Goal: Task Accomplishment & Management: Complete application form

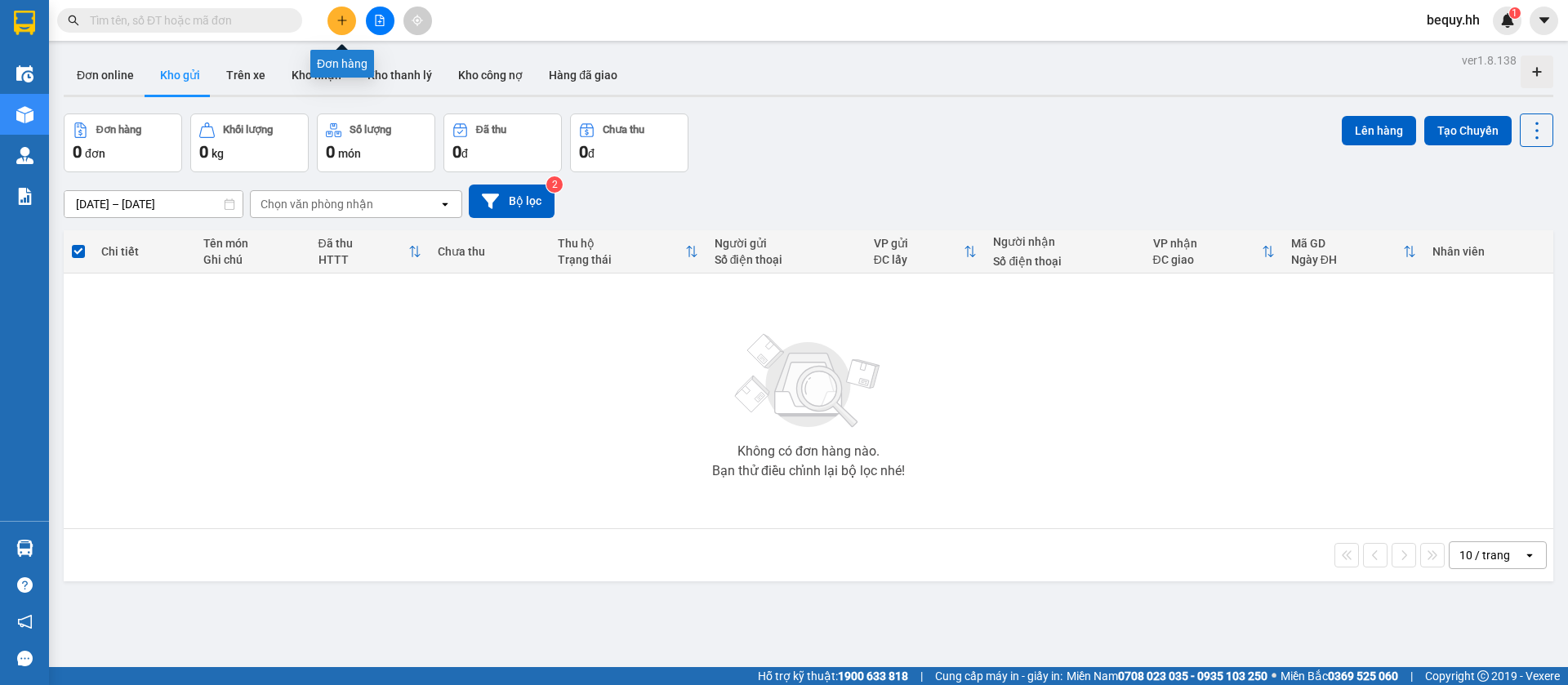
click at [340, 21] on icon "plus" at bounding box center [342, 20] width 9 height 1
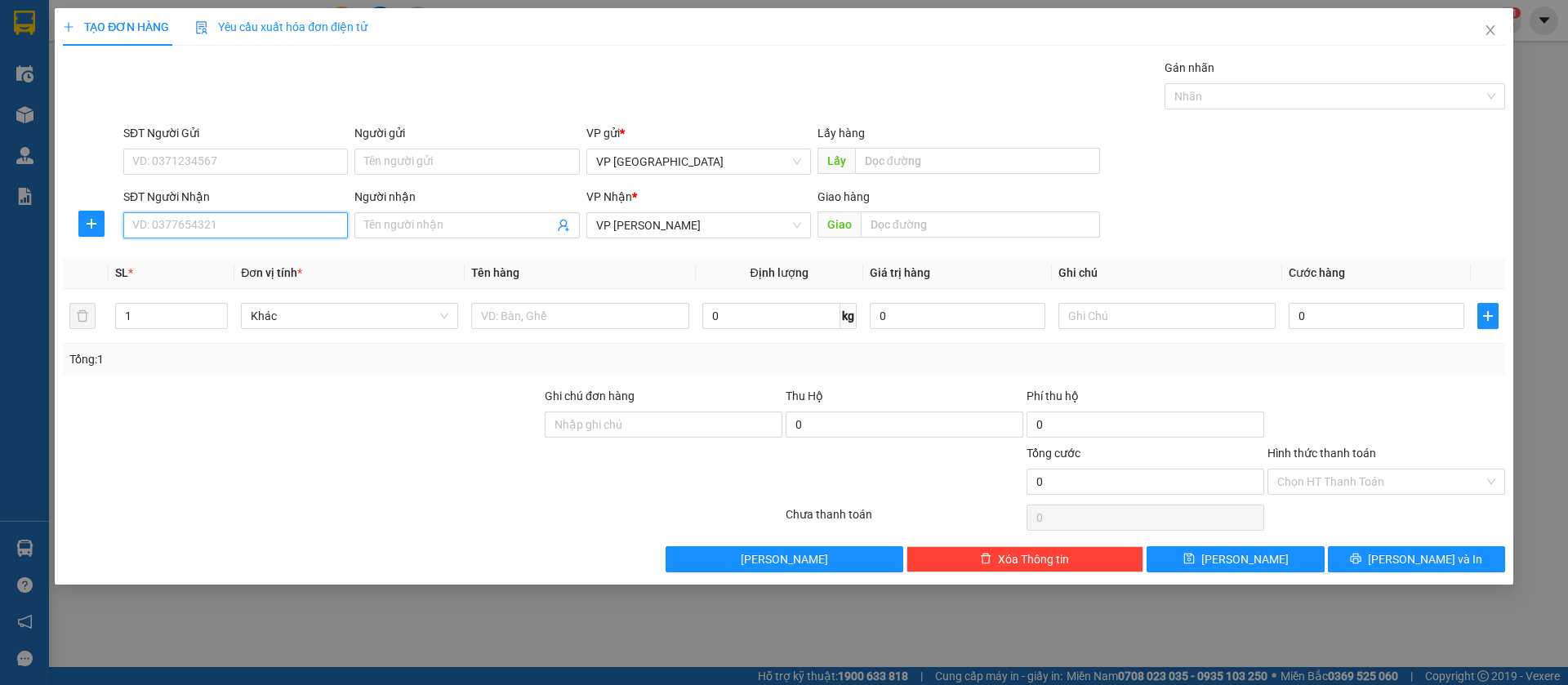
click at [232, 223] on input "SĐT Người Nhận" at bounding box center [235, 225] width 225 height 26
click at [296, 232] on input "SĐT Người Nhận" at bounding box center [235, 225] width 225 height 26
click at [282, 222] on input "SĐT Người Nhận" at bounding box center [235, 225] width 225 height 26
type input "0986973544"
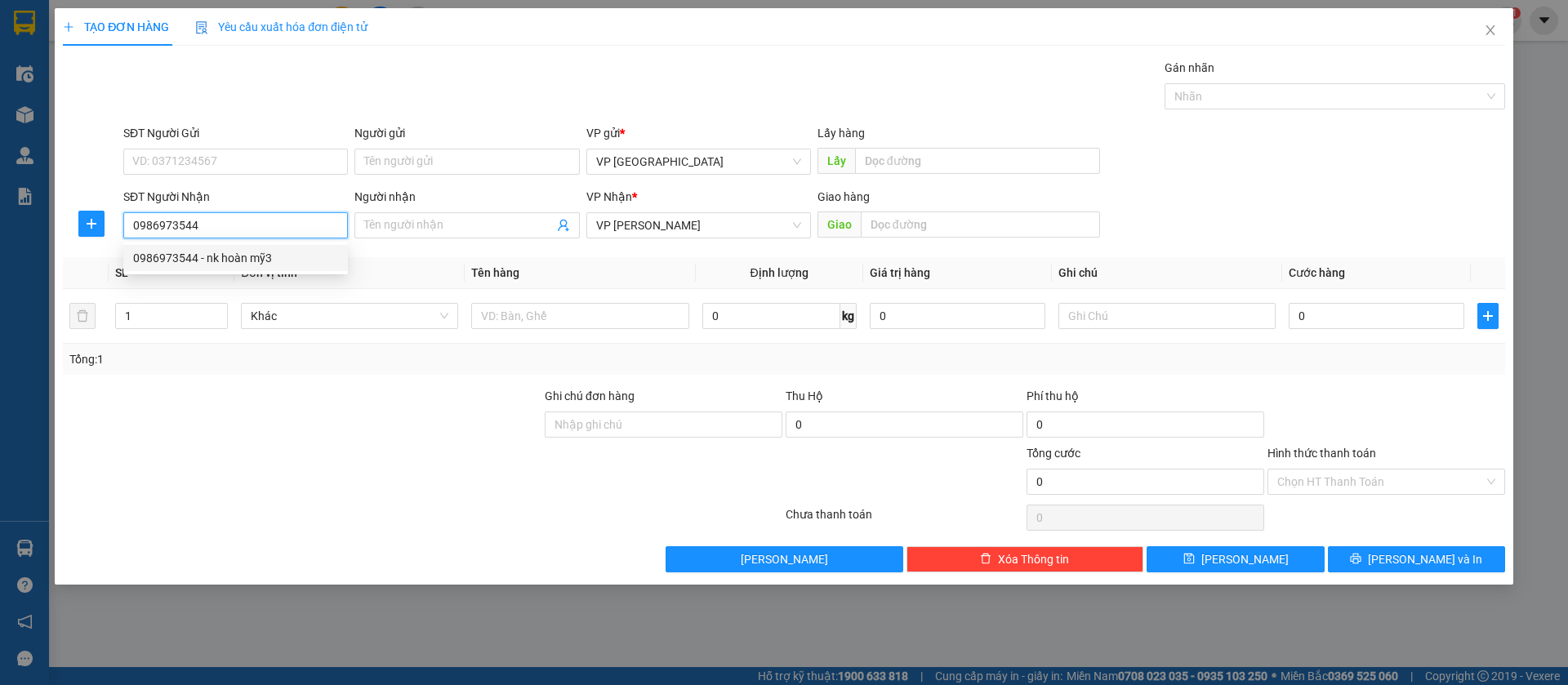
click at [293, 249] on div "0986973544 - nk hoàn mỹ3" at bounding box center [236, 258] width 205 height 18
type input "nk hoàn mỹ3"
type input "[PERSON_NAME]("
type input "30.000"
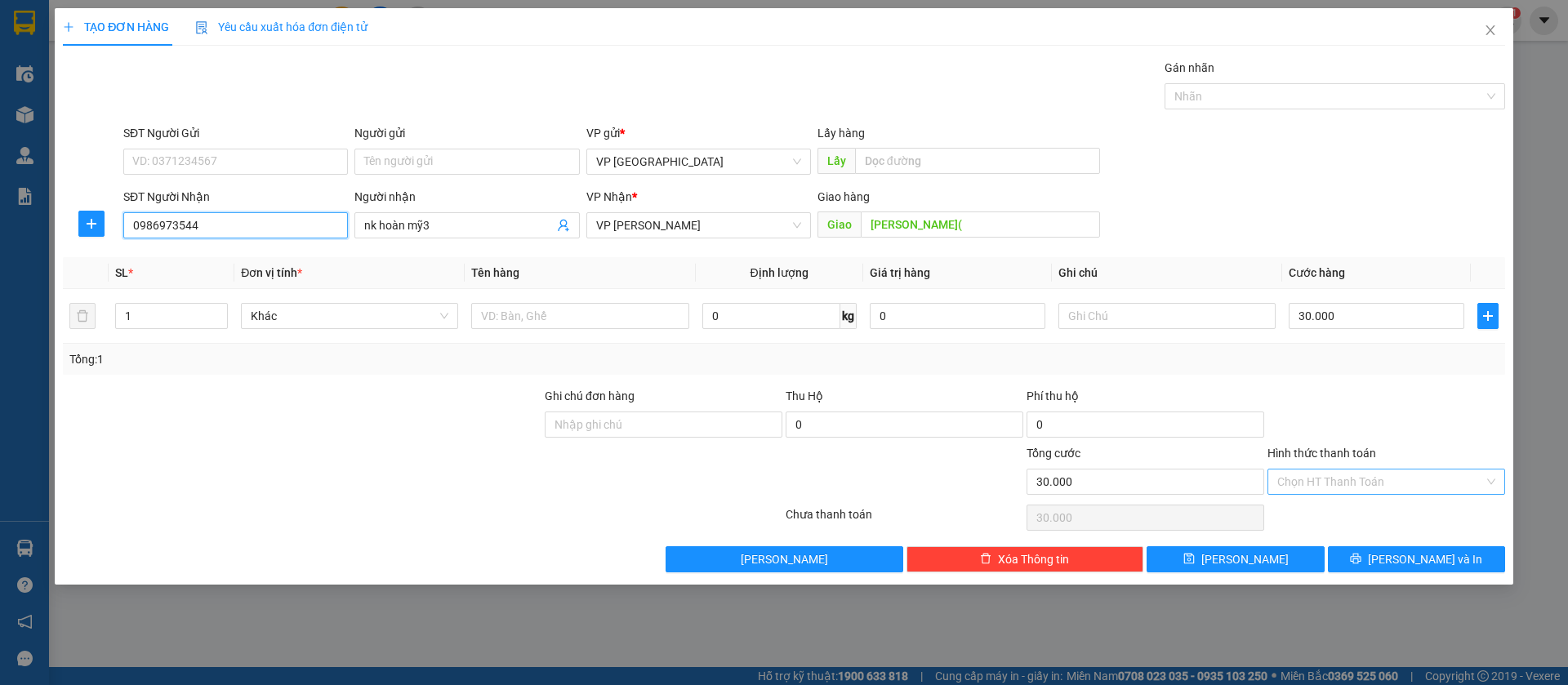
type input "0986973544"
click at [1452, 481] on input "Hình thức thanh toán" at bounding box center [1381, 482] width 206 height 24
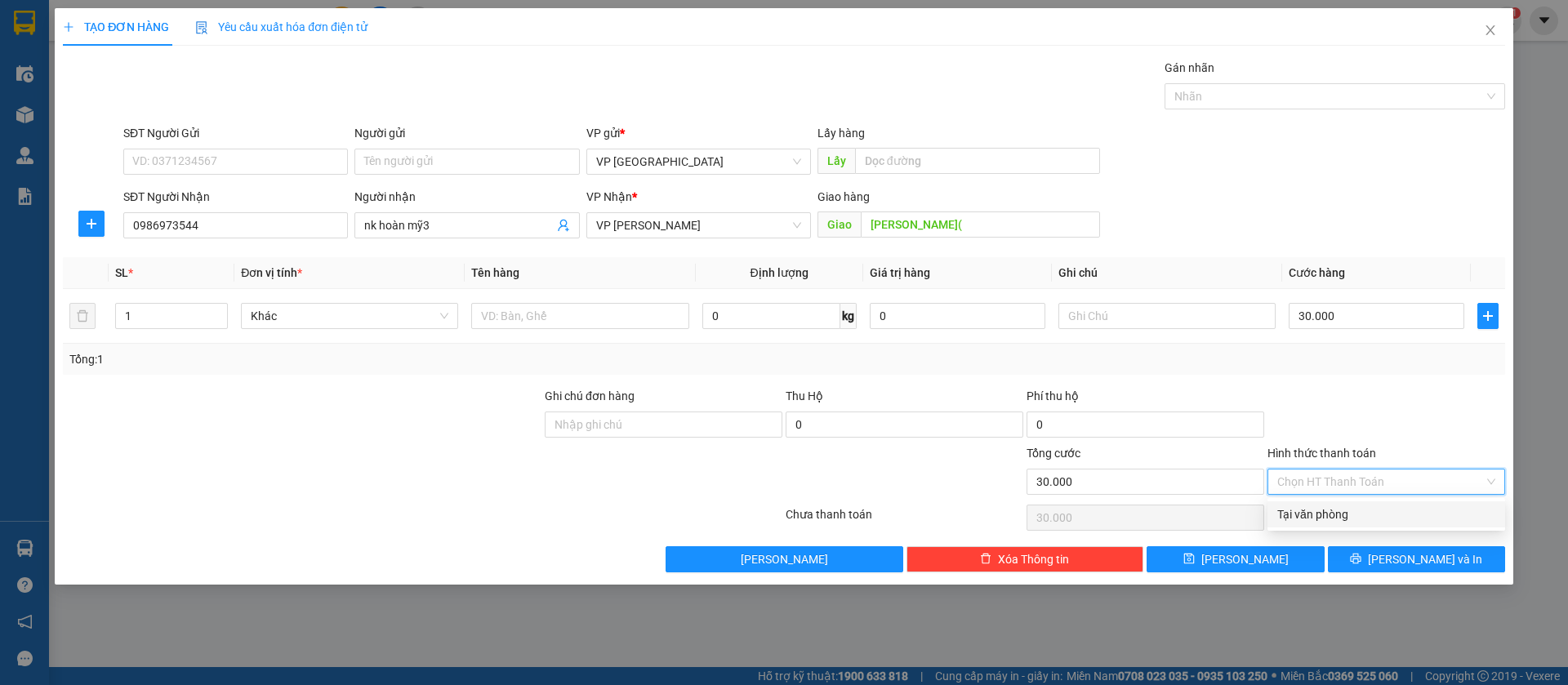
click at [1372, 519] on div "Tại văn phòng" at bounding box center [1386, 514] width 218 height 18
type input "0"
click at [1284, 551] on button "[PERSON_NAME]" at bounding box center [1235, 559] width 177 height 26
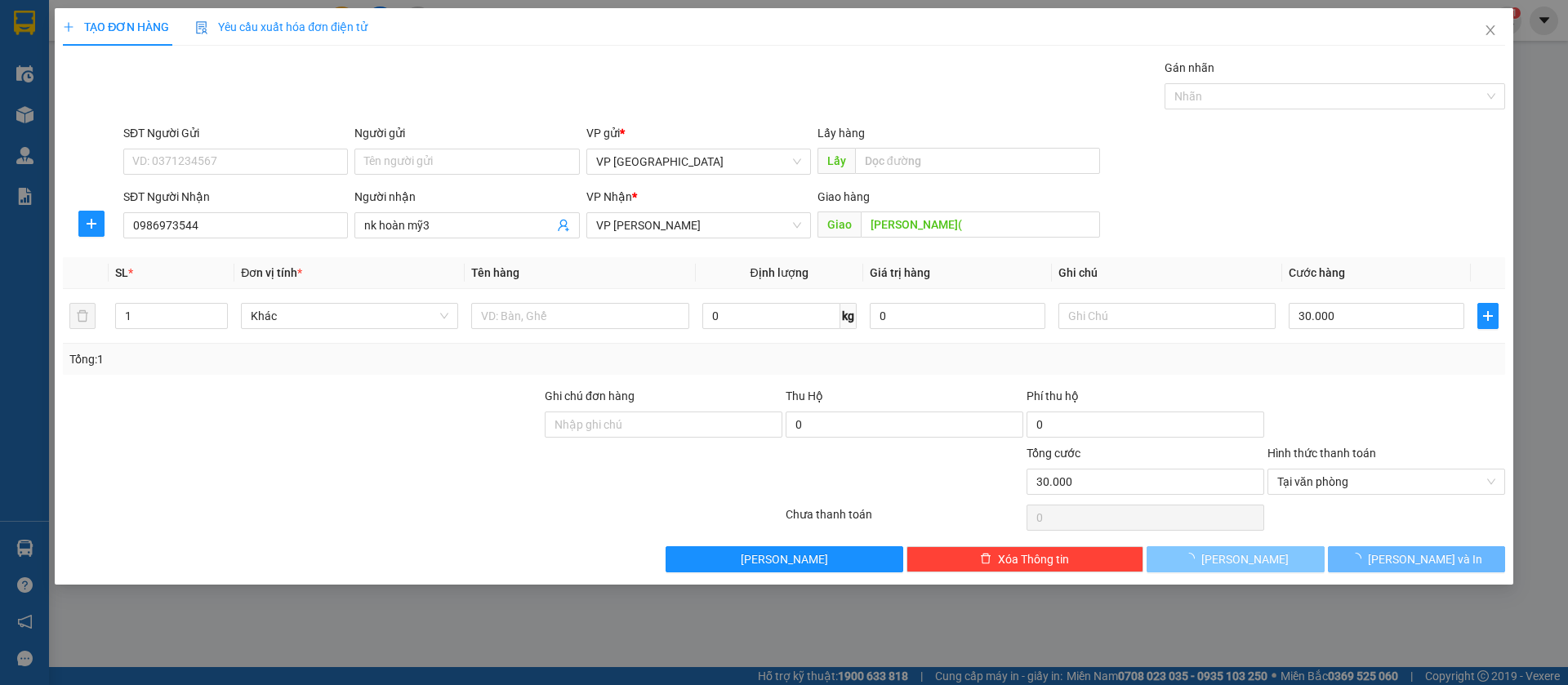
type input "0"
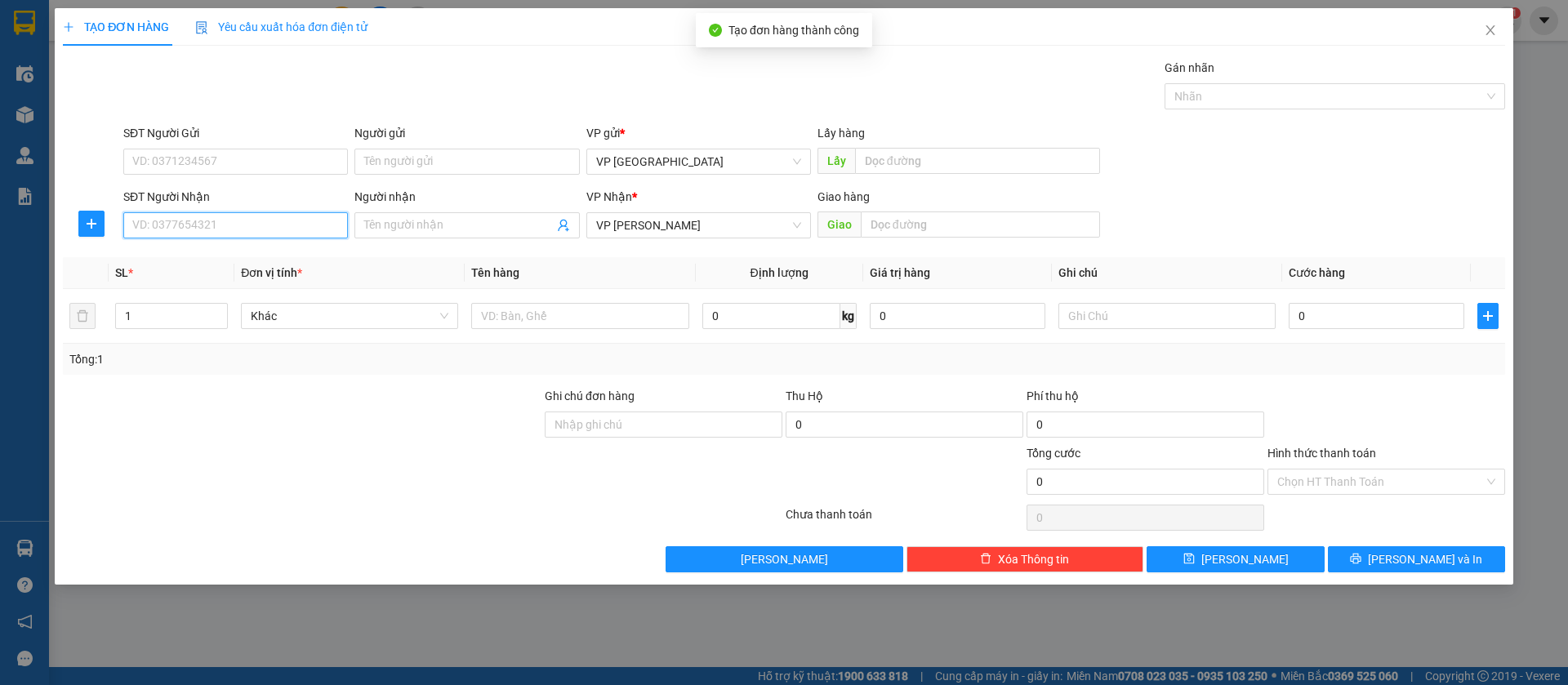
click at [296, 216] on input "SĐT Người Nhận" at bounding box center [235, 225] width 225 height 26
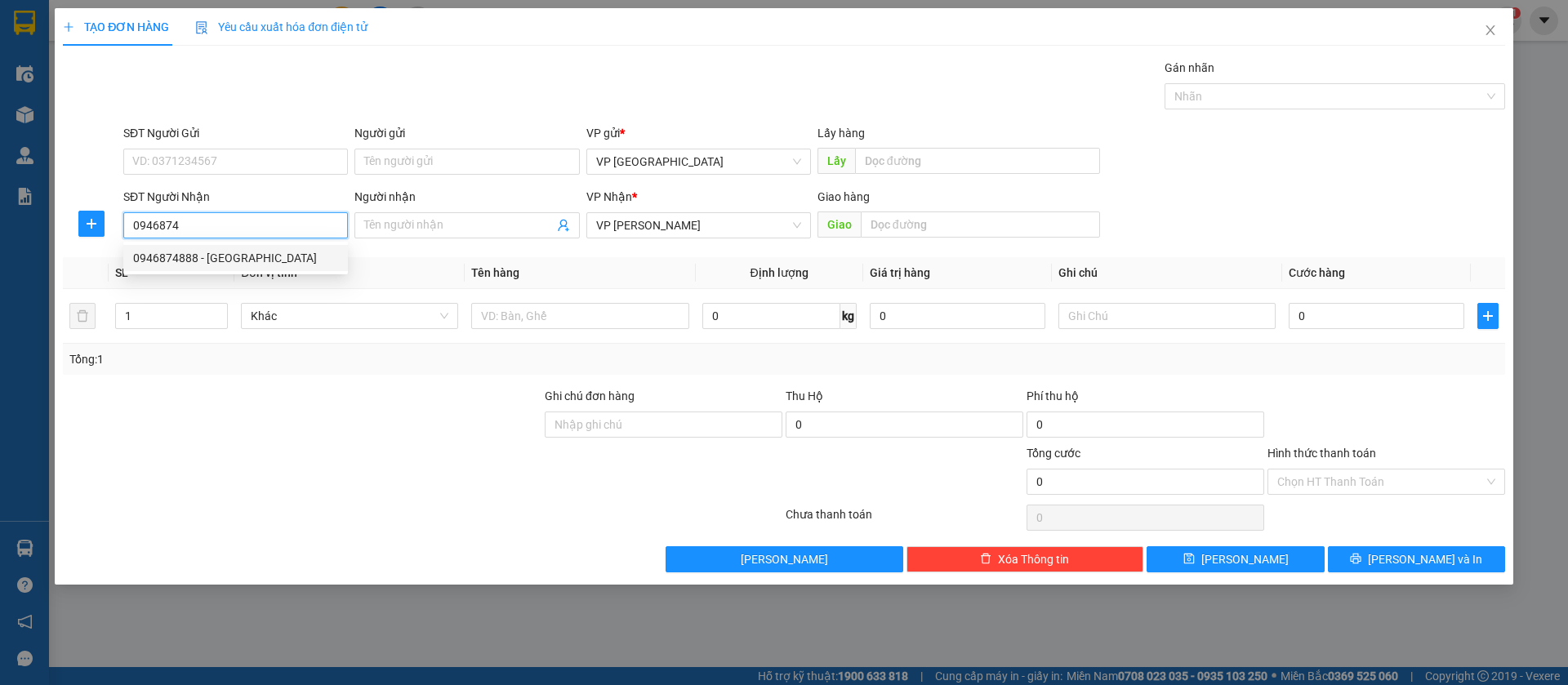
click at [287, 254] on div "0946874888 - [GEOGRAPHIC_DATA]" at bounding box center [236, 258] width 205 height 18
type input "0946874888"
type input "Tân Long"
type input "tân long [PERSON_NAME]"
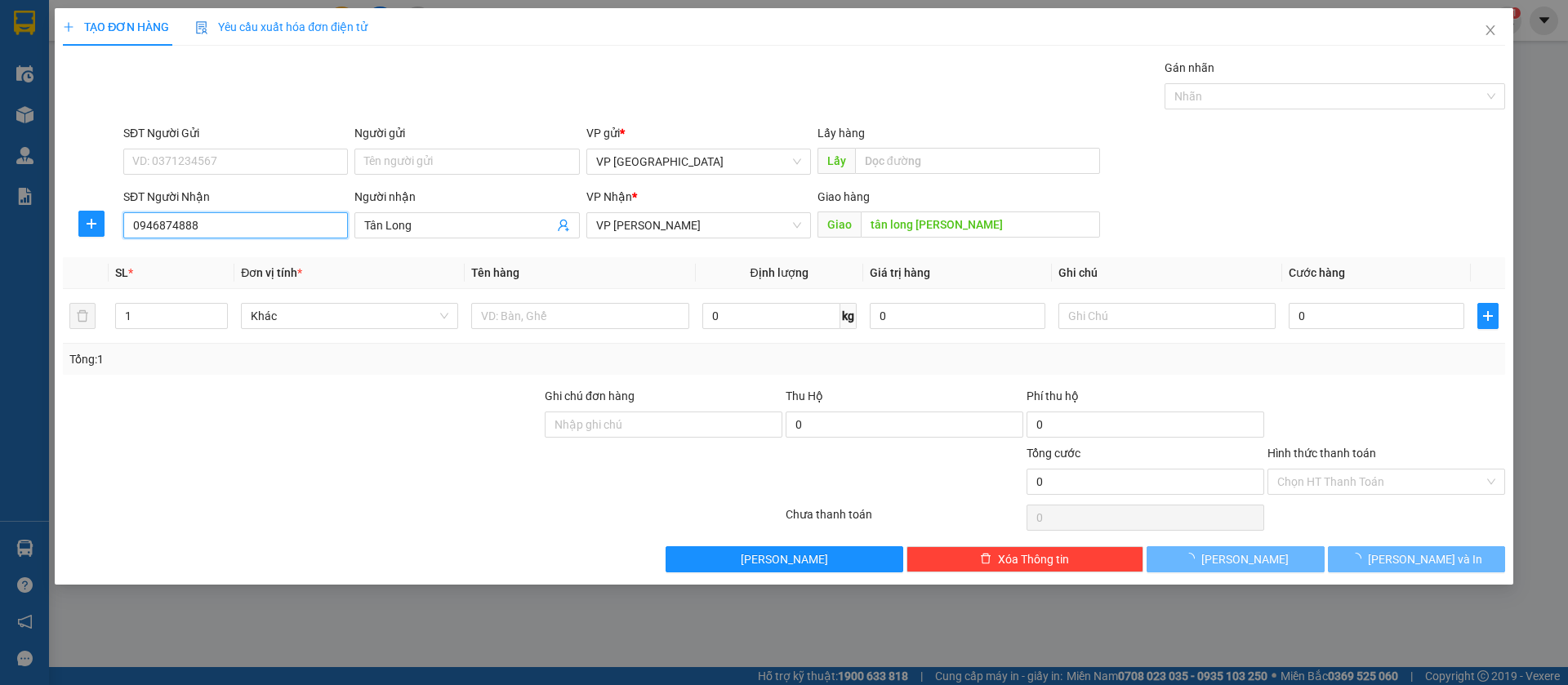
type input "50.000"
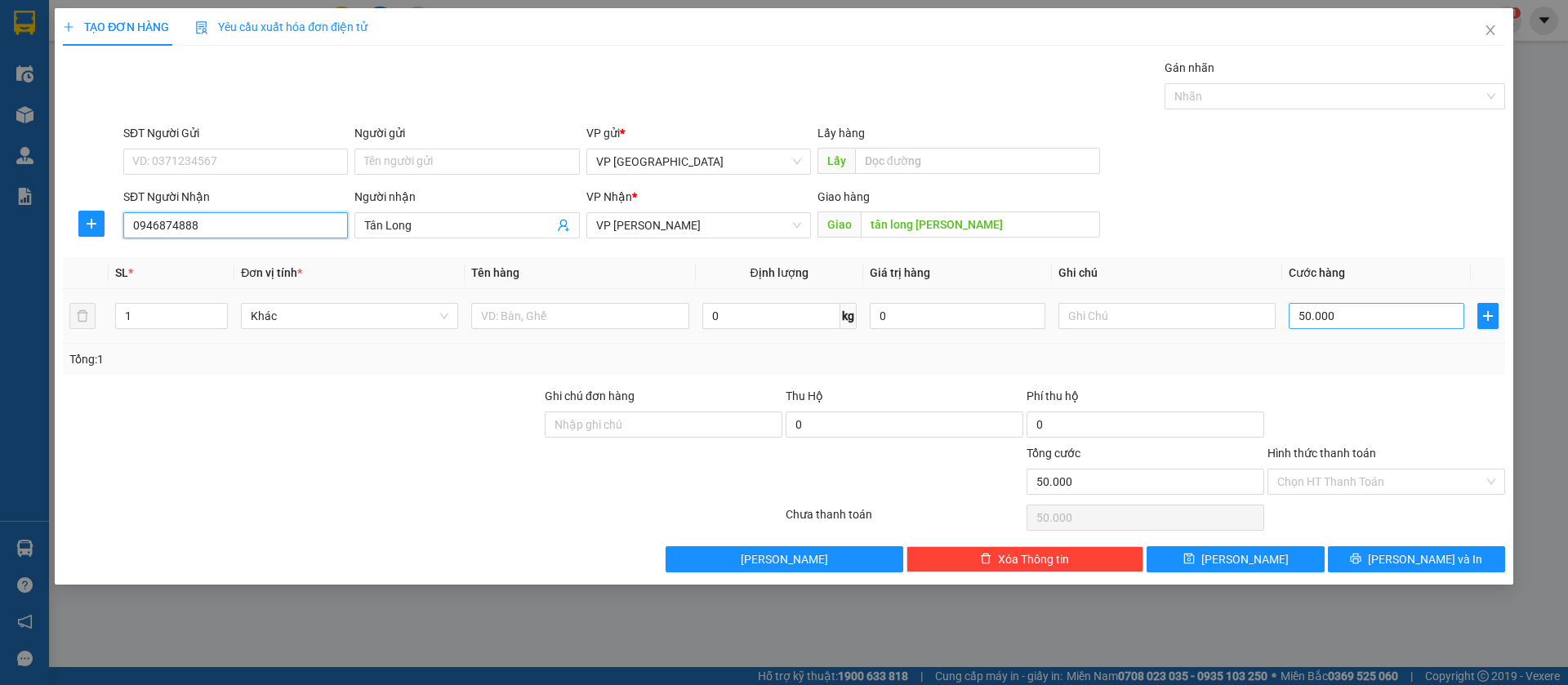
type input "0946874888"
click at [1421, 313] on input "50.000" at bounding box center [1376, 316] width 175 height 26
type input "4"
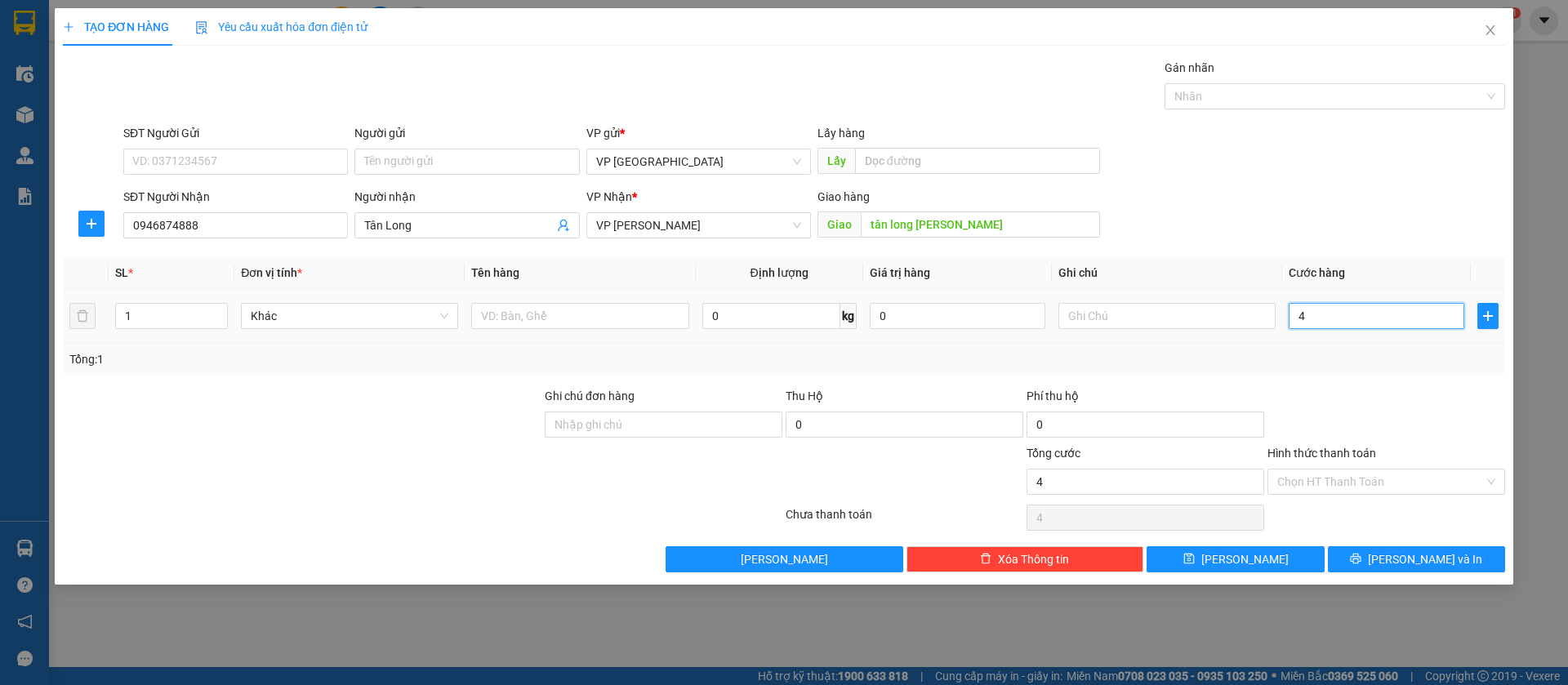
type input "40"
type input "400"
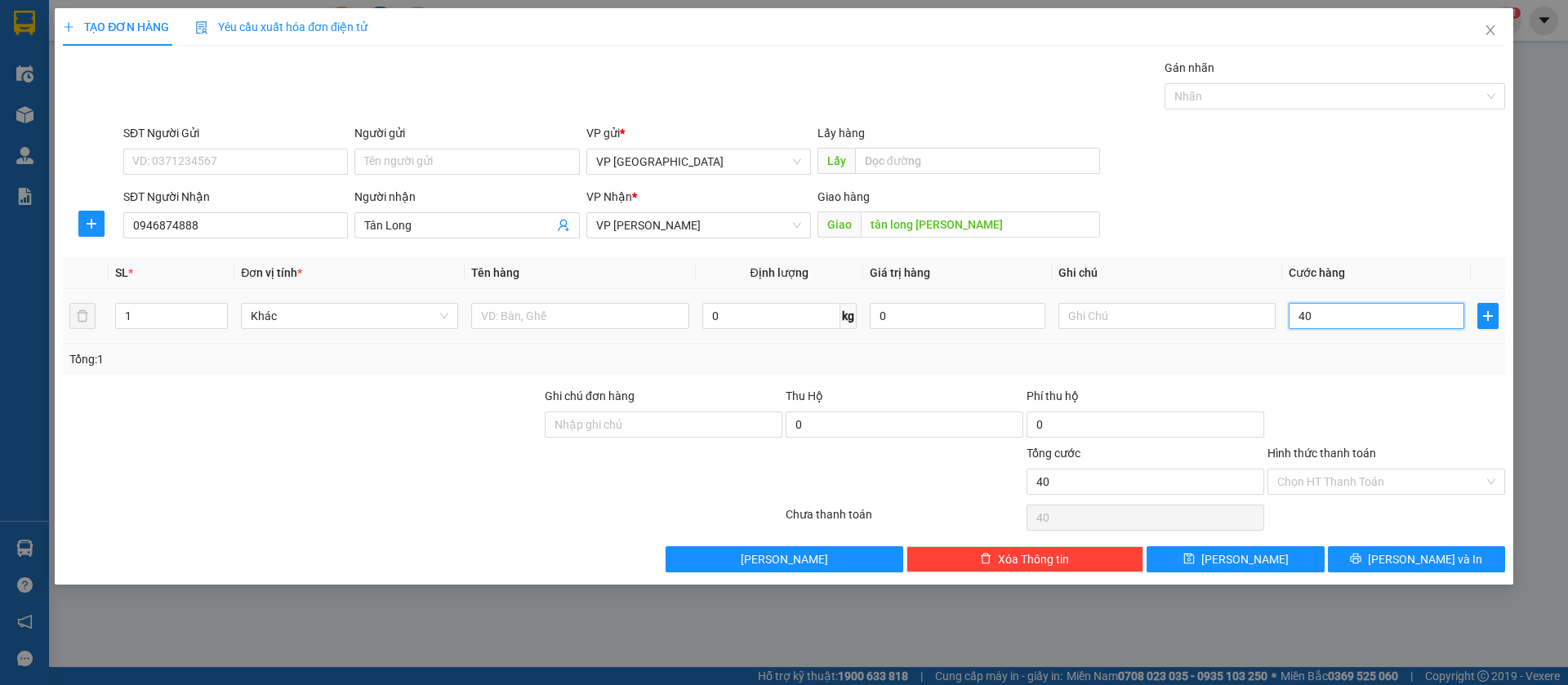
type input "400"
type input "4.000"
type input "40.000"
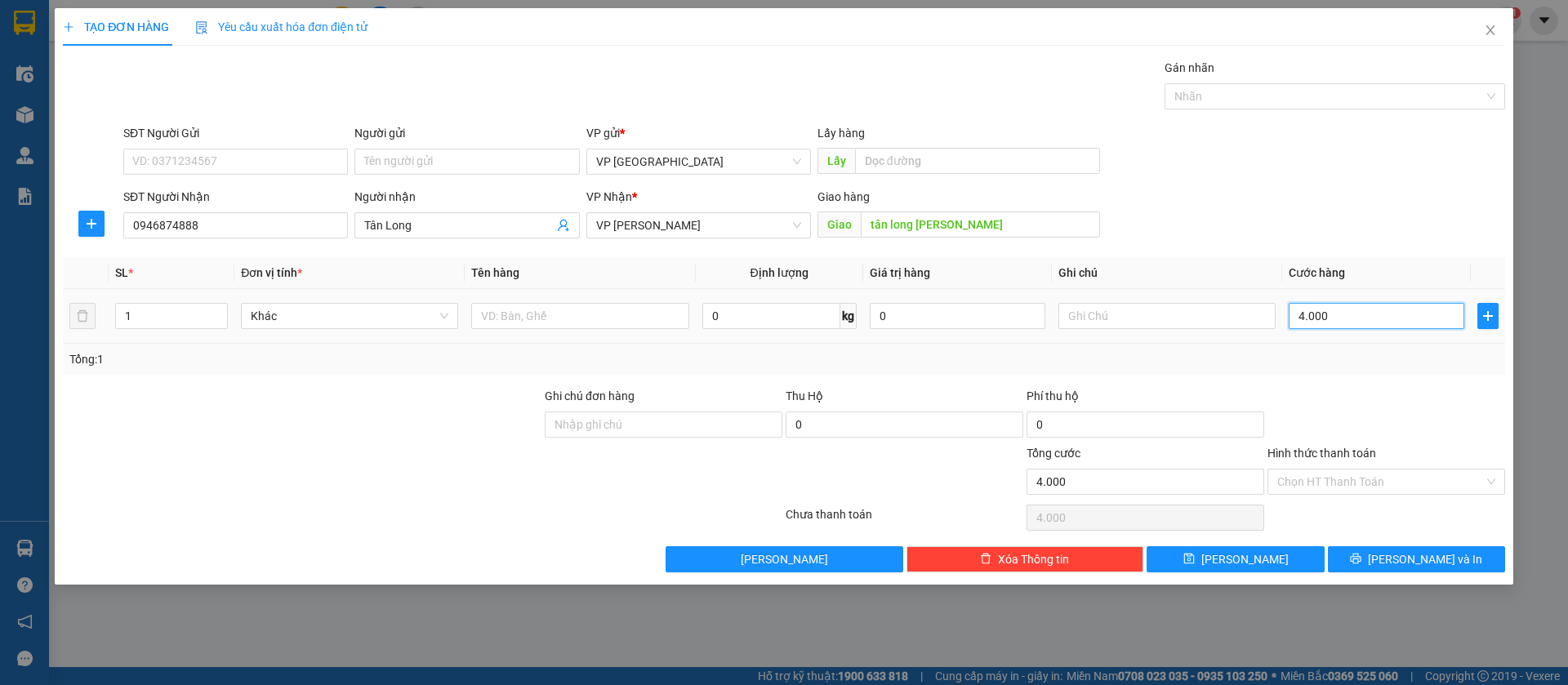
type input "40.000"
click at [1281, 558] on button "[PERSON_NAME]" at bounding box center [1235, 559] width 177 height 26
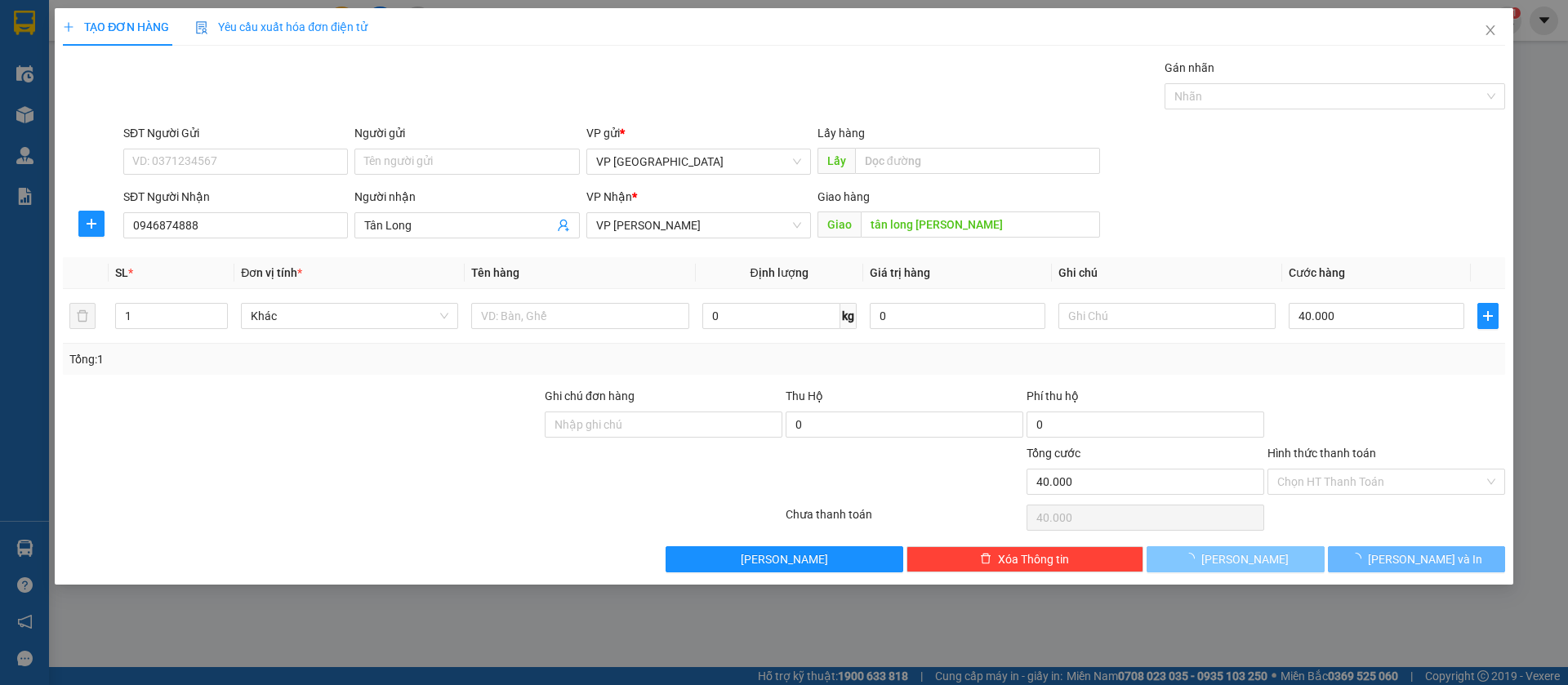
type input "0"
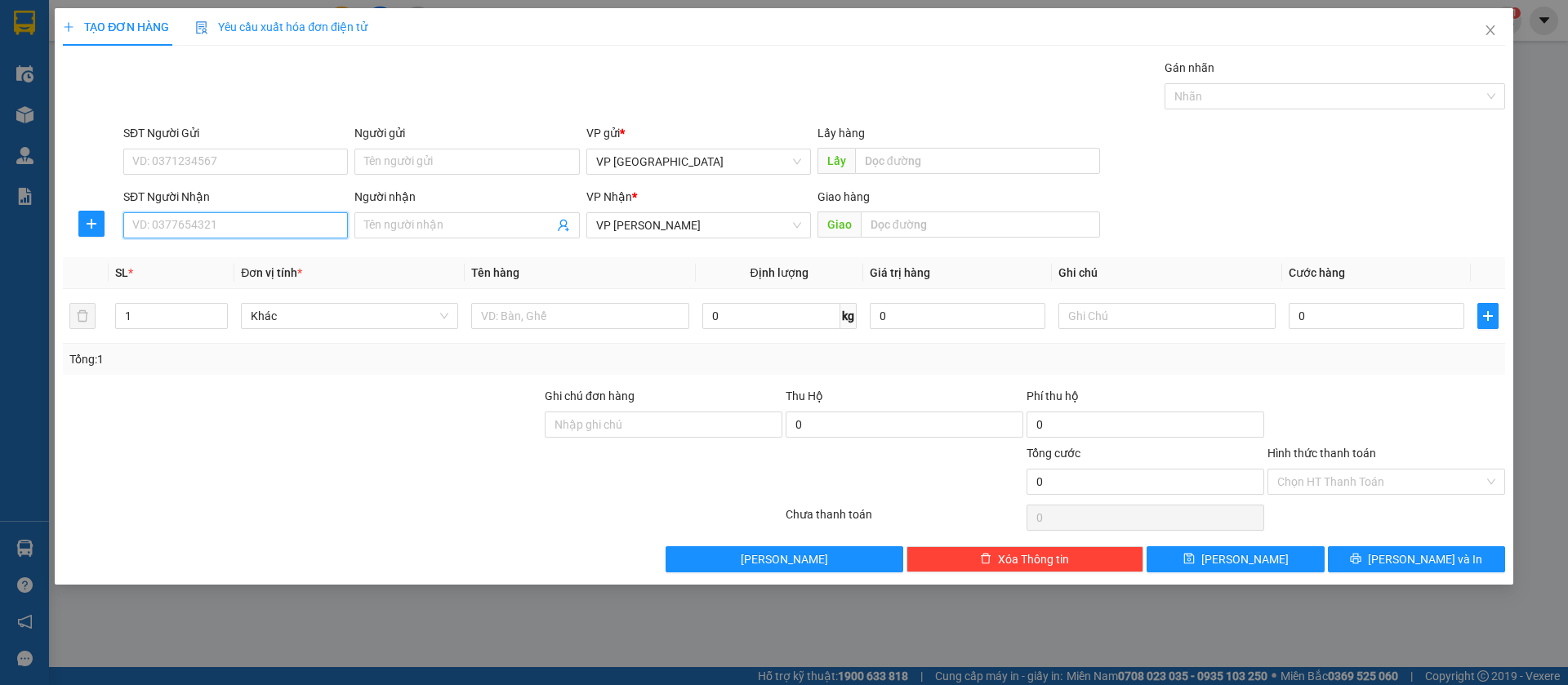
click at [255, 223] on input "SĐT Người Nhận" at bounding box center [235, 225] width 225 height 26
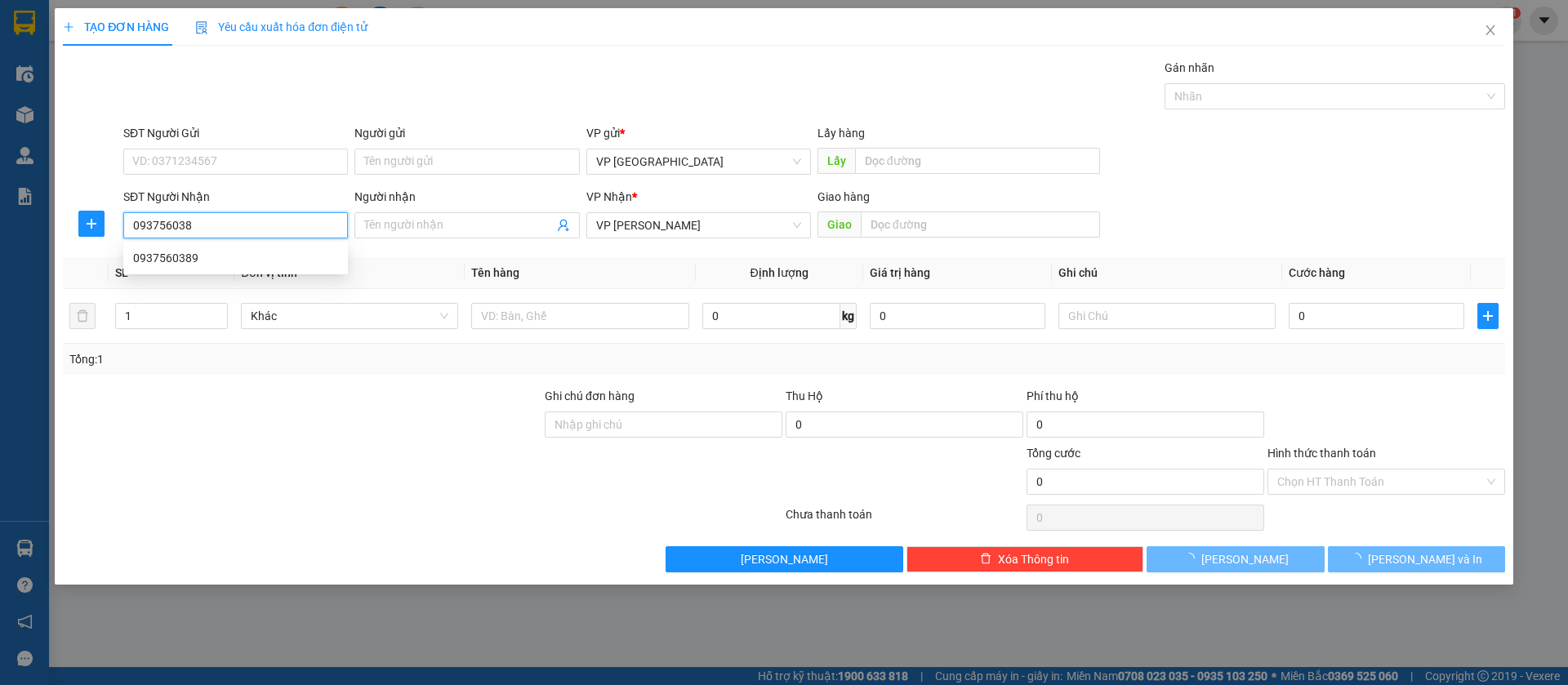
type input "0937560389"
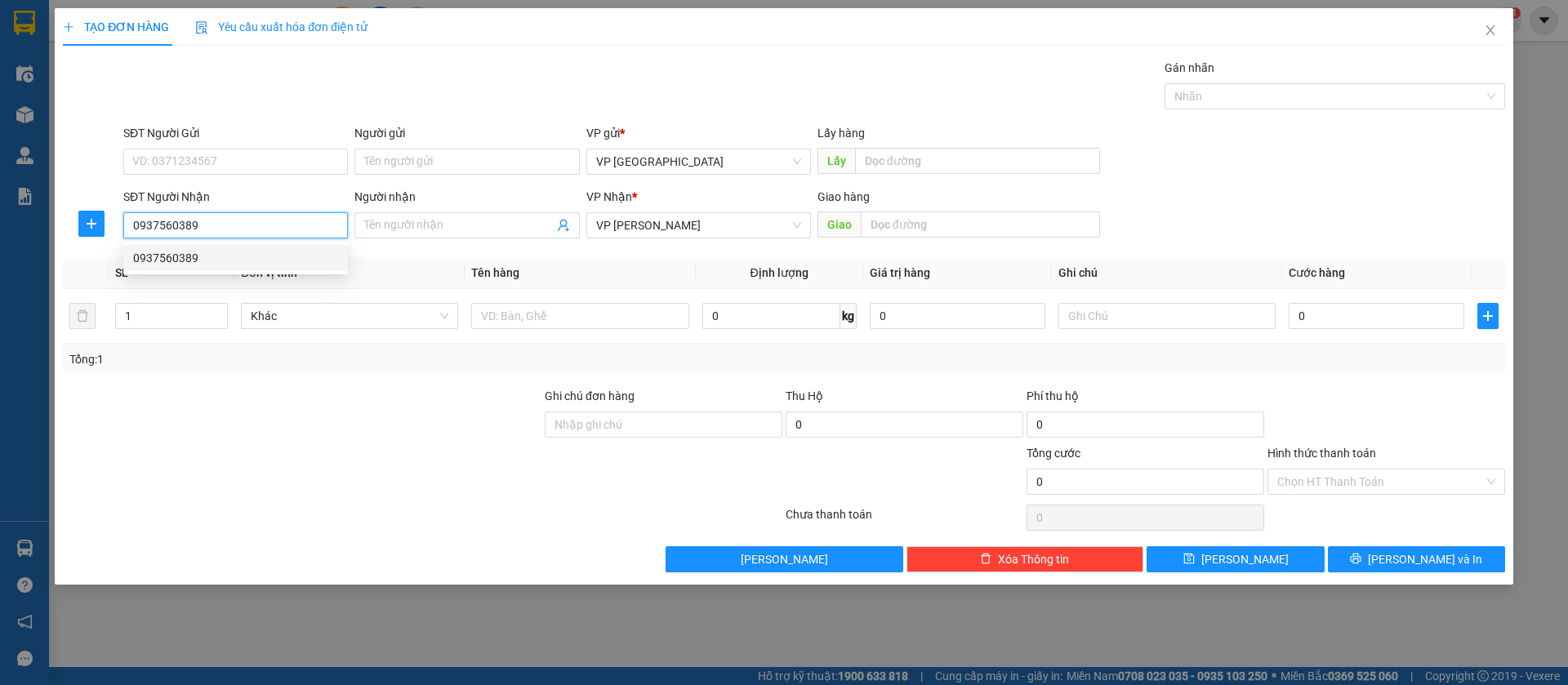
click at [258, 249] on div "0937560389" at bounding box center [236, 258] width 205 height 18
type input "[PERSON_NAME]"
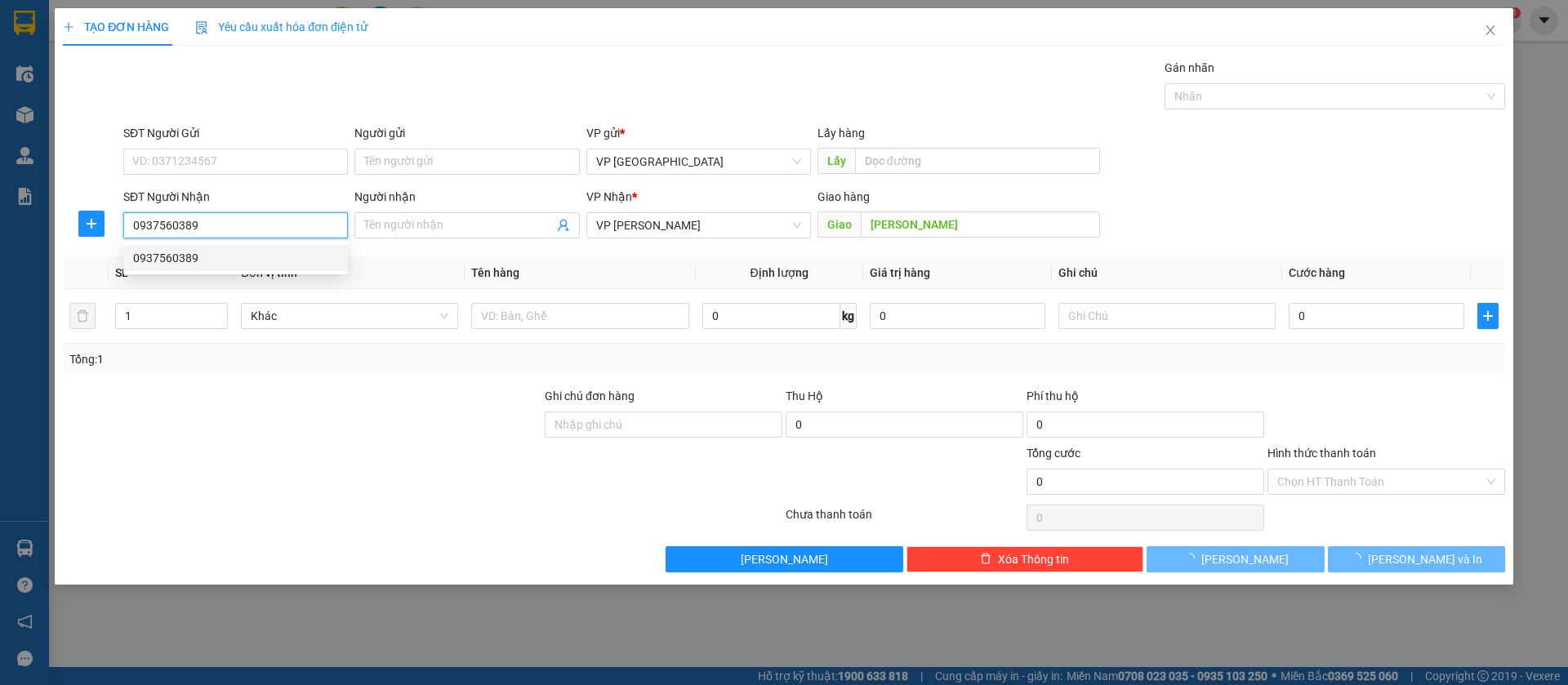
type input "40.000"
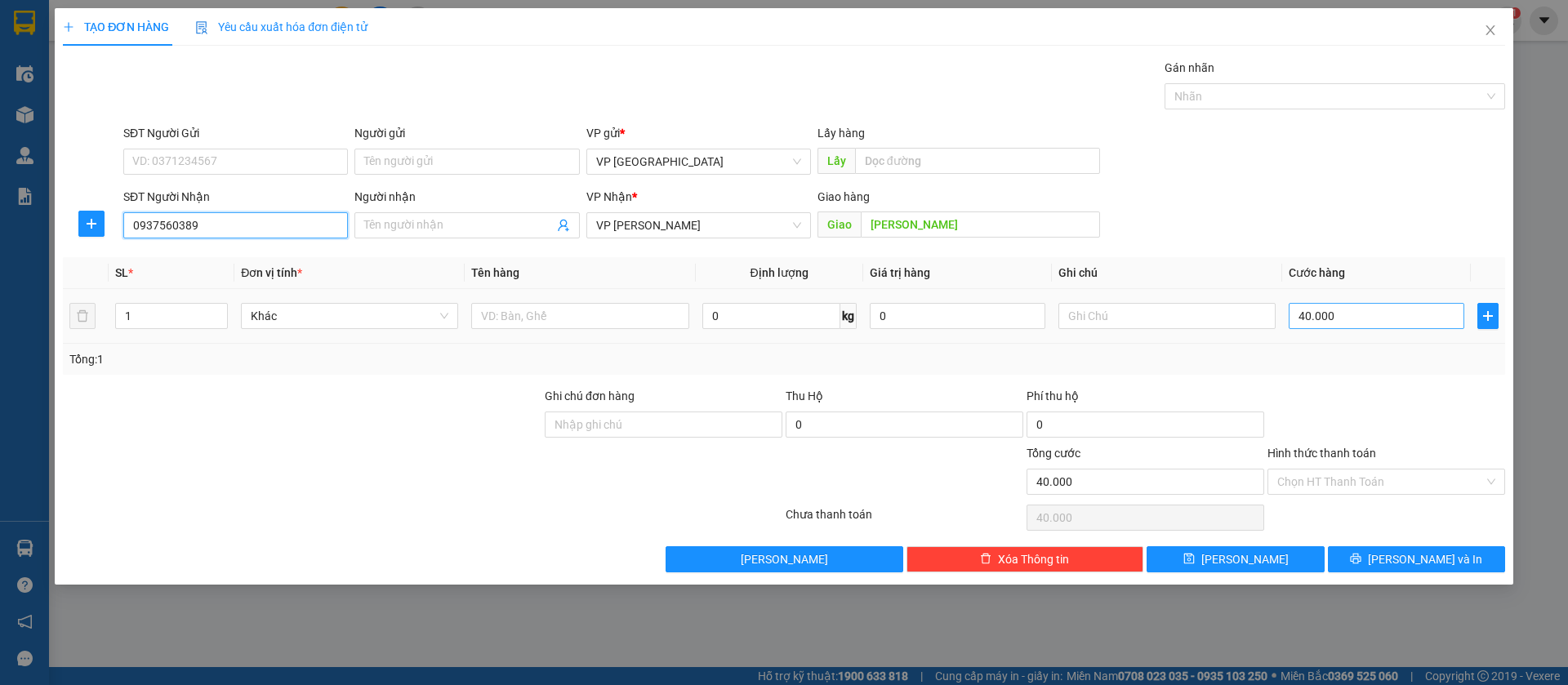
type input "0937560389"
click at [1310, 317] on input "40.000" at bounding box center [1376, 316] width 175 height 26
type input "8"
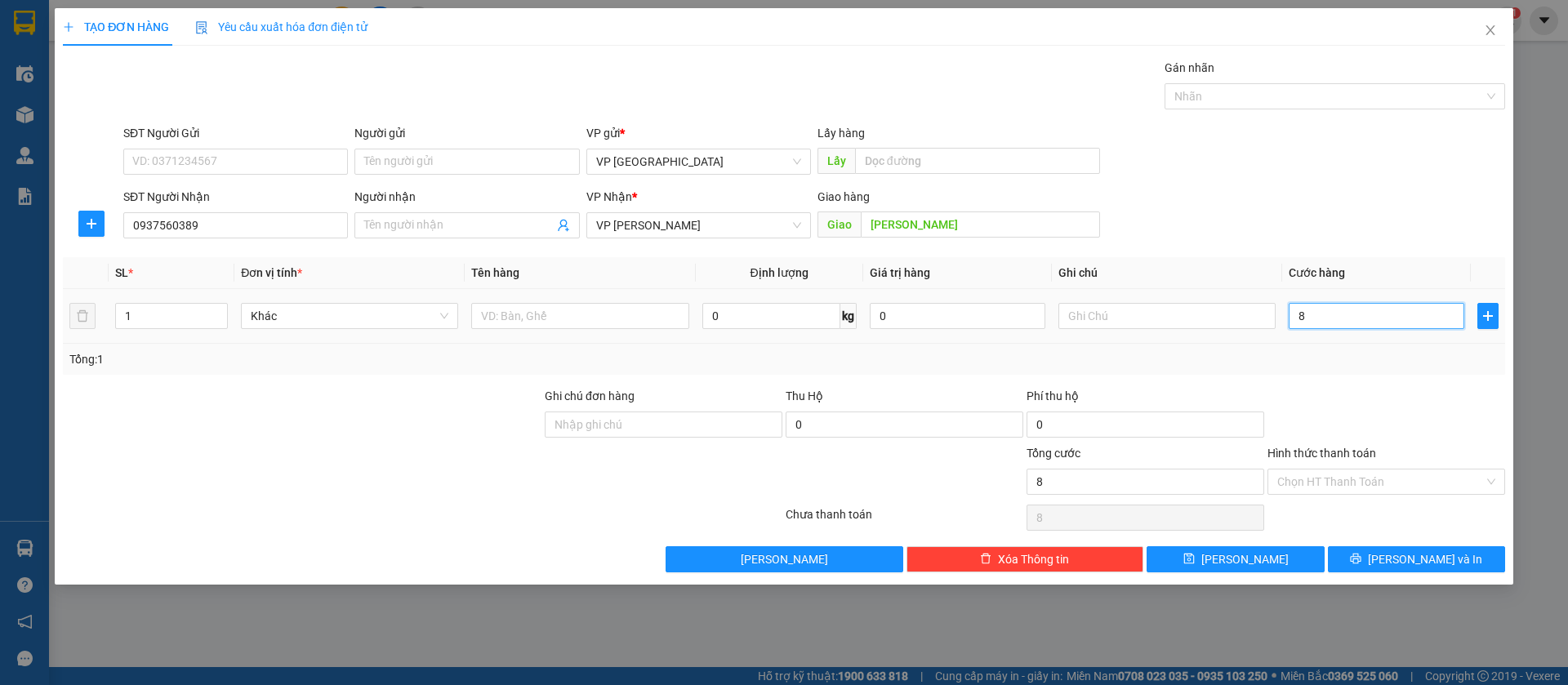
type input "80"
type input "800"
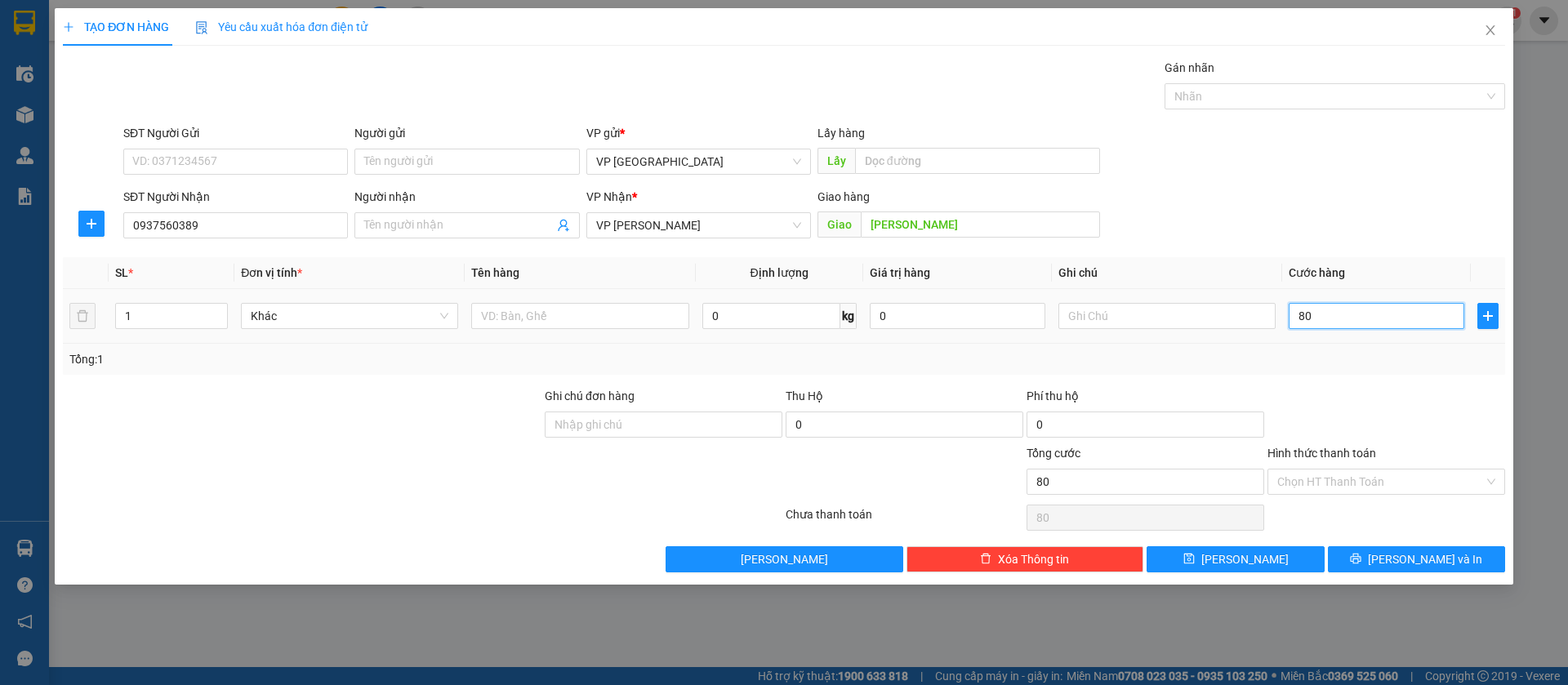
type input "800"
type input "8.000"
type input "80.000"
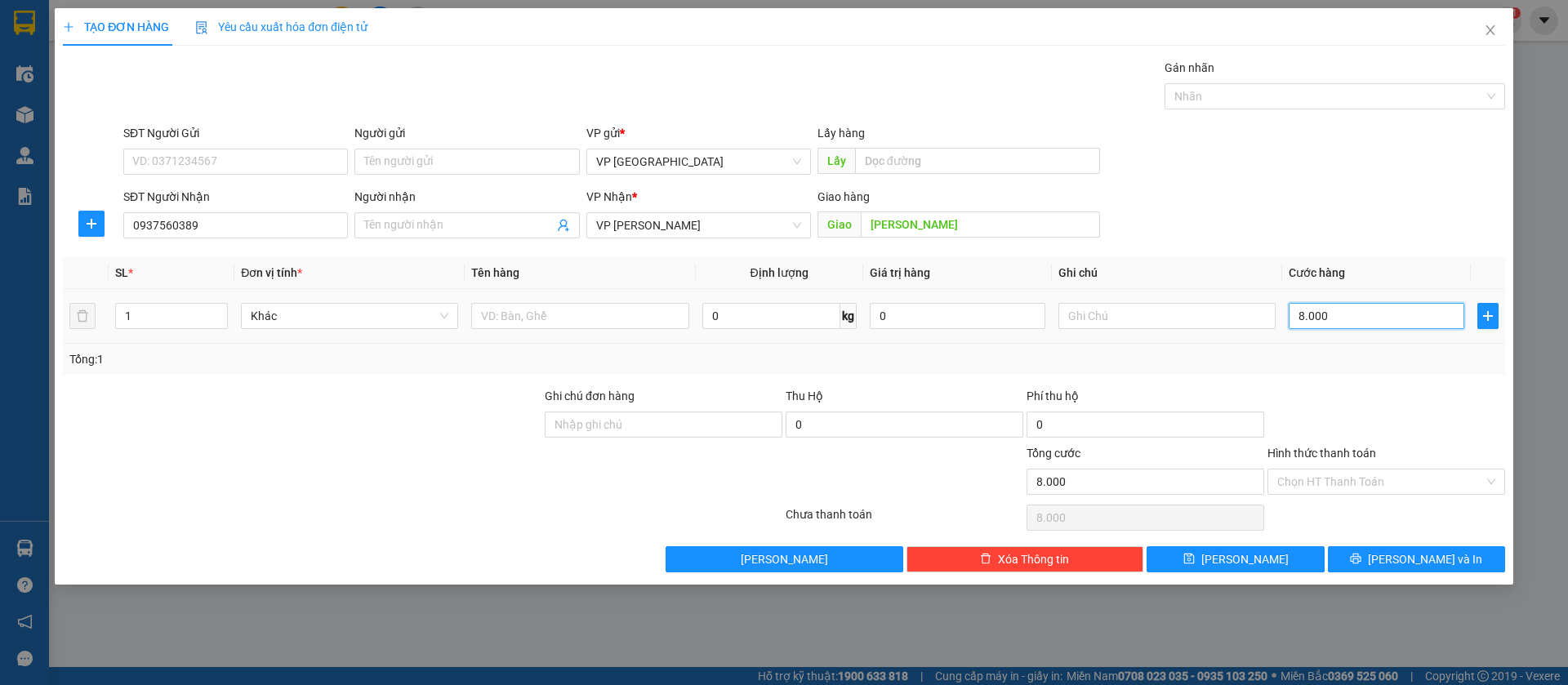
type input "80.000"
click at [1265, 554] on button "[PERSON_NAME]" at bounding box center [1235, 559] width 177 height 26
type input "0"
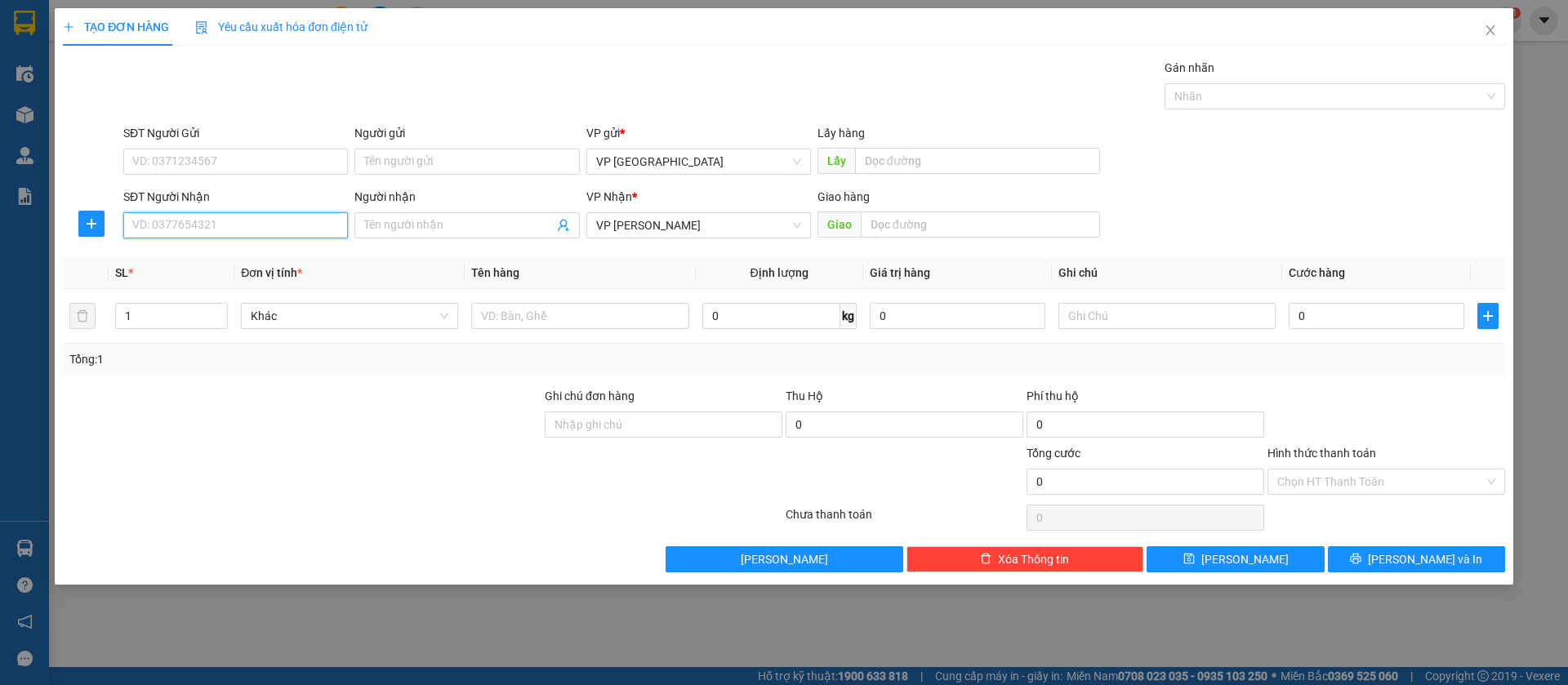
click at [330, 218] on input "SĐT Người Nhận" at bounding box center [235, 225] width 225 height 26
click at [280, 251] on div "0934063038 - Út Em" at bounding box center [236, 258] width 205 height 18
type input "0934063038"
type input "Út Em"
type input "loc ninh"
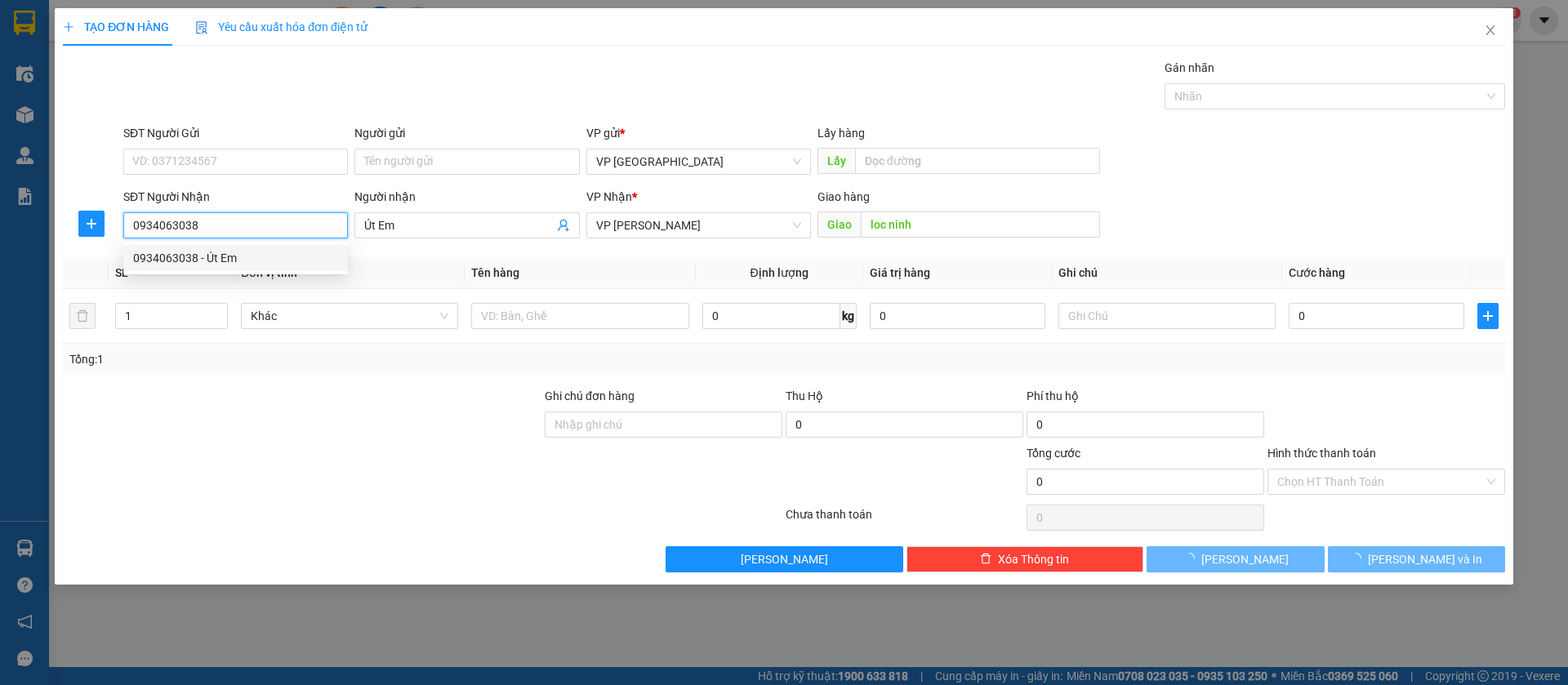
type input "30.000"
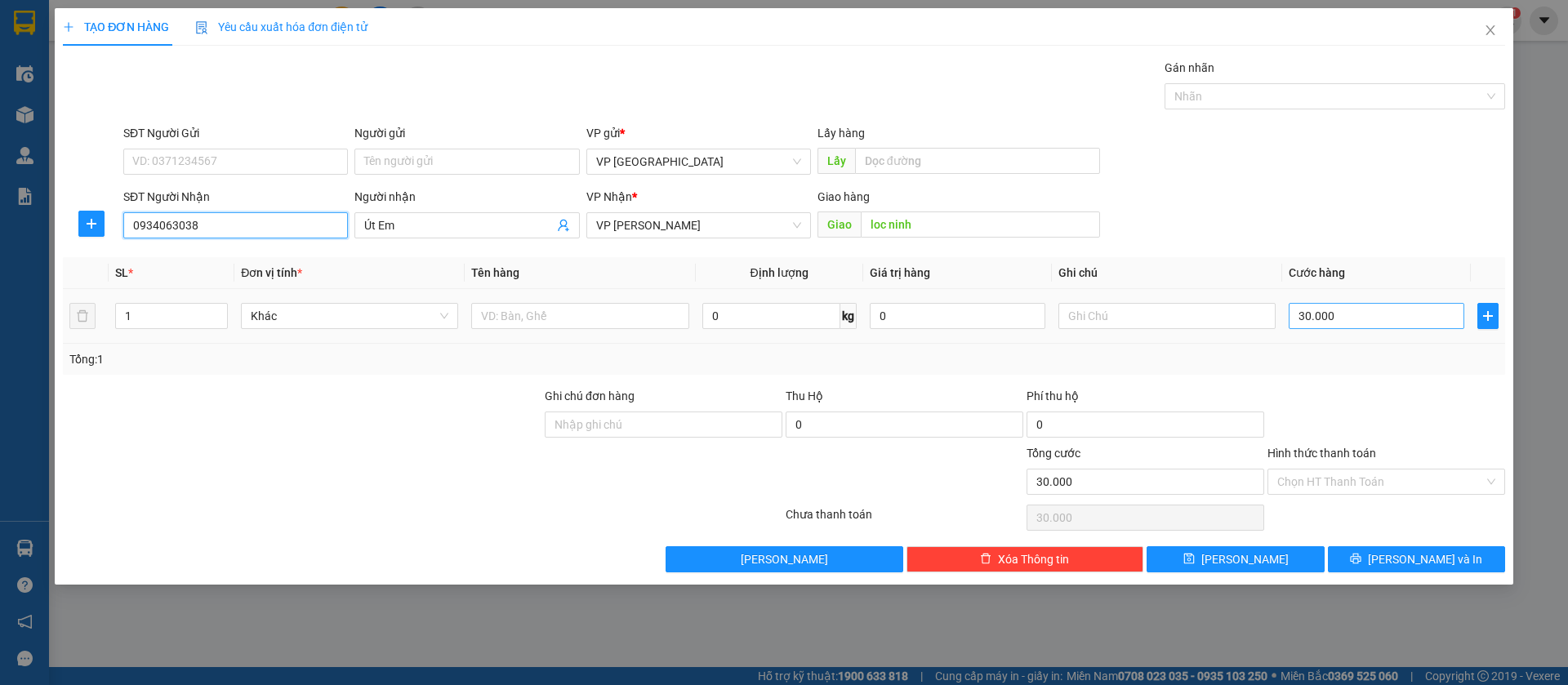
type input "0934063038"
click at [1434, 316] on input "30.000" at bounding box center [1376, 316] width 175 height 26
type input "7"
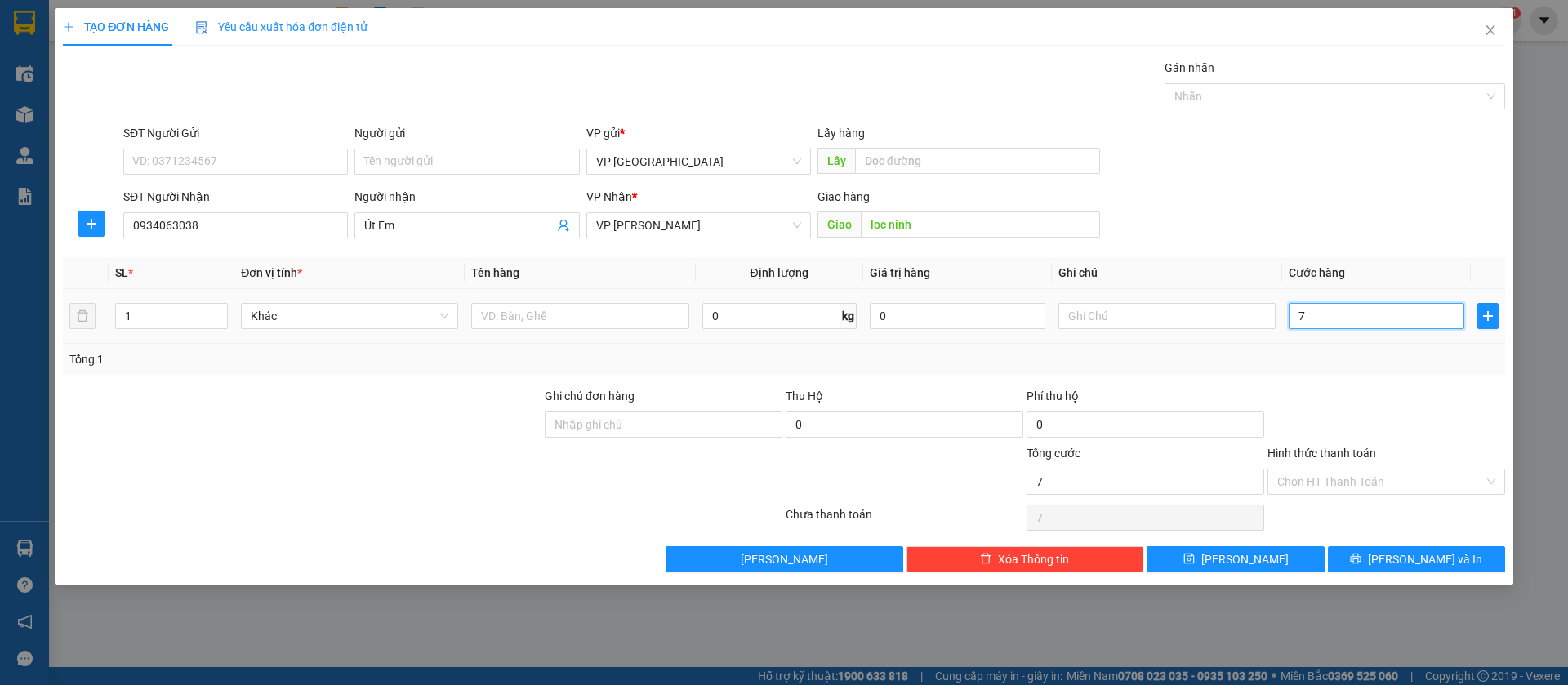
type input "70"
type input "700"
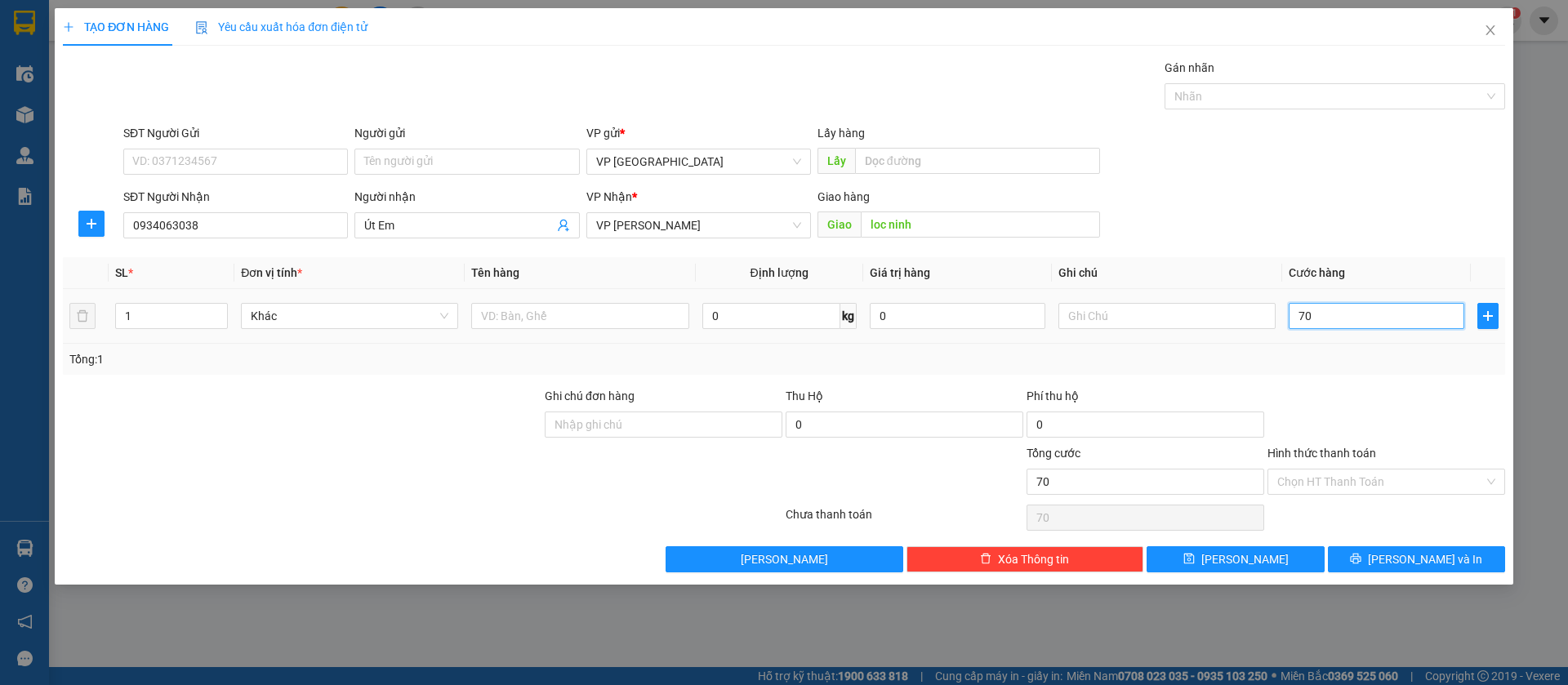
type input "700"
type input "7.000"
type input "70.000"
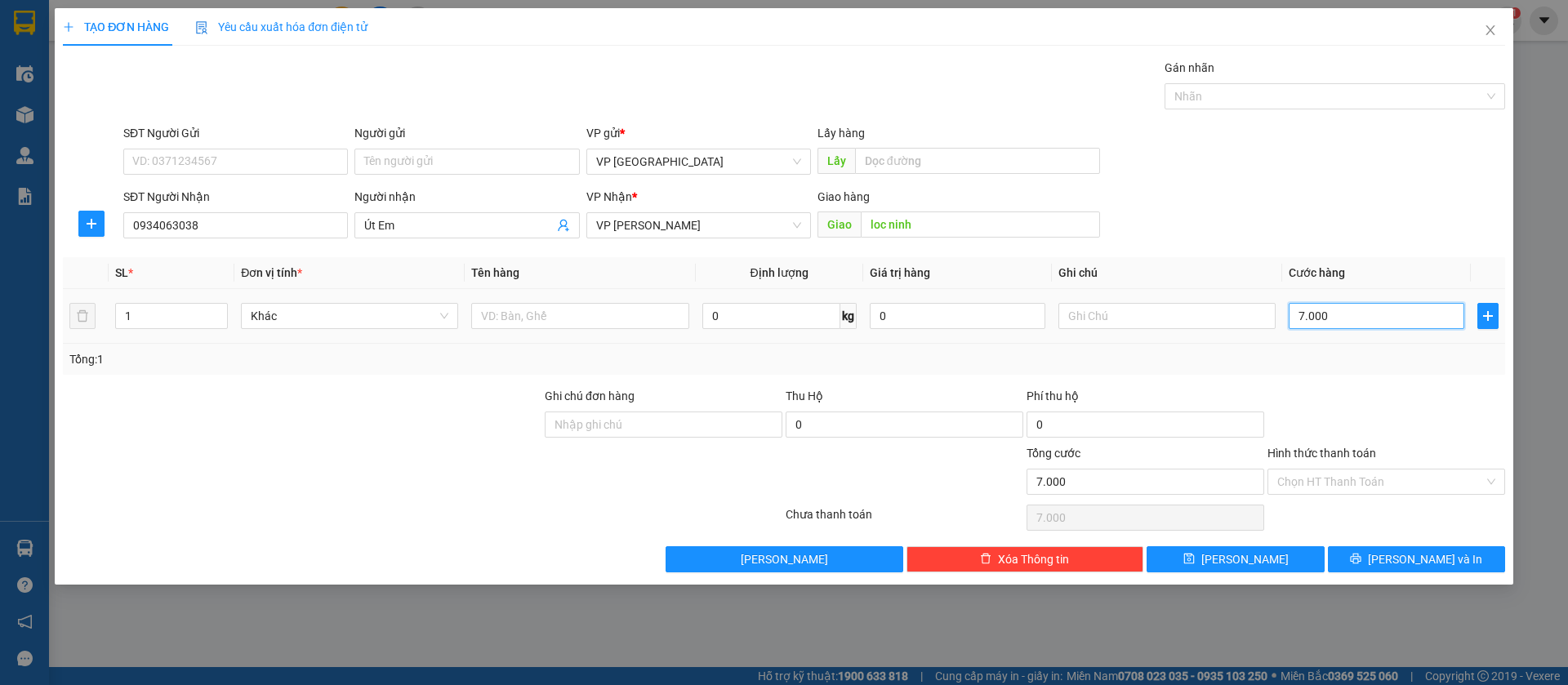
type input "70.000"
click at [1188, 310] on input "text" at bounding box center [1167, 316] width 218 height 26
type input "2k"
click at [1245, 555] on span "[PERSON_NAME]" at bounding box center [1245, 559] width 88 height 18
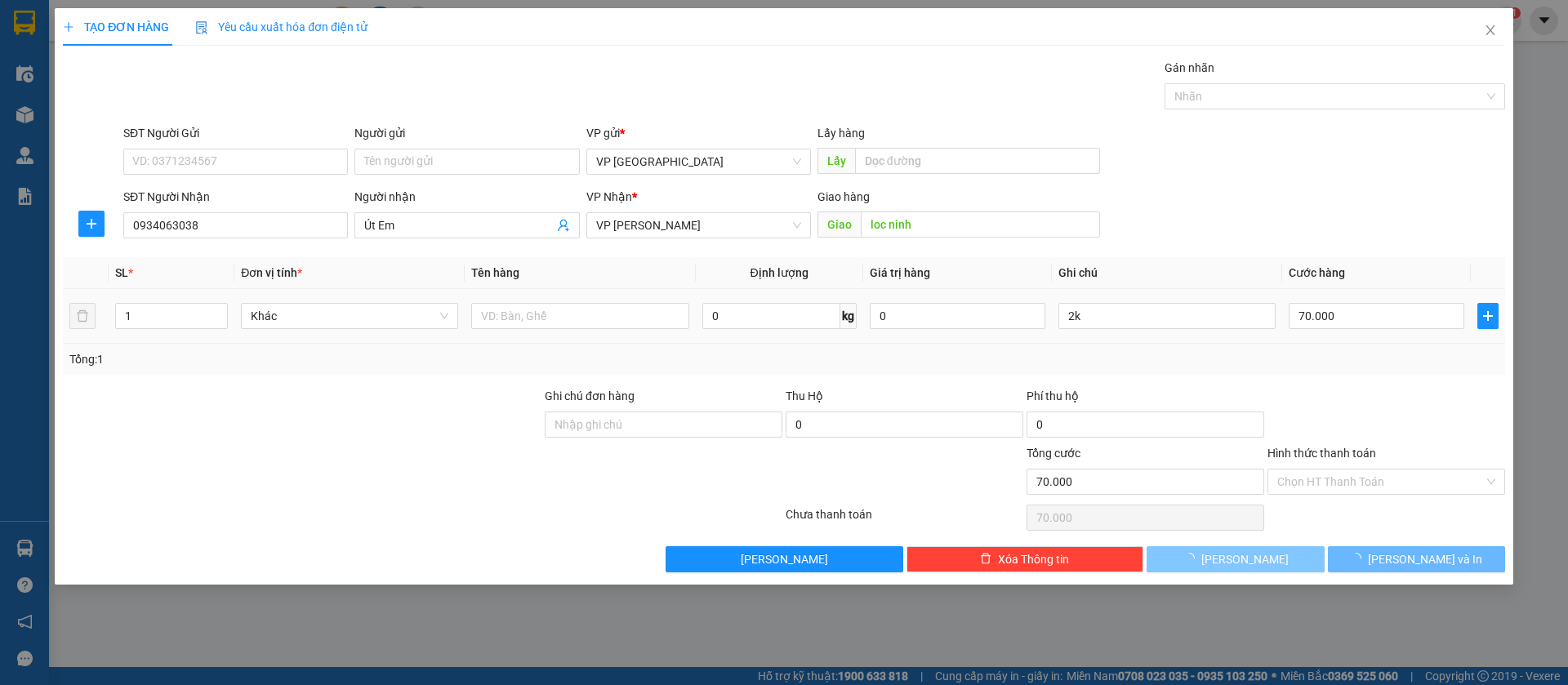
type input "0"
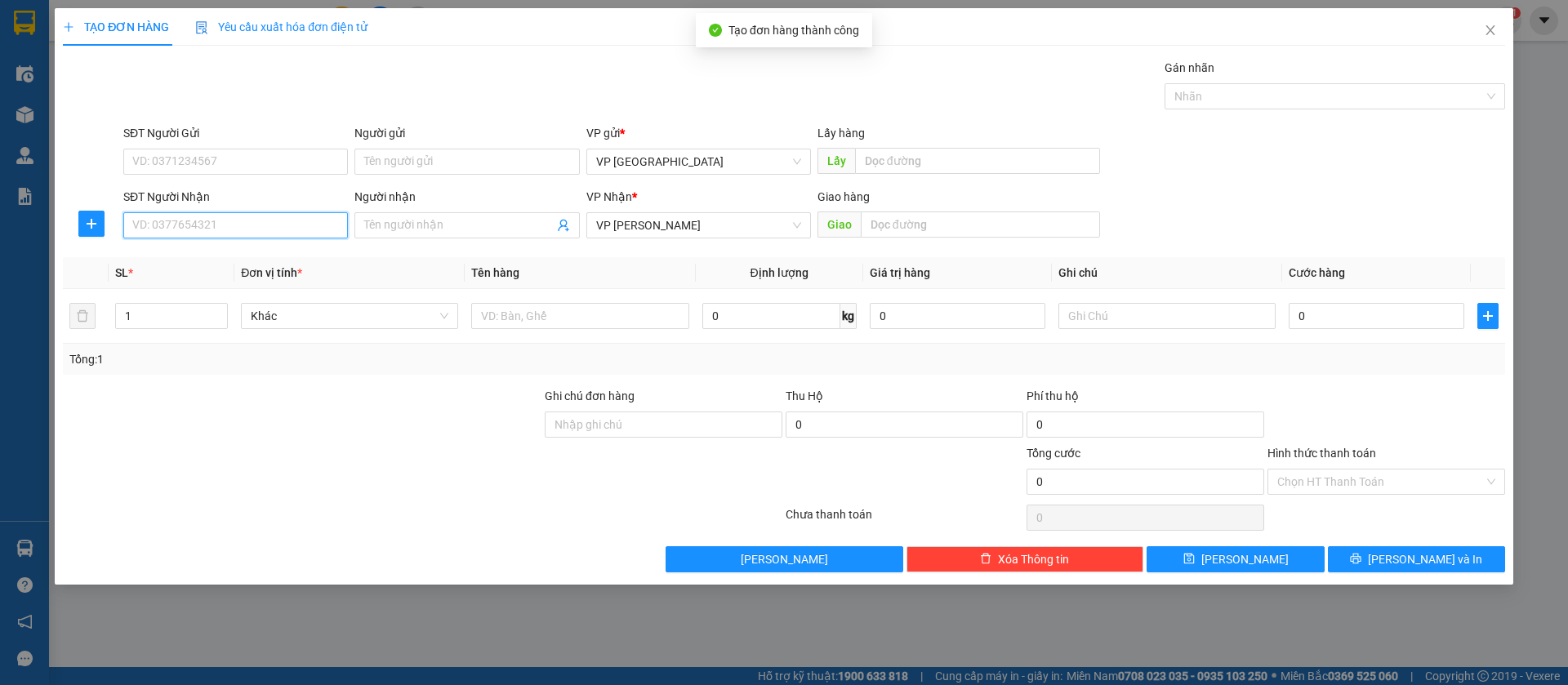
click at [286, 224] on input "SĐT Người Nhận" at bounding box center [235, 225] width 225 height 26
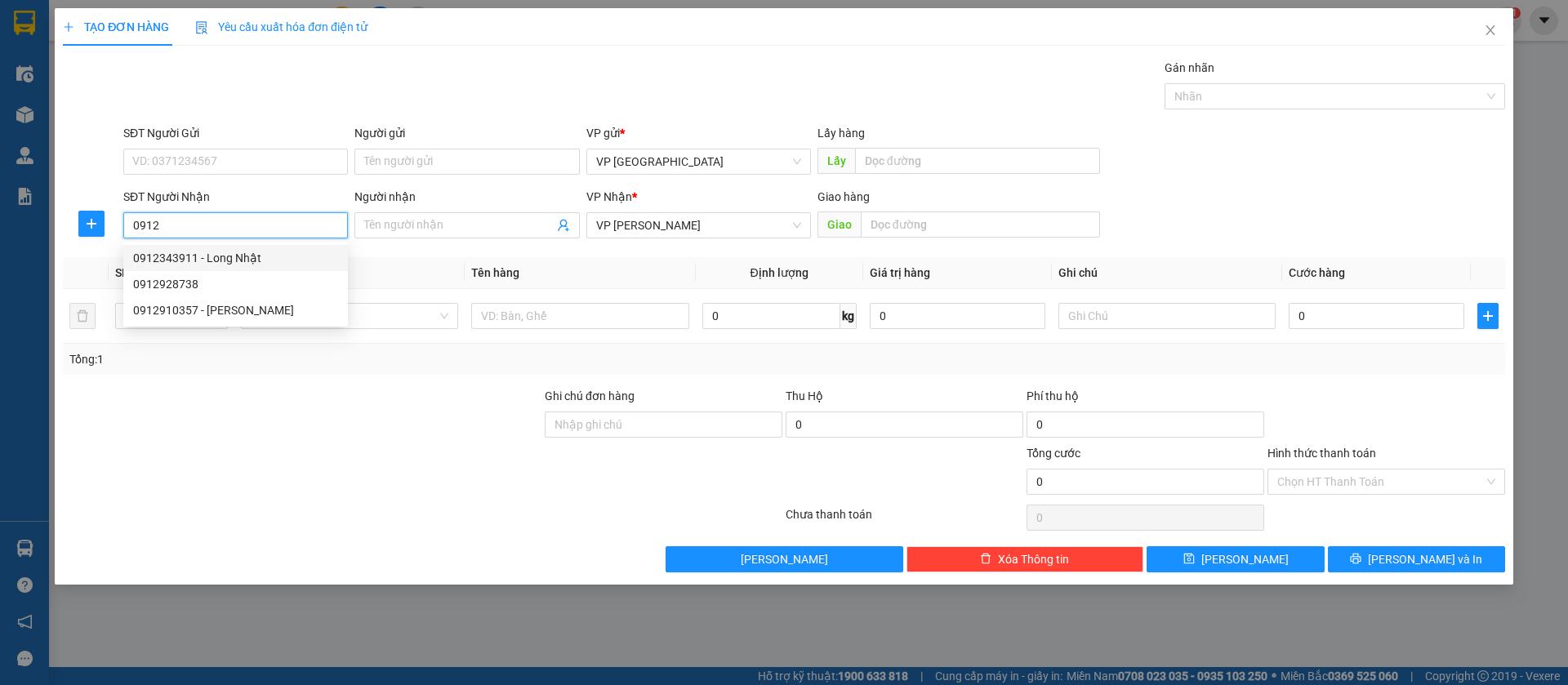
click at [279, 216] on input "0912" at bounding box center [235, 225] width 225 height 26
type input "0912960899"
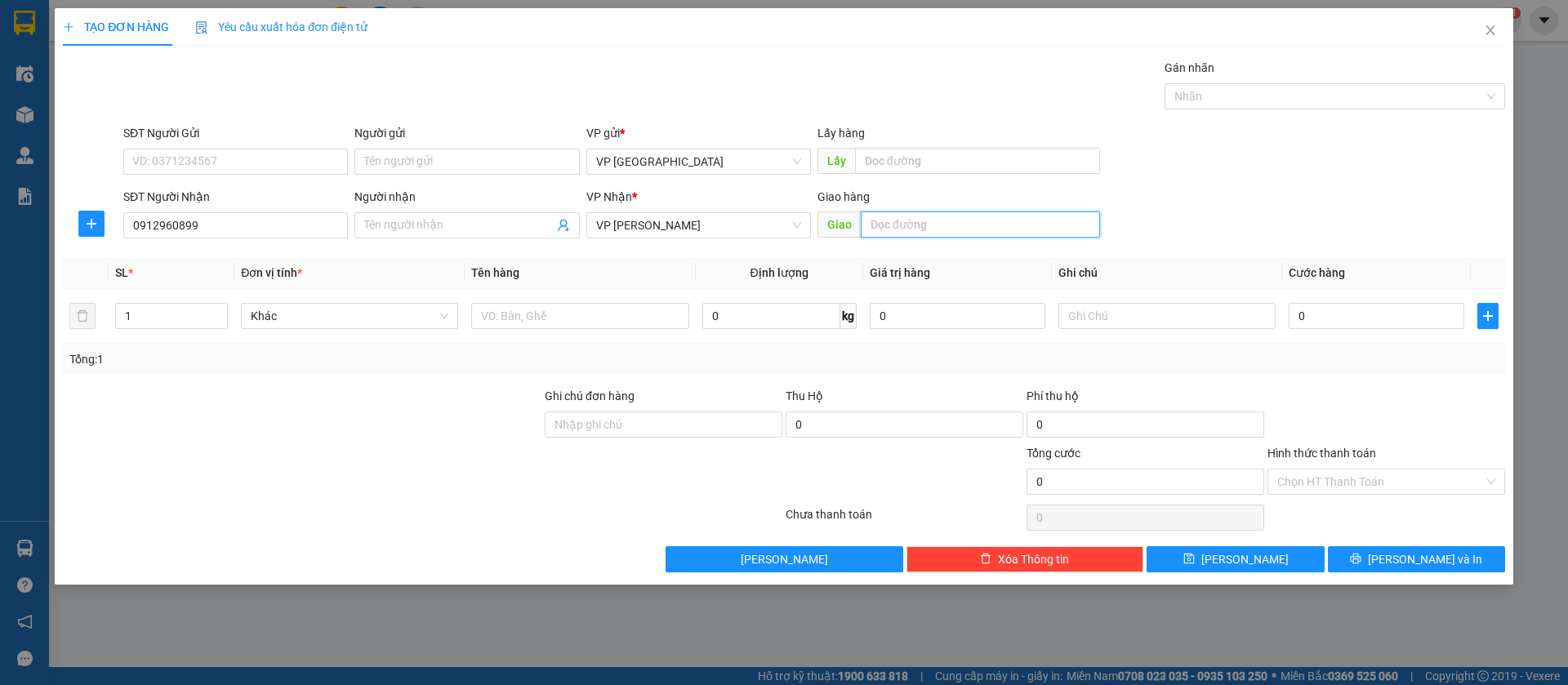
click at [955, 229] on input "text" at bounding box center [981, 225] width 239 height 26
type input "loc ninh"
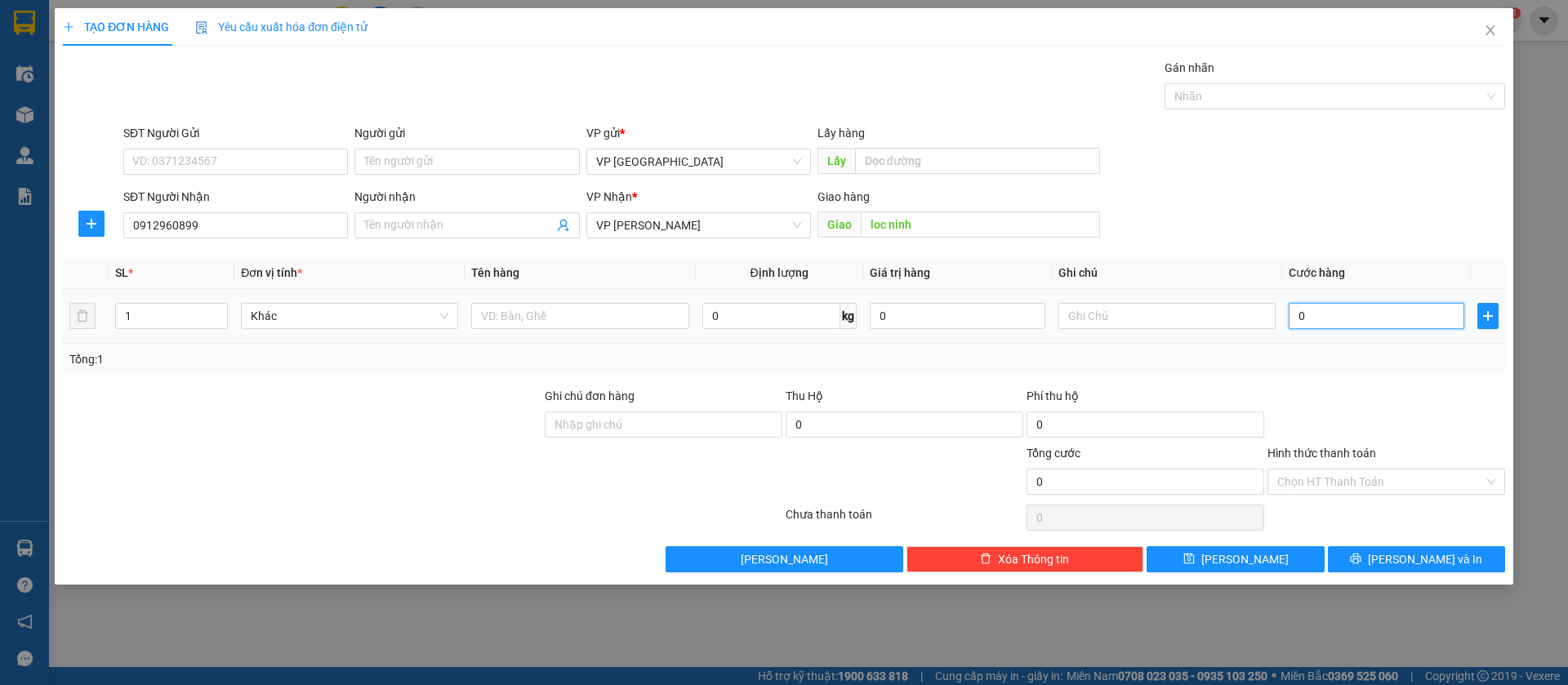
click at [1446, 325] on input "0" at bounding box center [1376, 316] width 175 height 26
type input "5"
type input "50"
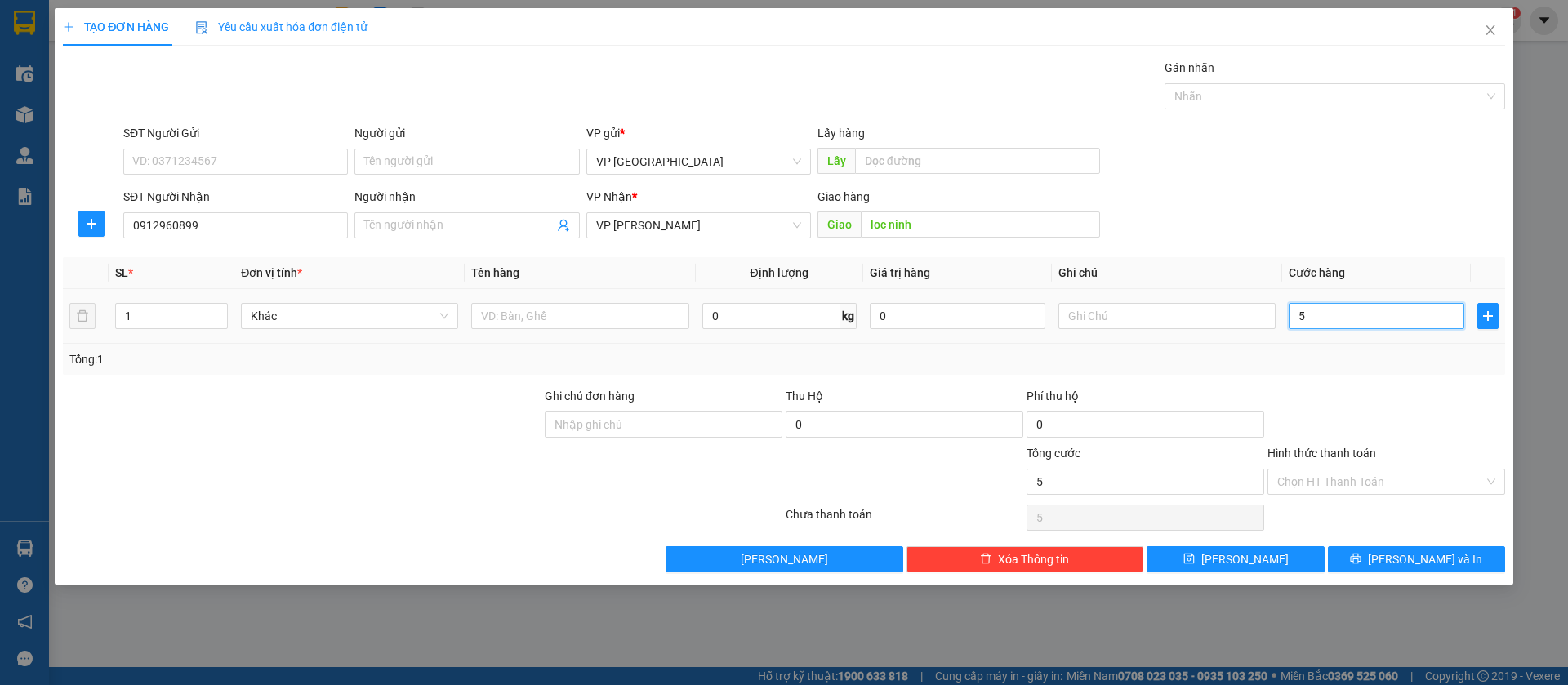
type input "50"
type input "500"
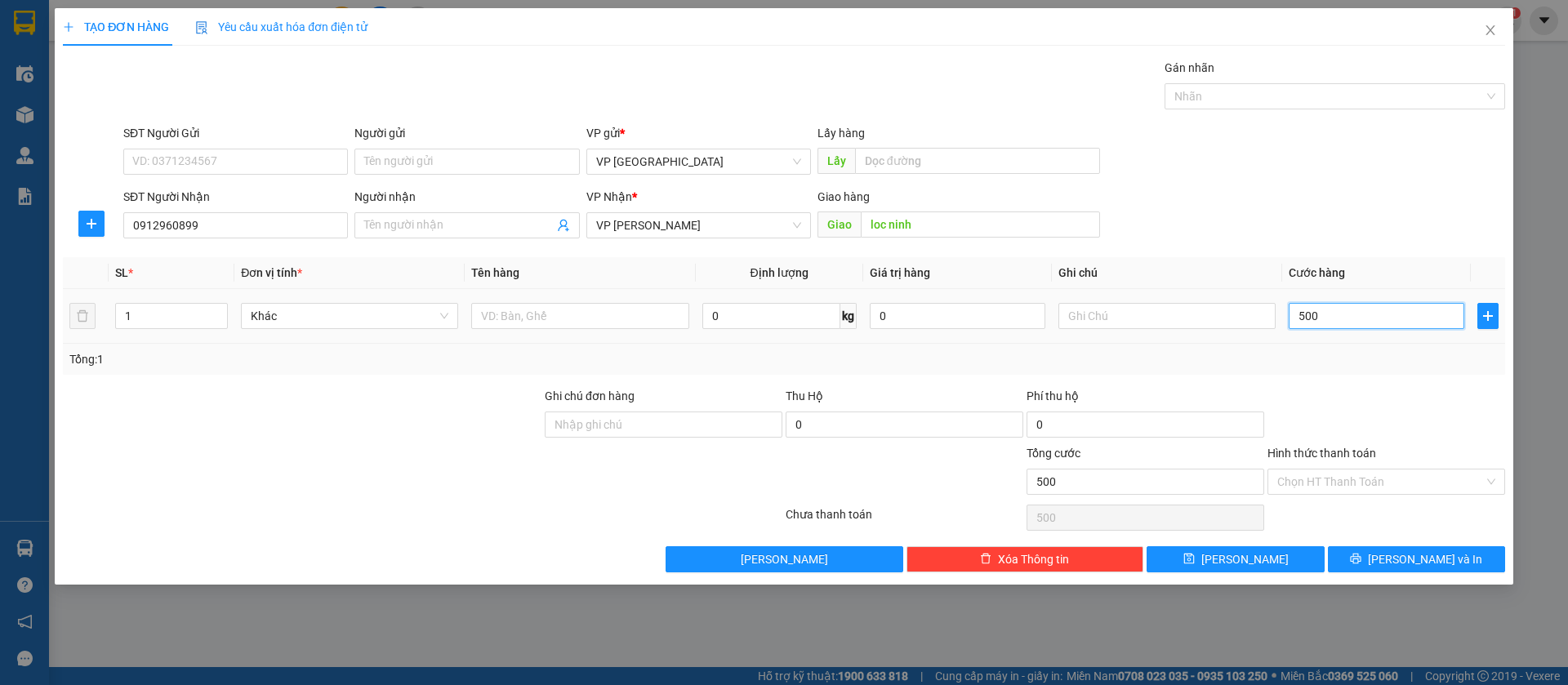
type input "5.000"
type input "50.000"
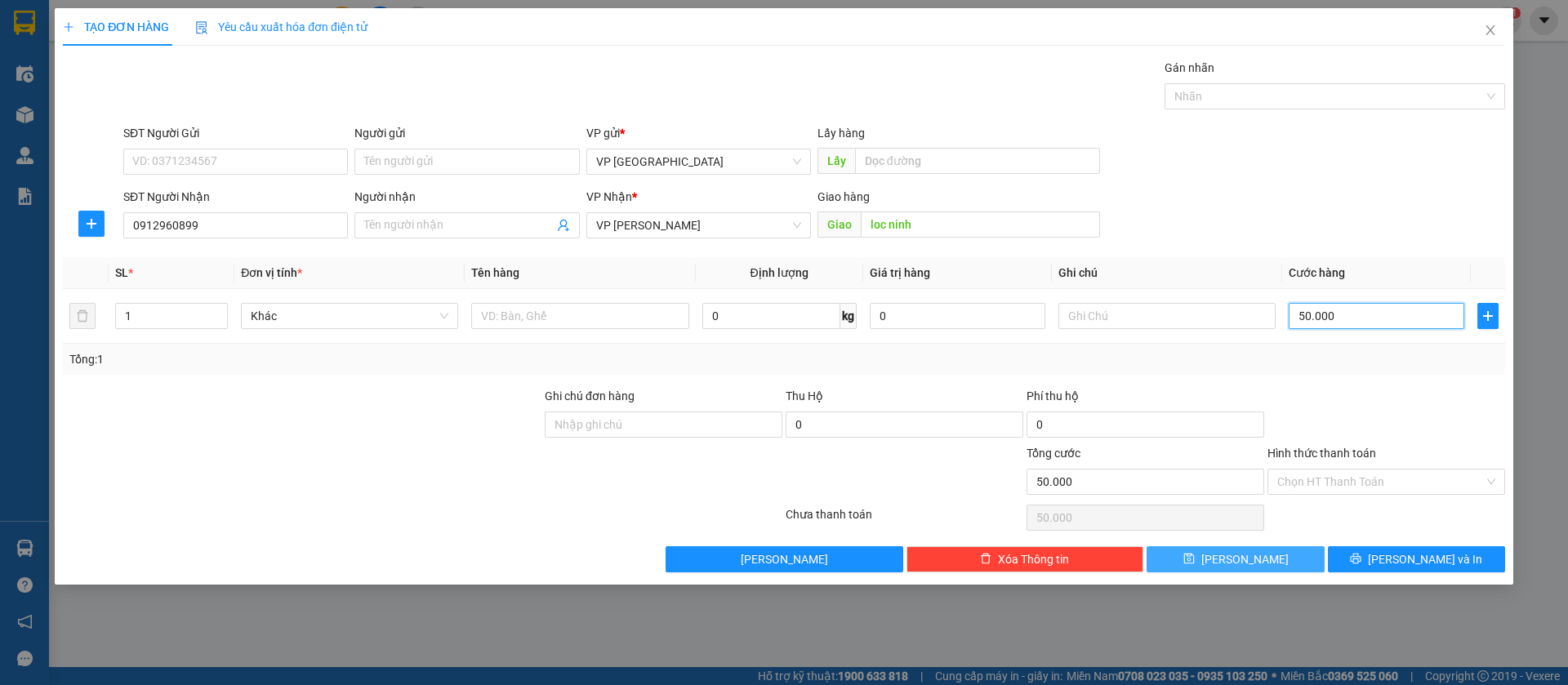
type input "50.000"
click at [1271, 557] on button "[PERSON_NAME]" at bounding box center [1235, 559] width 177 height 26
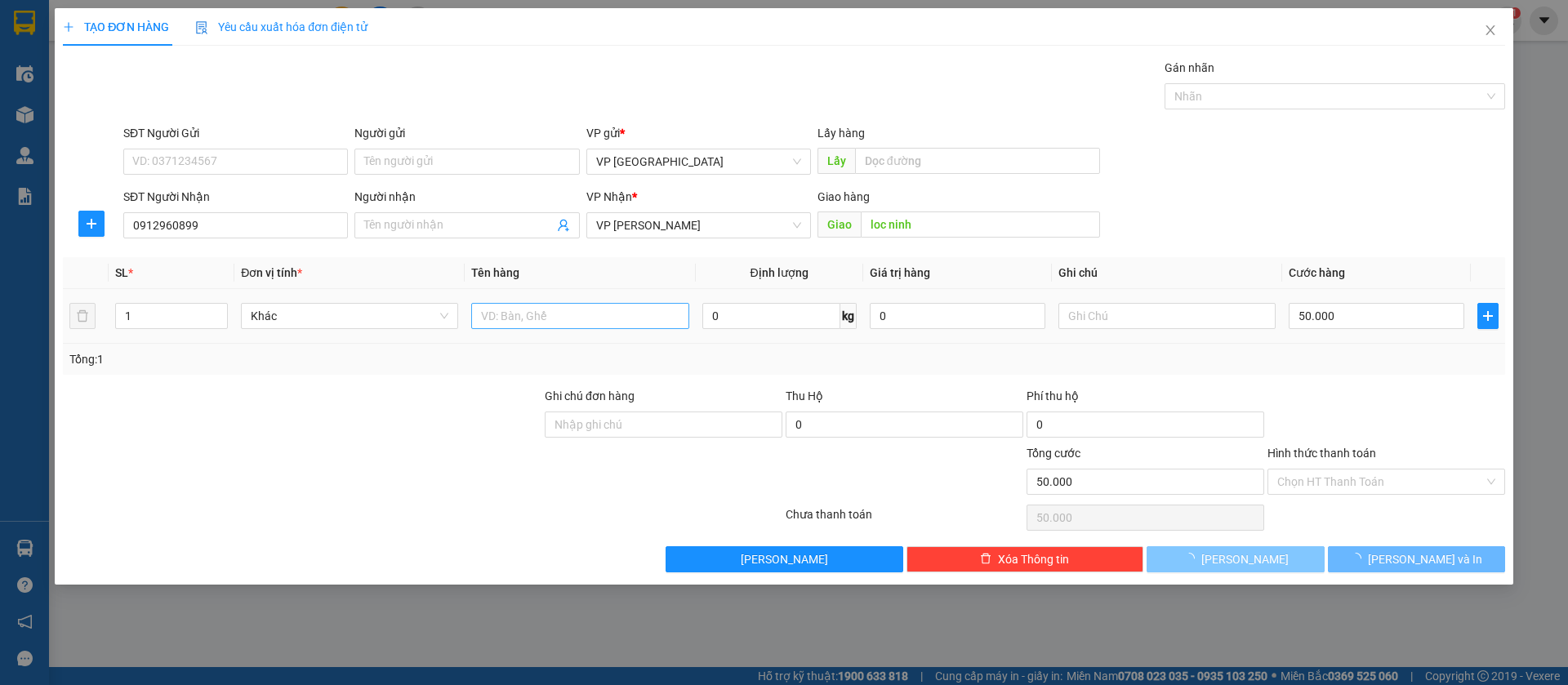
type input "0"
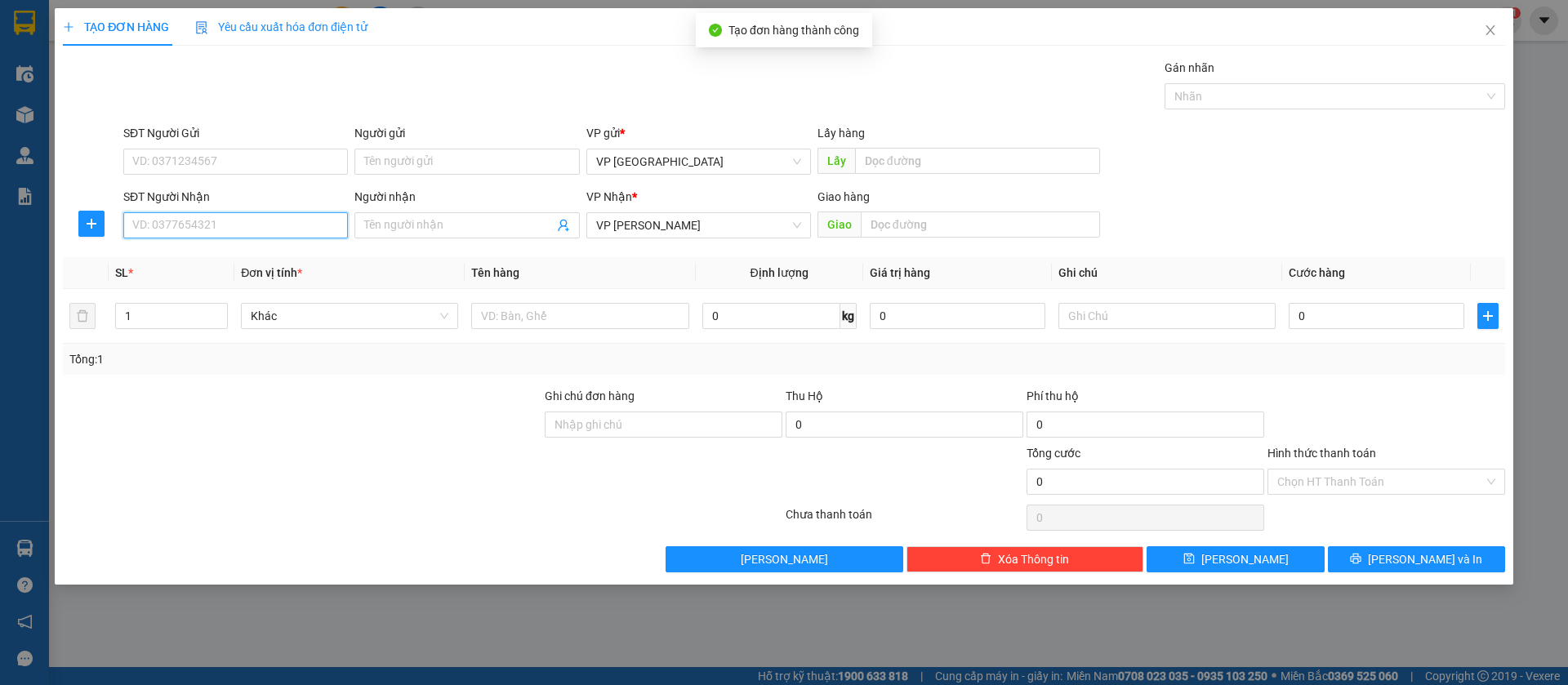
click at [313, 222] on input "SĐT Người Nhận" at bounding box center [235, 225] width 225 height 26
click at [1487, 32] on icon "close" at bounding box center [1490, 29] width 13 height 13
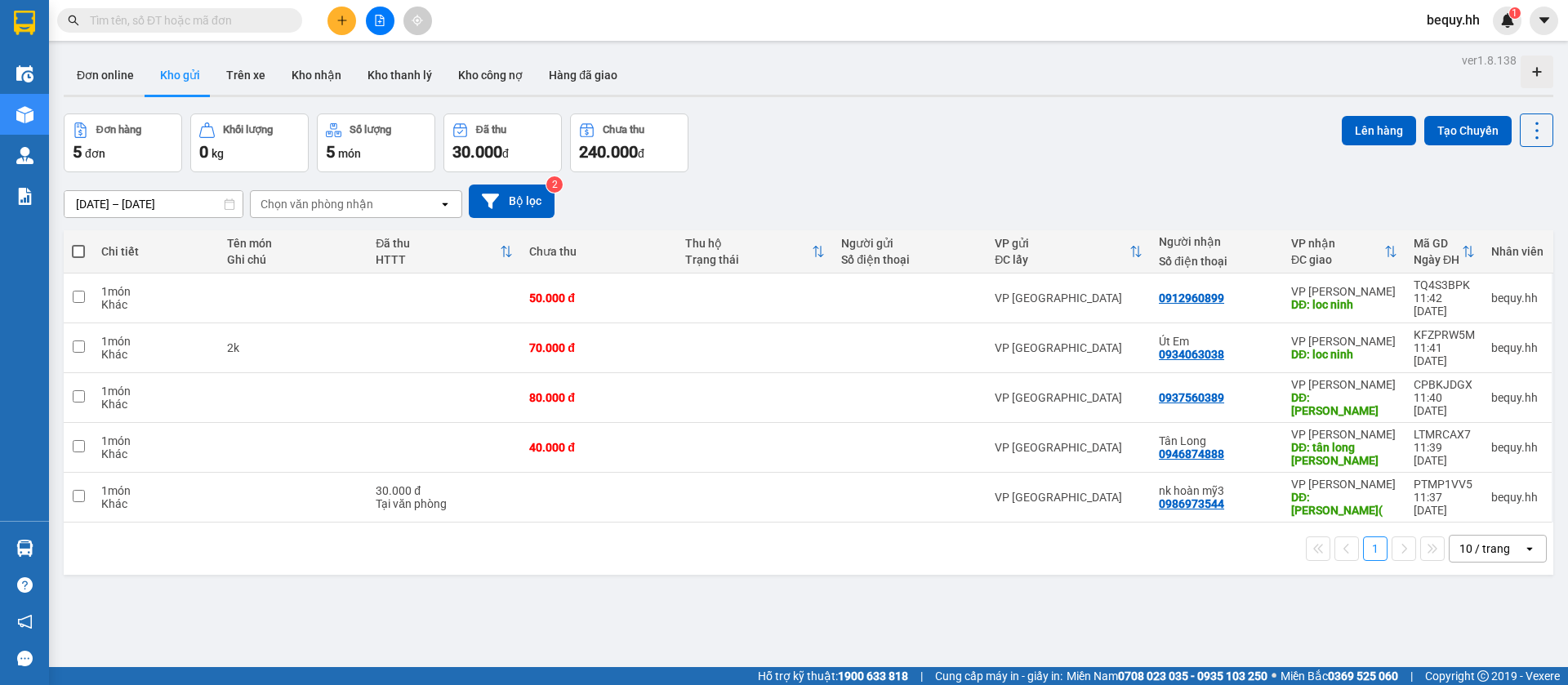
click at [77, 250] on span at bounding box center [78, 251] width 13 height 13
click at [78, 244] on input "checkbox" at bounding box center [78, 244] width 0 height 0
checkbox input "true"
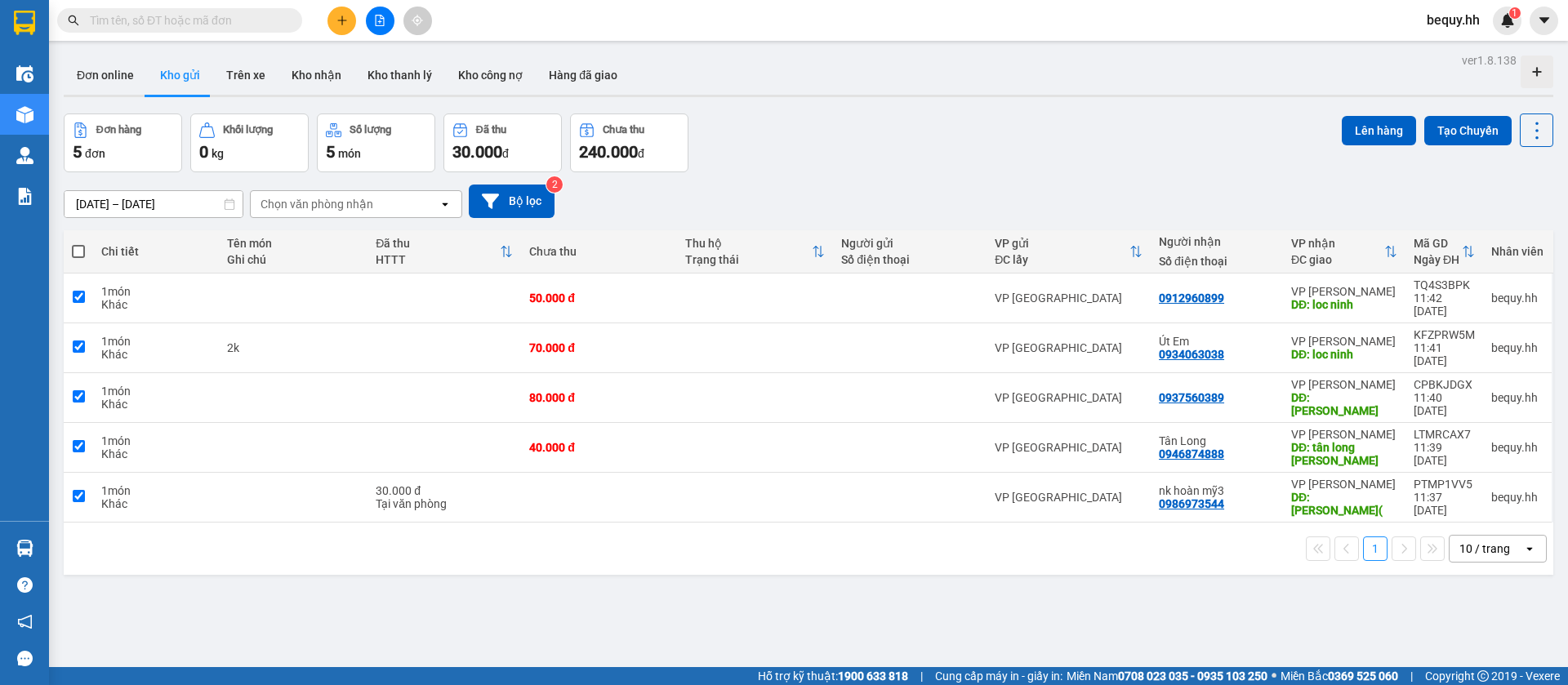
checkbox input "true"
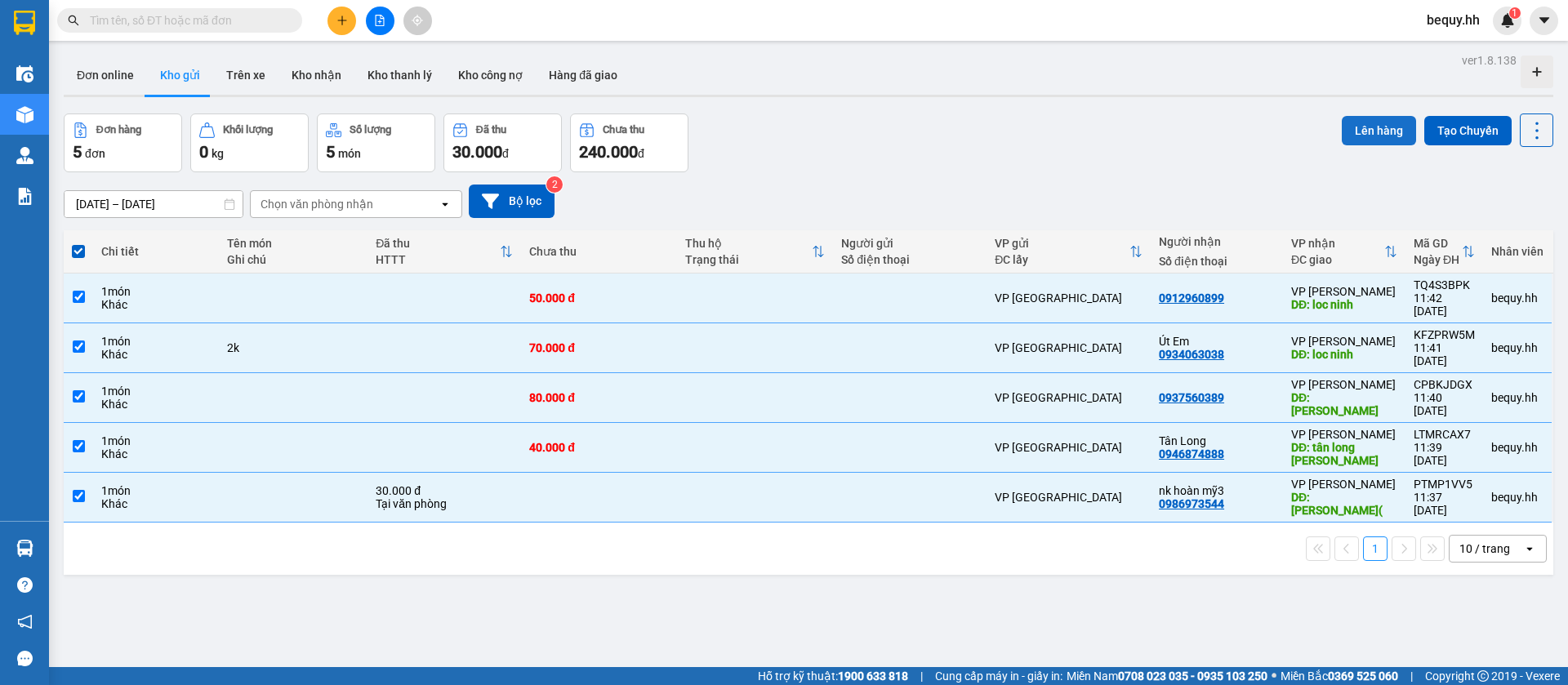
click at [1366, 128] on button "Lên hàng" at bounding box center [1379, 131] width 75 height 29
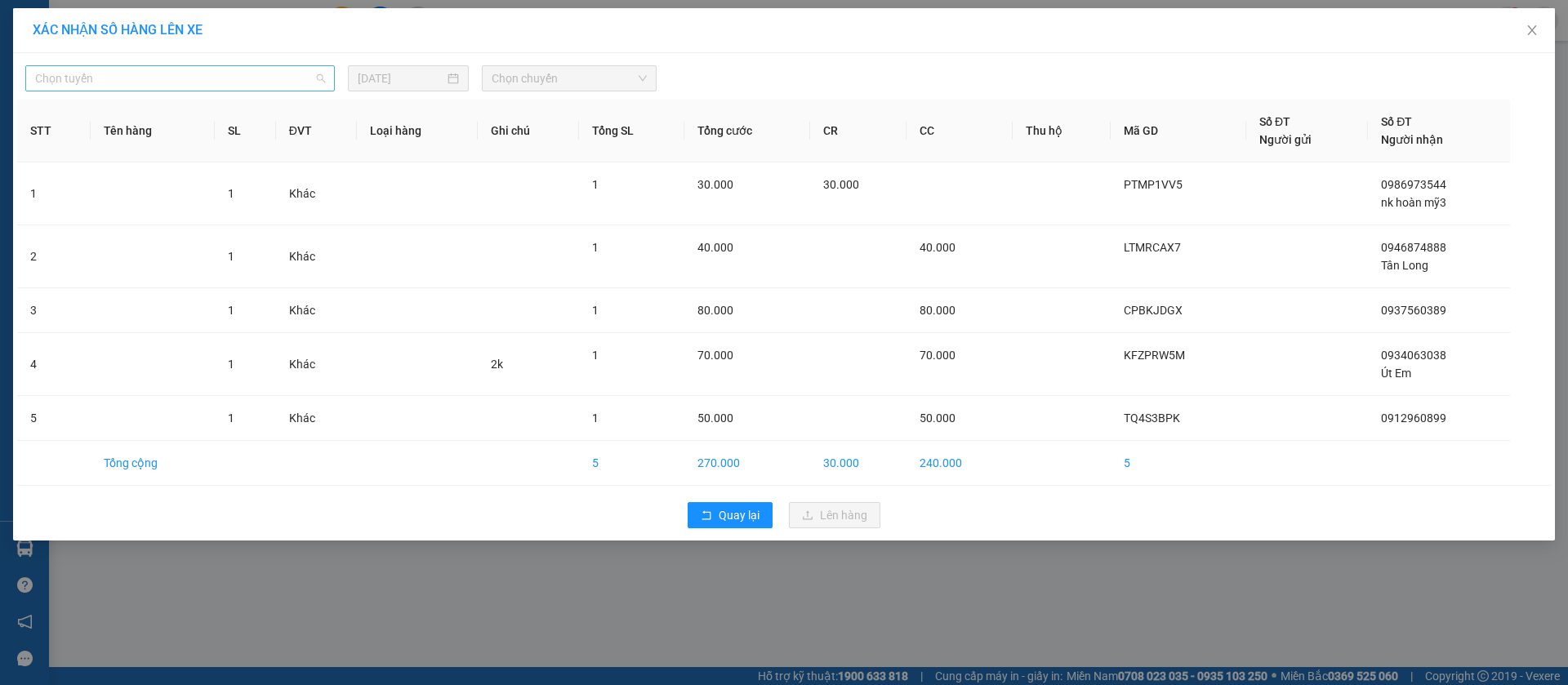
click at [173, 81] on span "Chọn tuyến" at bounding box center [180, 78] width 290 height 24
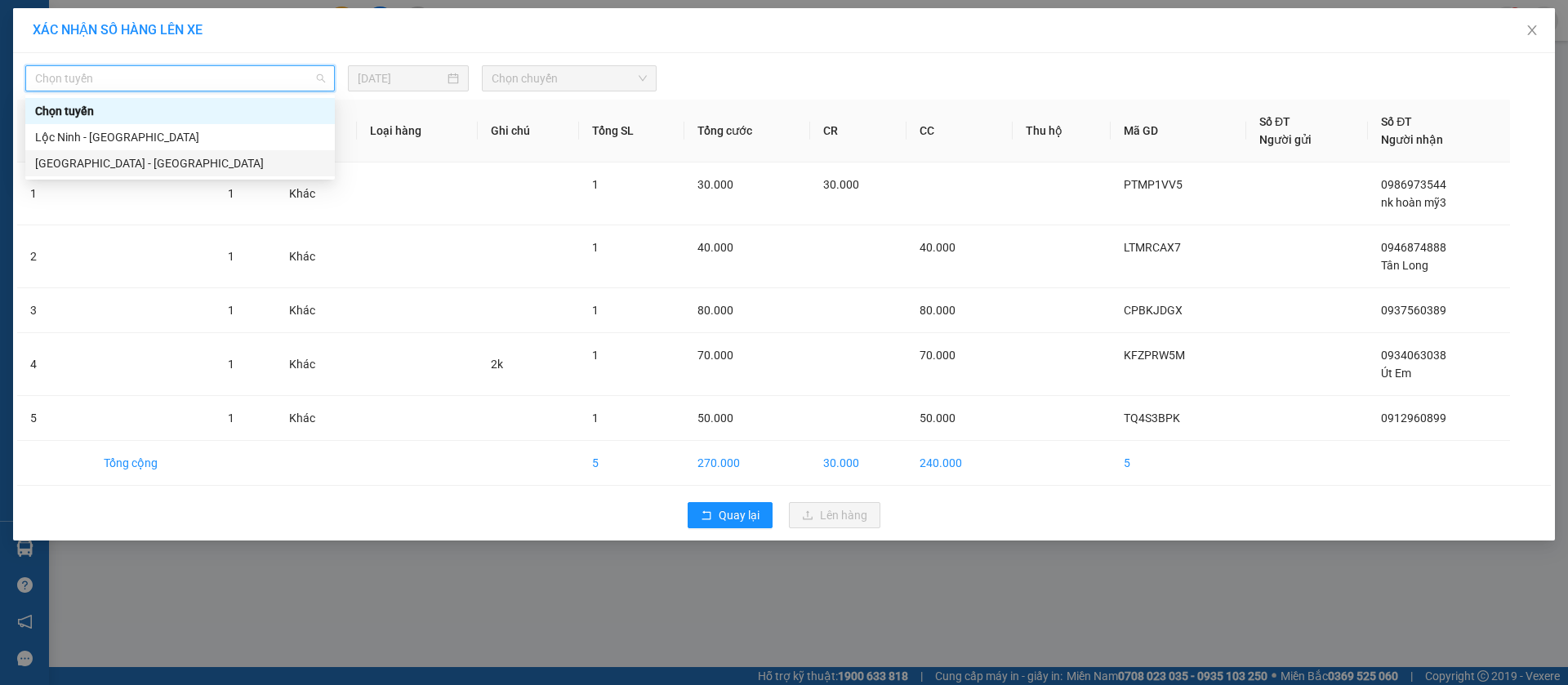
click at [121, 156] on div "[GEOGRAPHIC_DATA] - [GEOGRAPHIC_DATA]" at bounding box center [180, 163] width 290 height 18
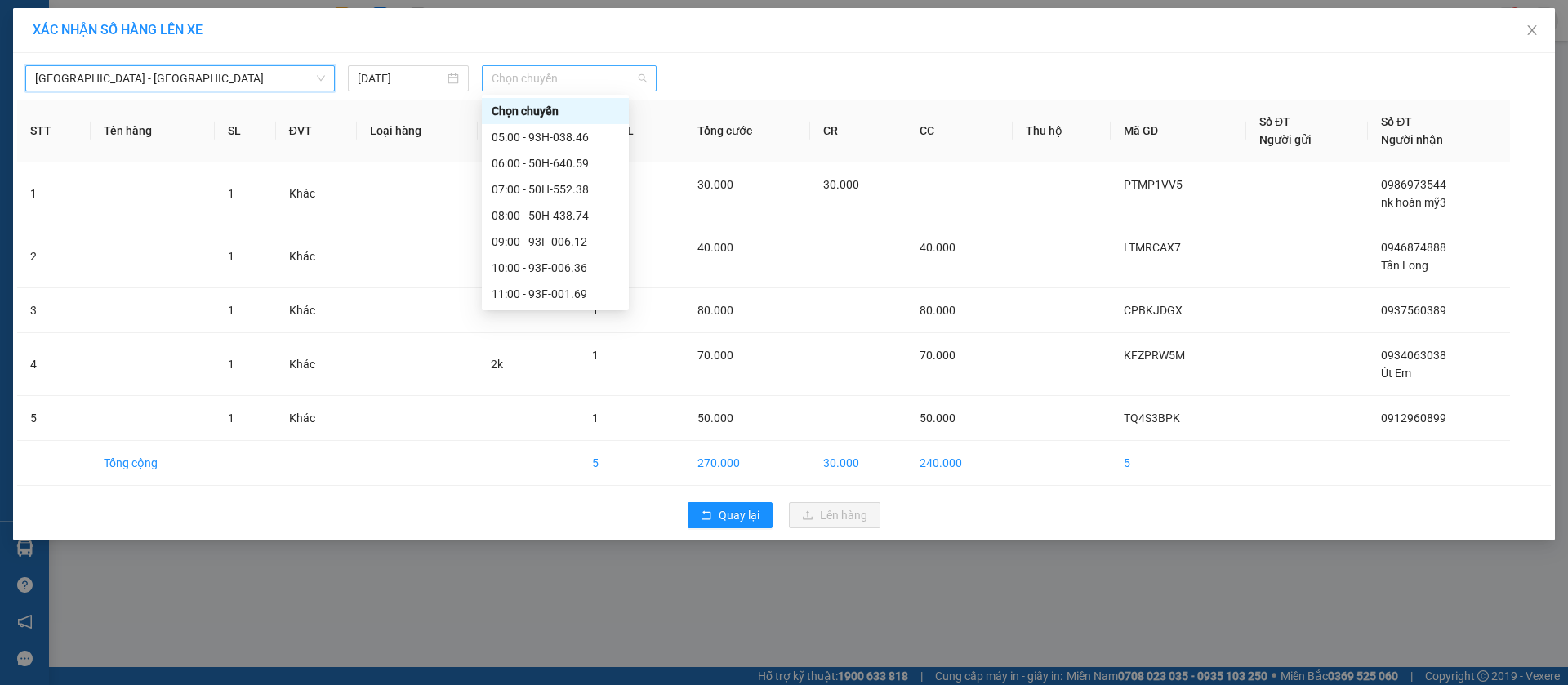
click at [632, 72] on span "Chọn chuyến" at bounding box center [569, 78] width 155 height 24
click at [522, 271] on div "10:00 - 93F-006.36" at bounding box center [555, 268] width 127 height 18
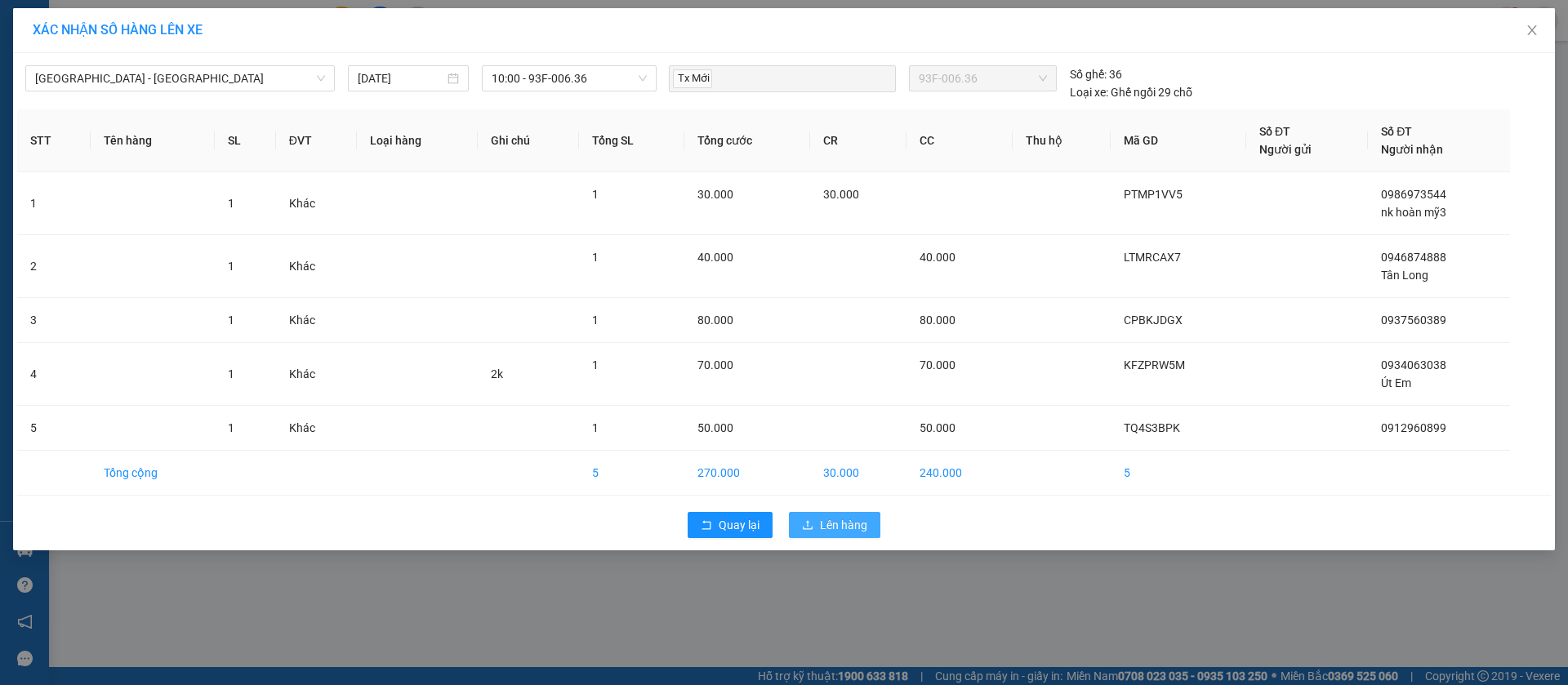
click at [842, 530] on span "Lên hàng" at bounding box center [844, 525] width 48 height 18
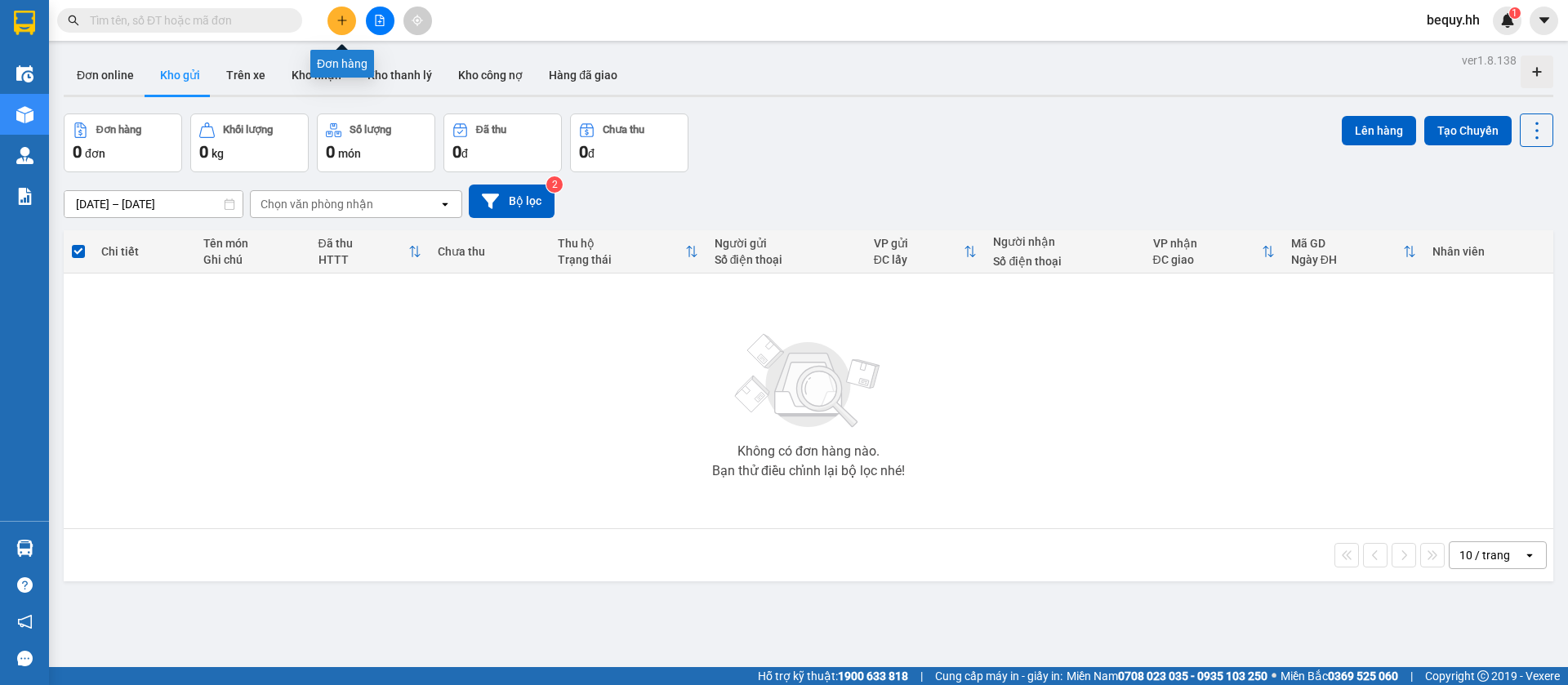
click at [346, 27] on button at bounding box center [342, 21] width 29 height 29
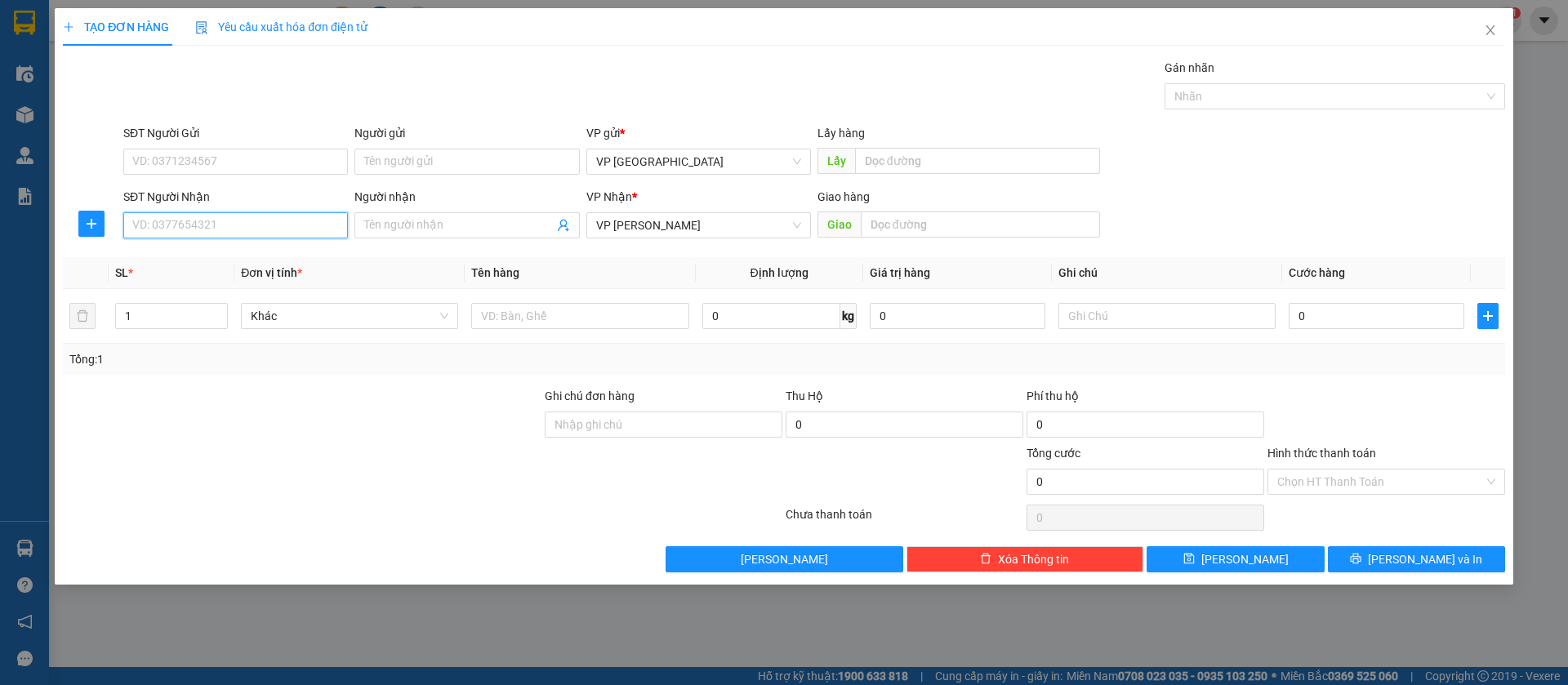
click at [271, 218] on input "SĐT Người Nhận" at bounding box center [235, 225] width 225 height 26
click at [267, 263] on div "0947115155 - Còi" at bounding box center [236, 258] width 205 height 18
type input "0947115155"
type input "Còi"
type input "còi loc ninh"
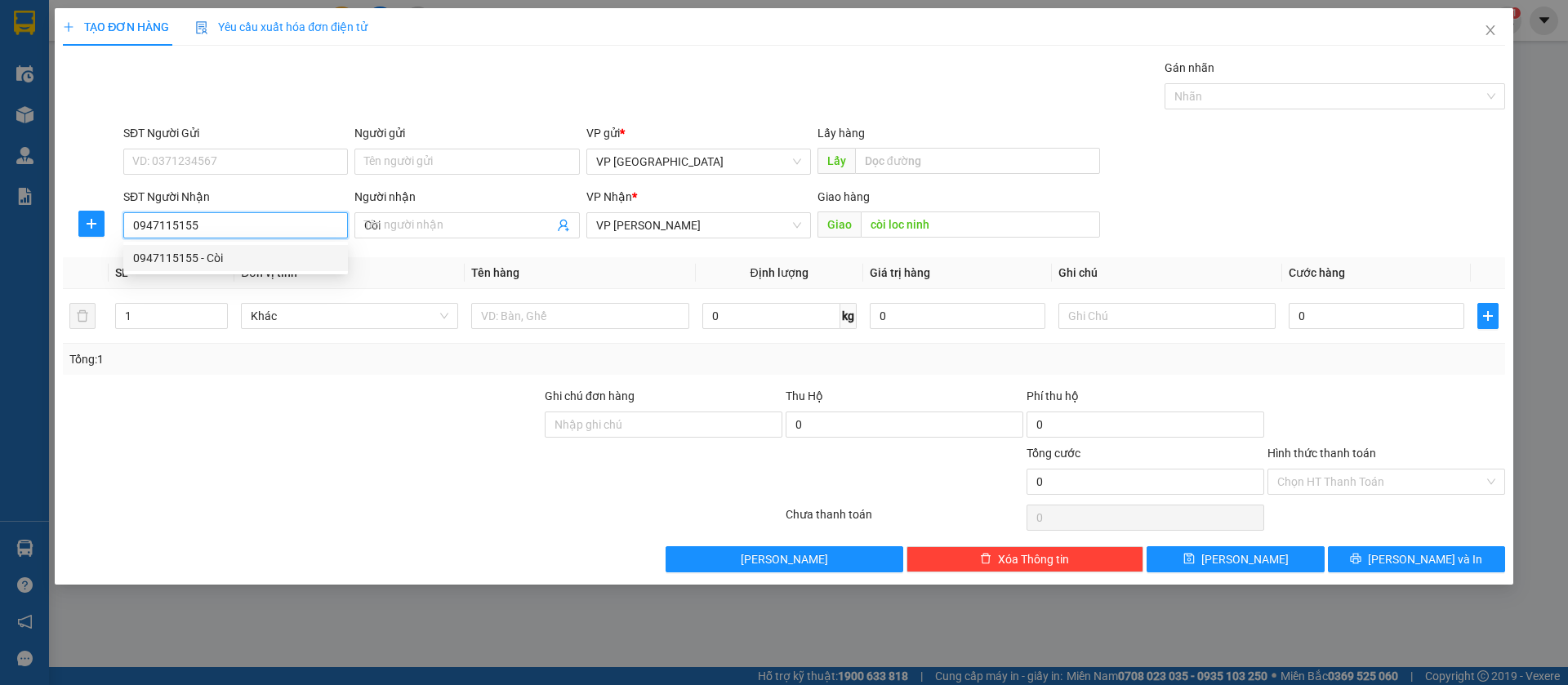
type input "50.000"
type input "0947115155"
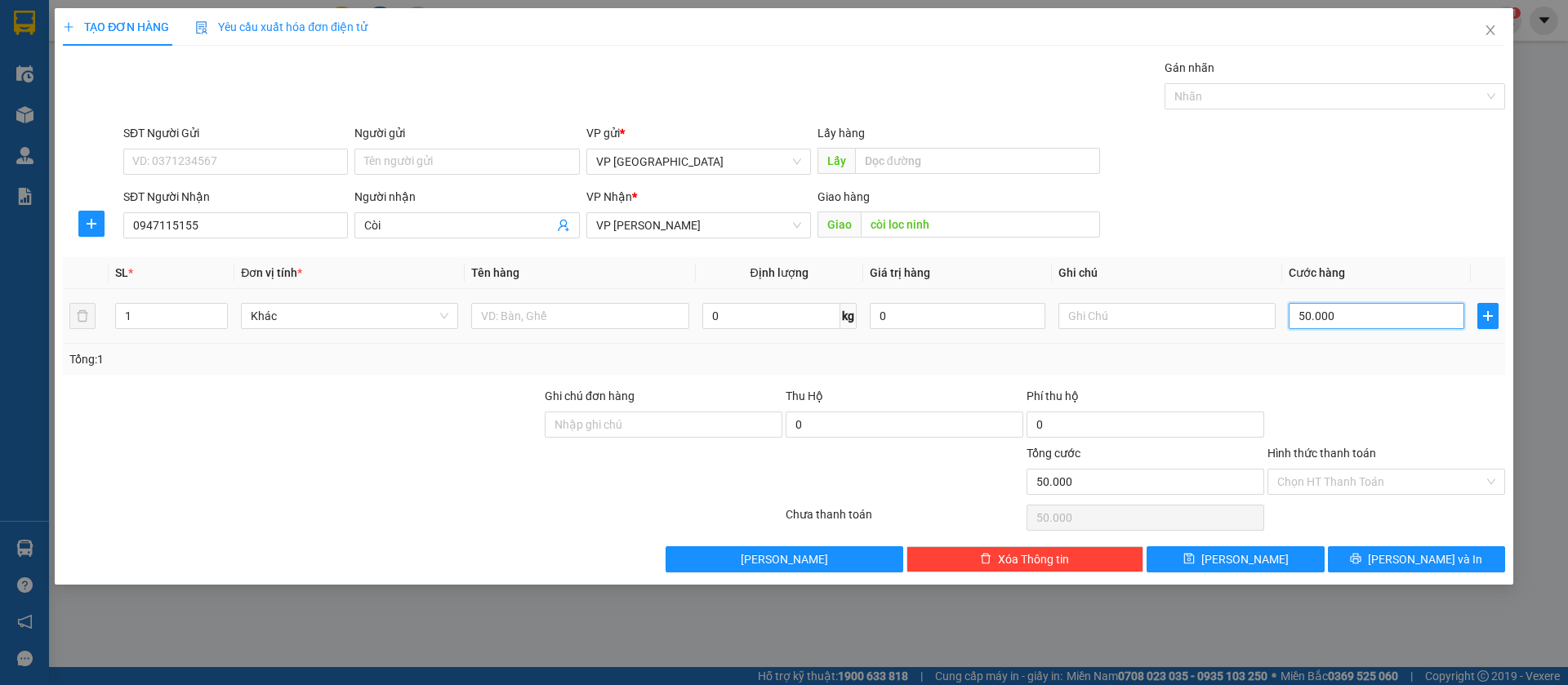
click at [1334, 313] on input "50.000" at bounding box center [1376, 316] width 175 height 26
type input "3"
type input "30"
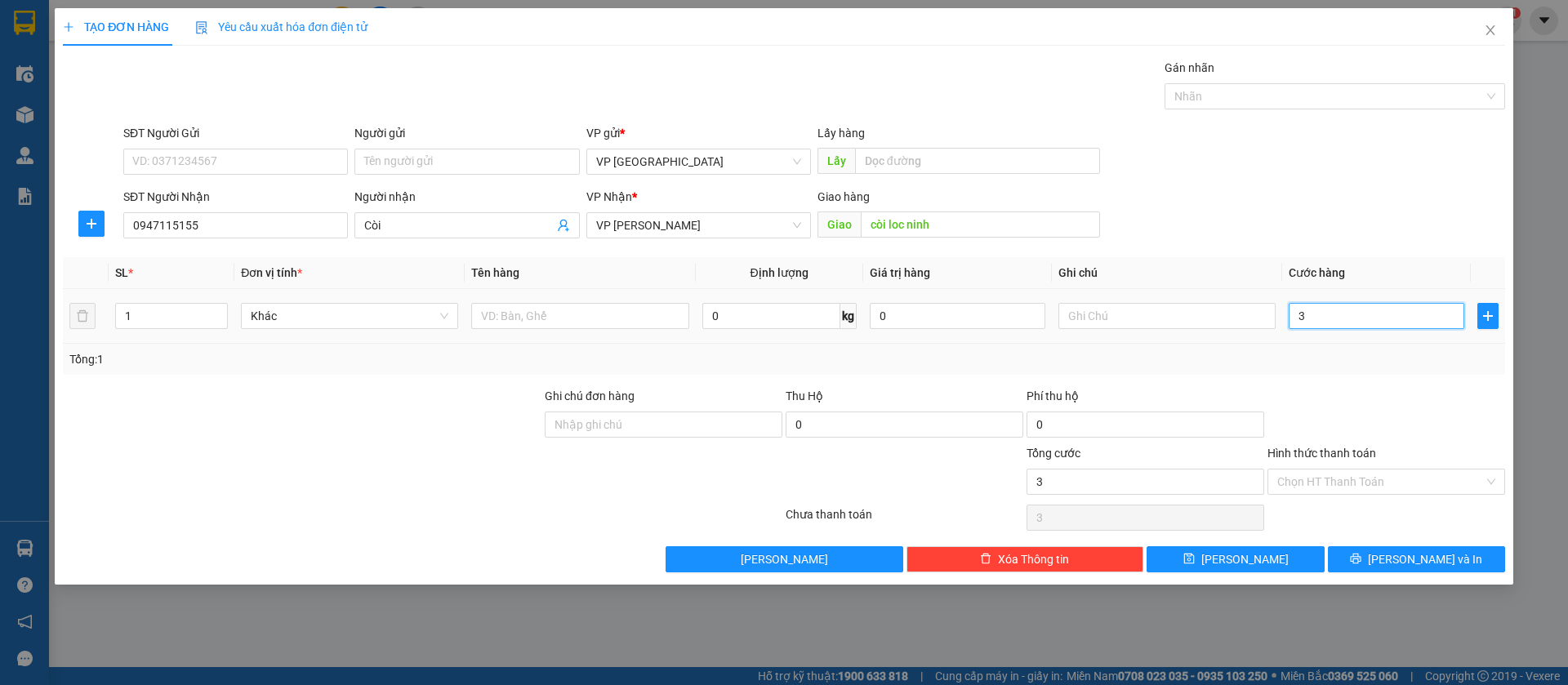
type input "30"
type input "300"
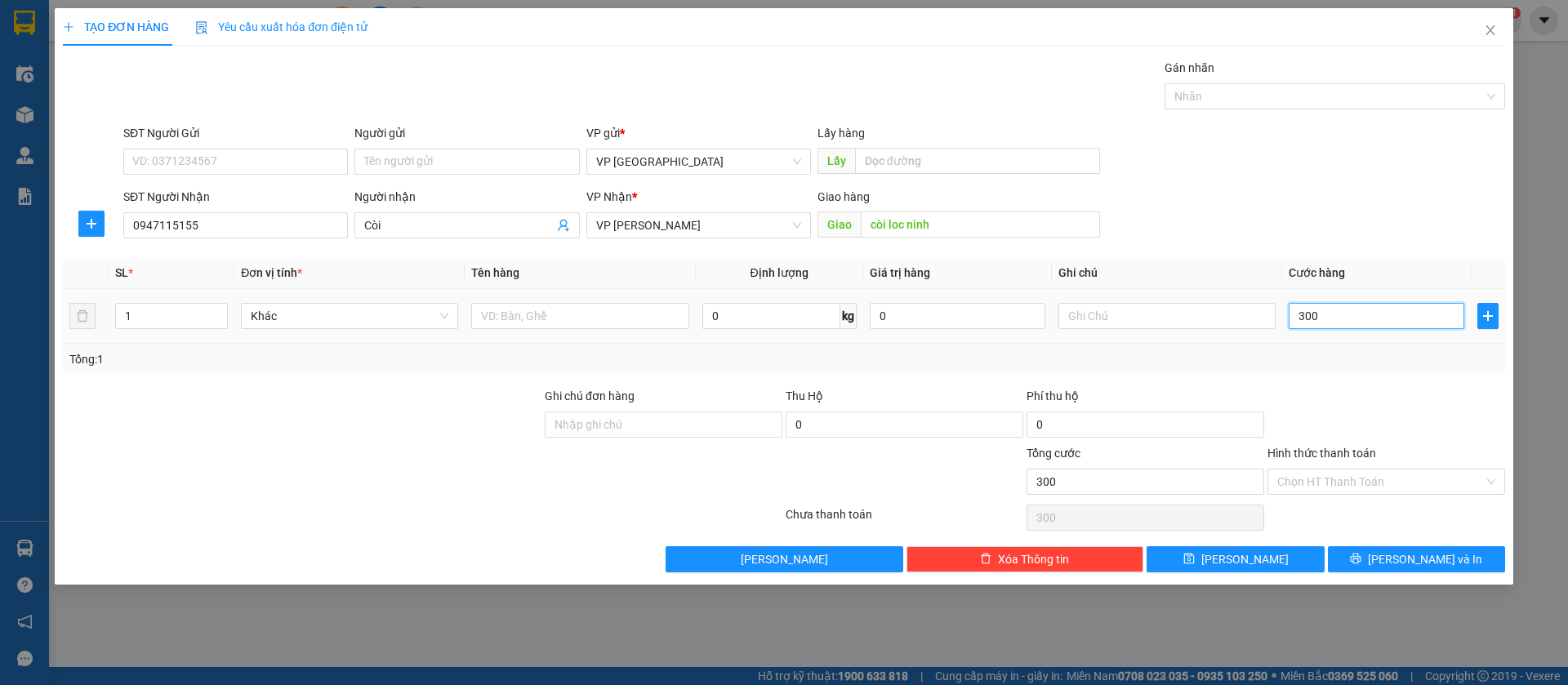
type input "3.000"
type input "30.000"
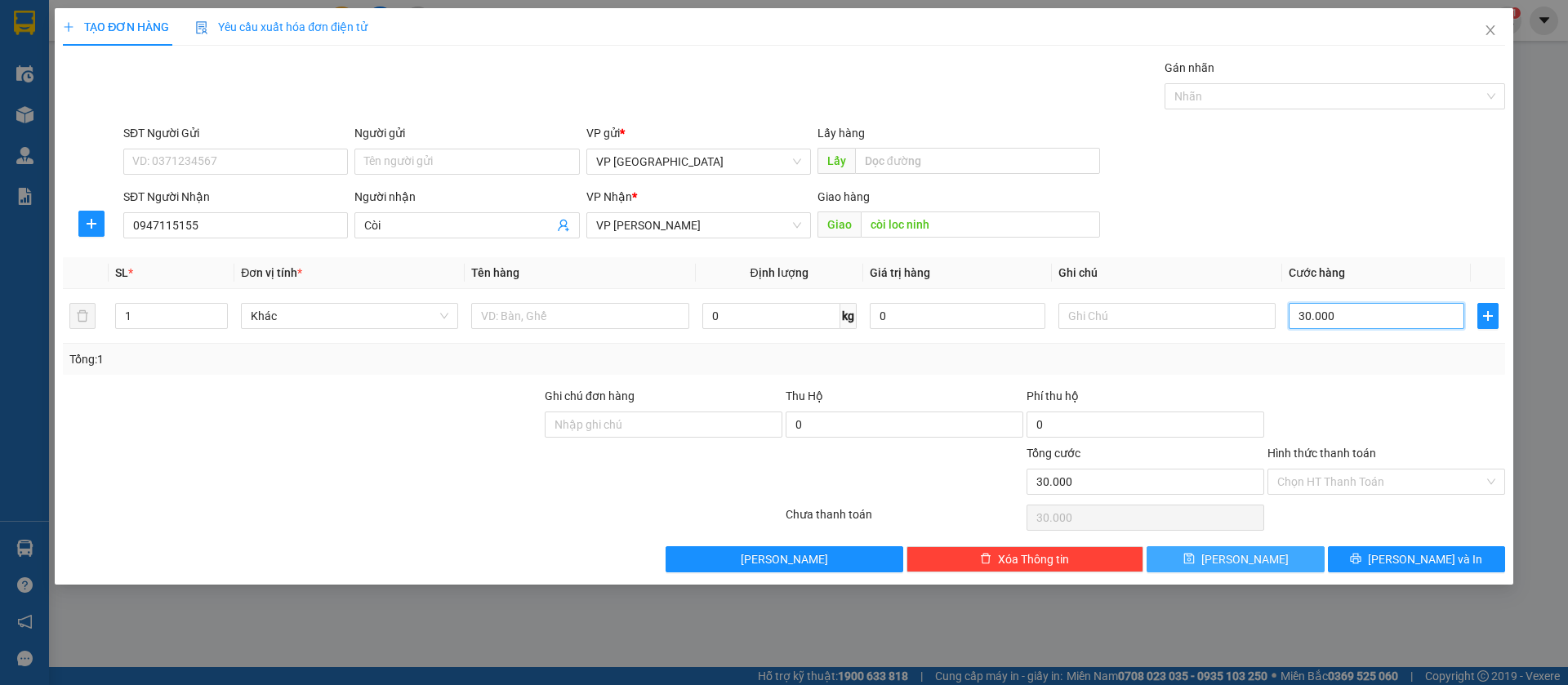
type input "30.000"
click at [1268, 560] on button "[PERSON_NAME]" at bounding box center [1235, 559] width 177 height 26
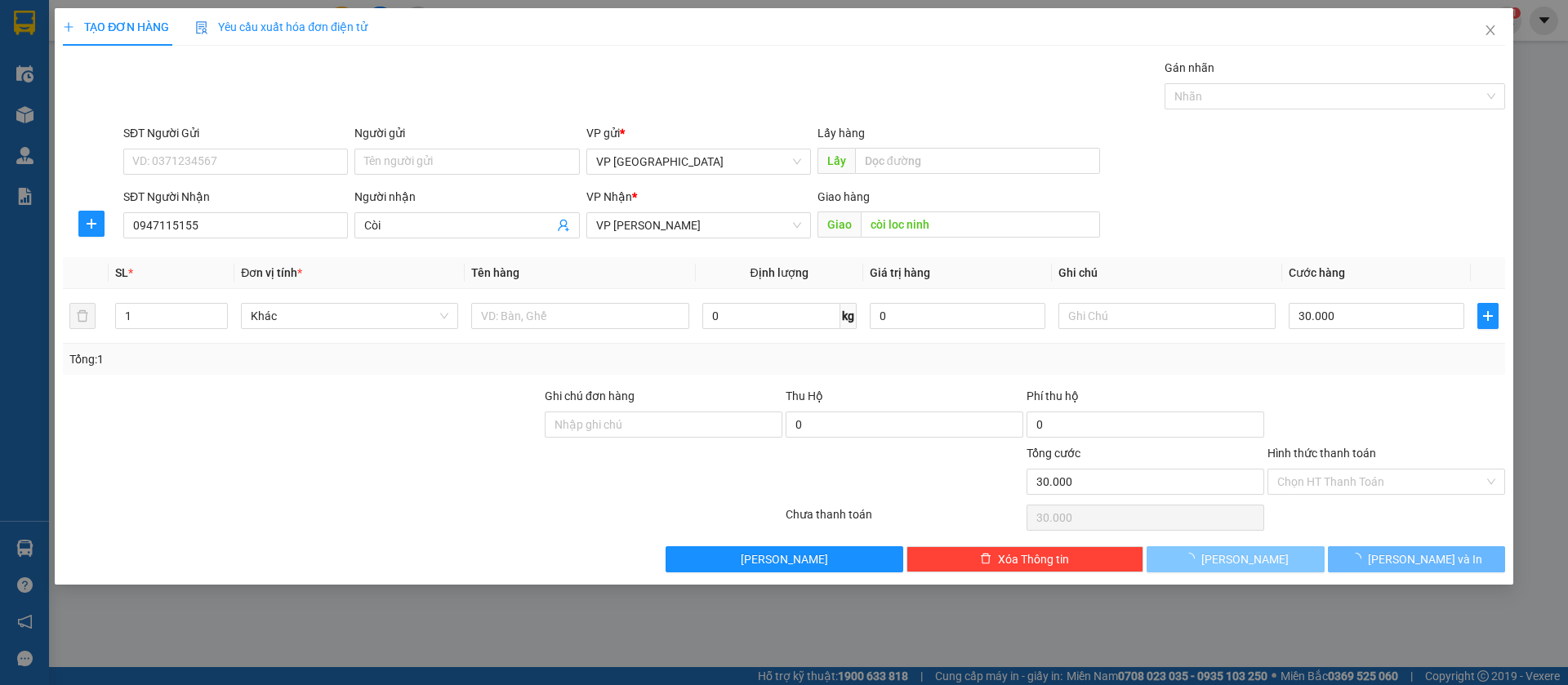
type input "0"
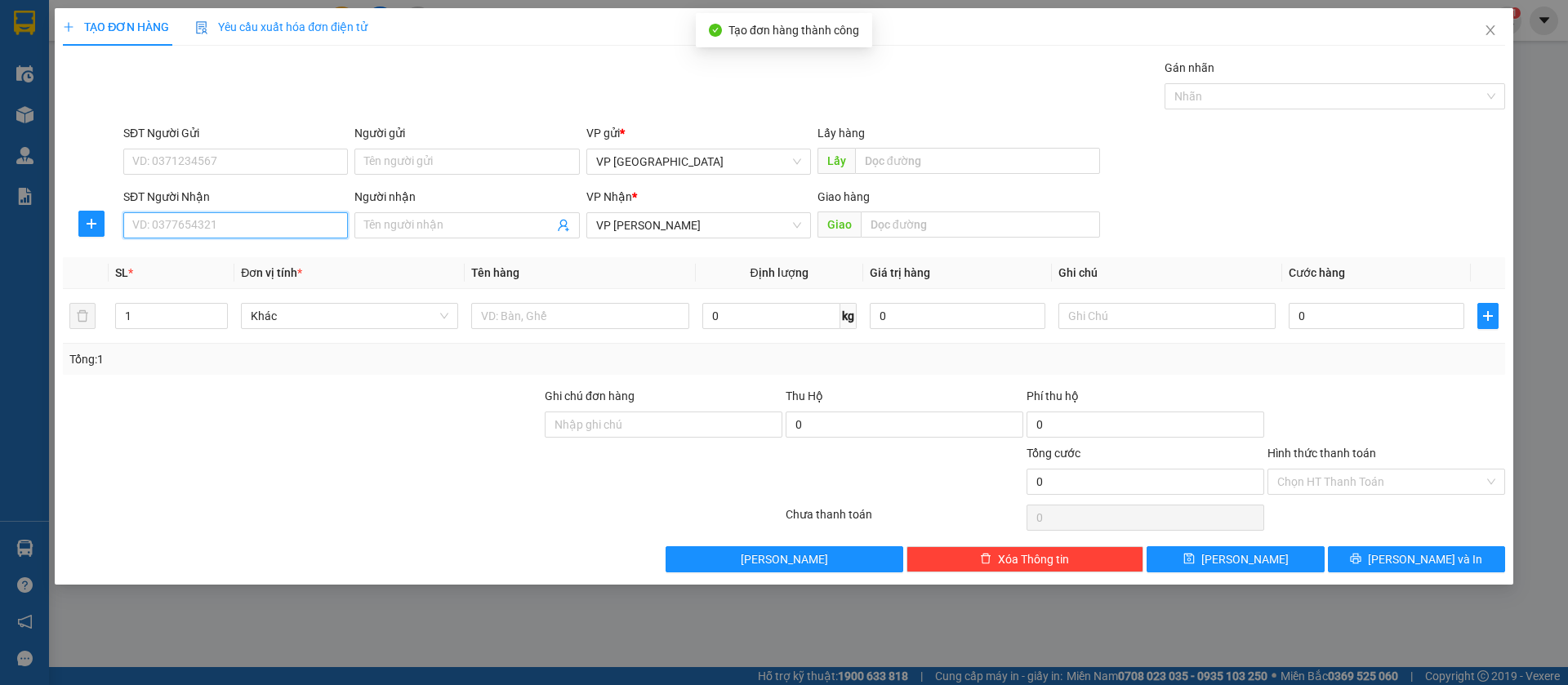
click at [261, 221] on input "SĐT Người Nhận" at bounding box center [235, 225] width 225 height 26
click at [238, 218] on input "SĐT Người Nhận" at bounding box center [235, 225] width 225 height 26
type input "0987433557"
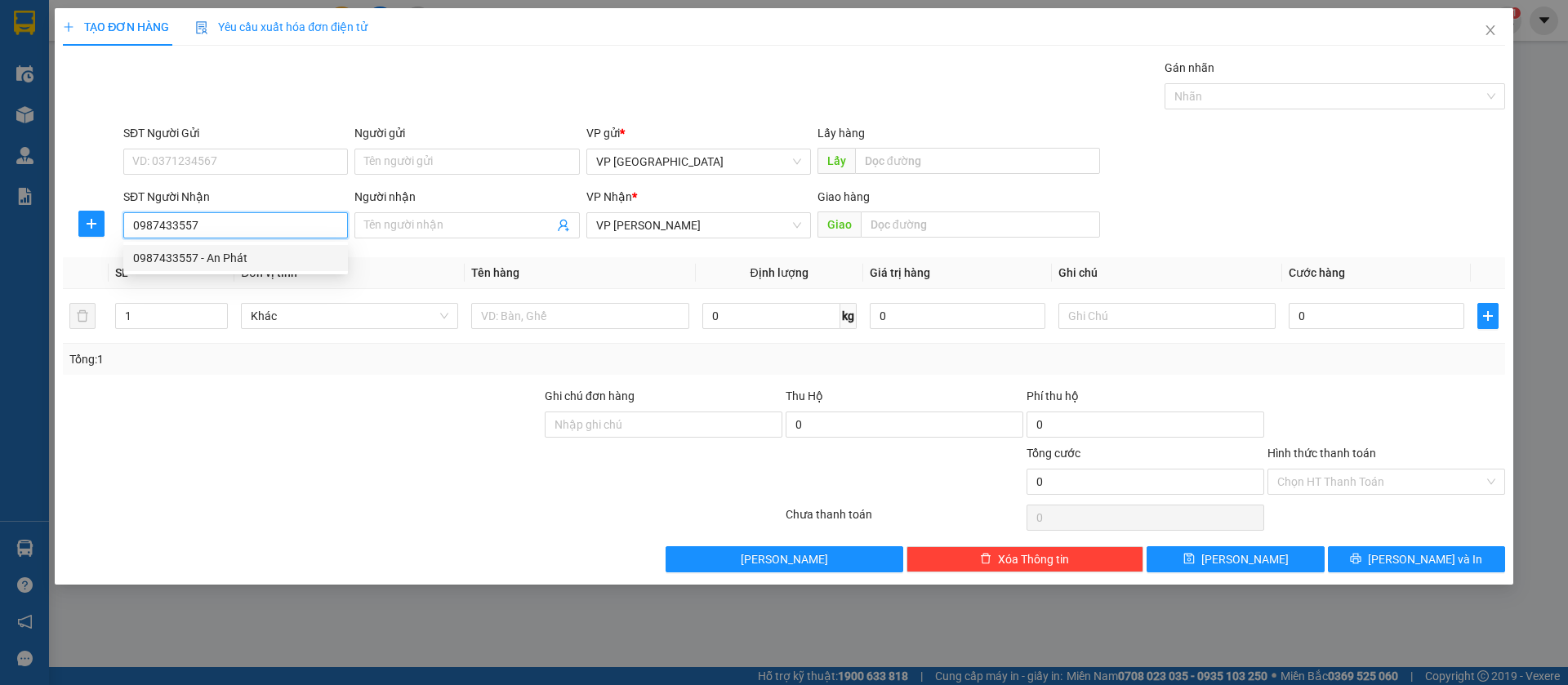
click at [253, 252] on div "0987433557 - An Phát" at bounding box center [236, 258] width 205 height 18
type input "An Phát"
type input "CAMERA an phát loc ninh"
type input "50.000"
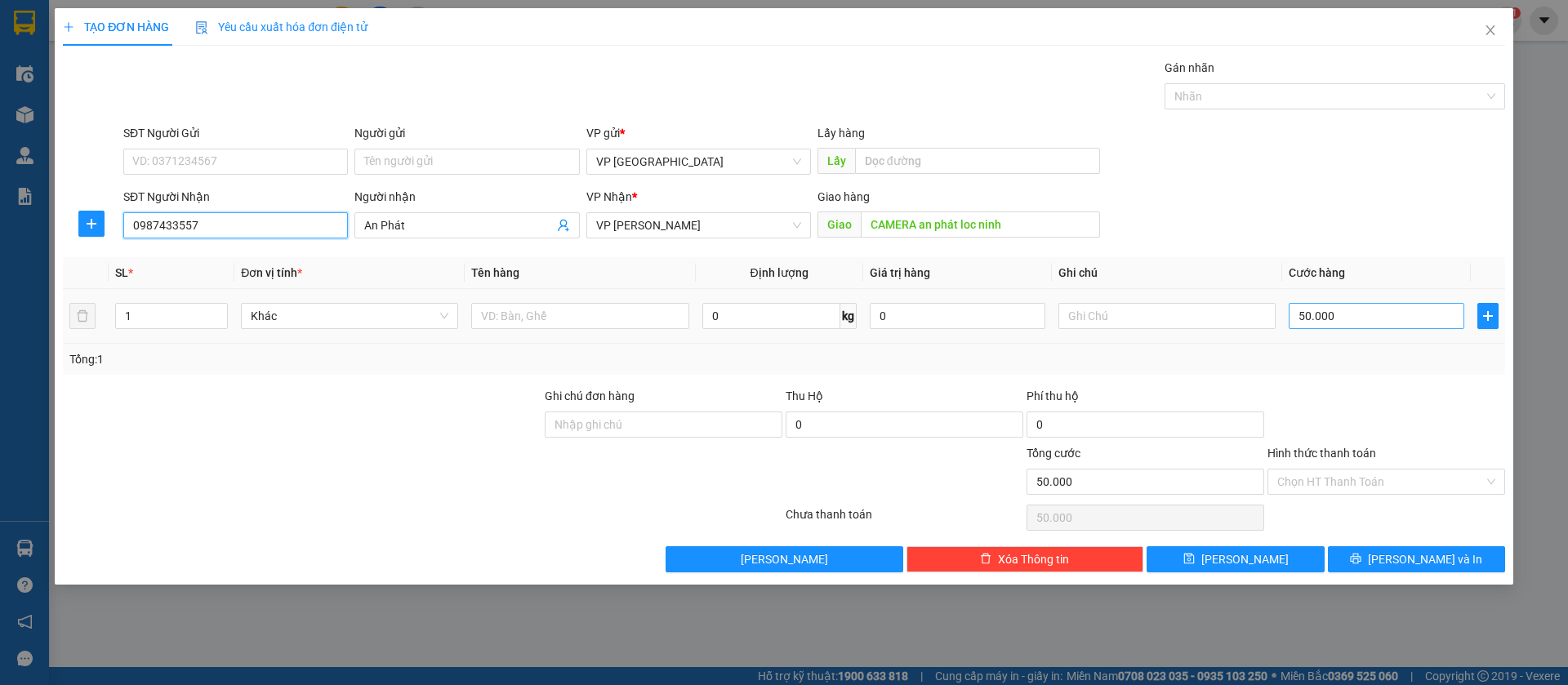
type input "0987433557"
click at [1383, 303] on input "50.000" at bounding box center [1376, 316] width 175 height 26
type input "4"
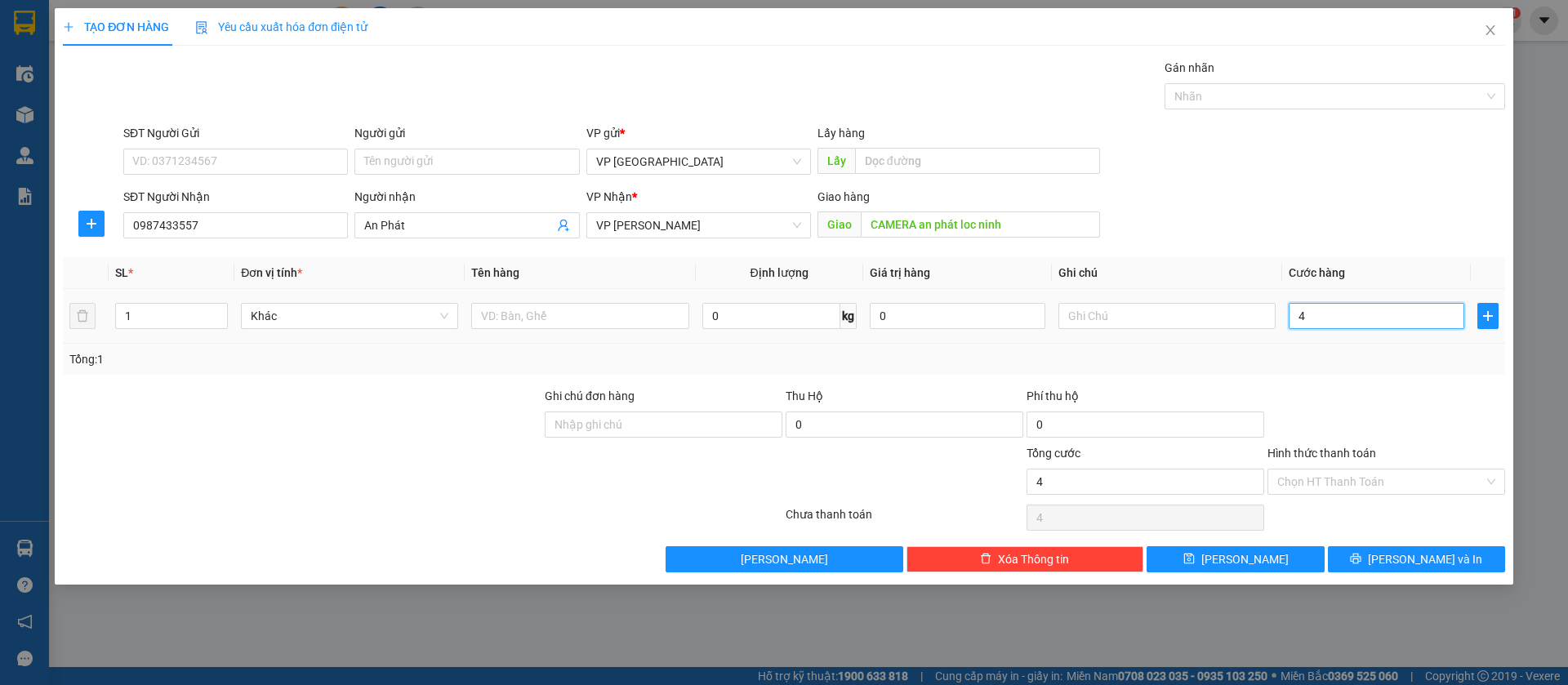
type input "40"
type input "400"
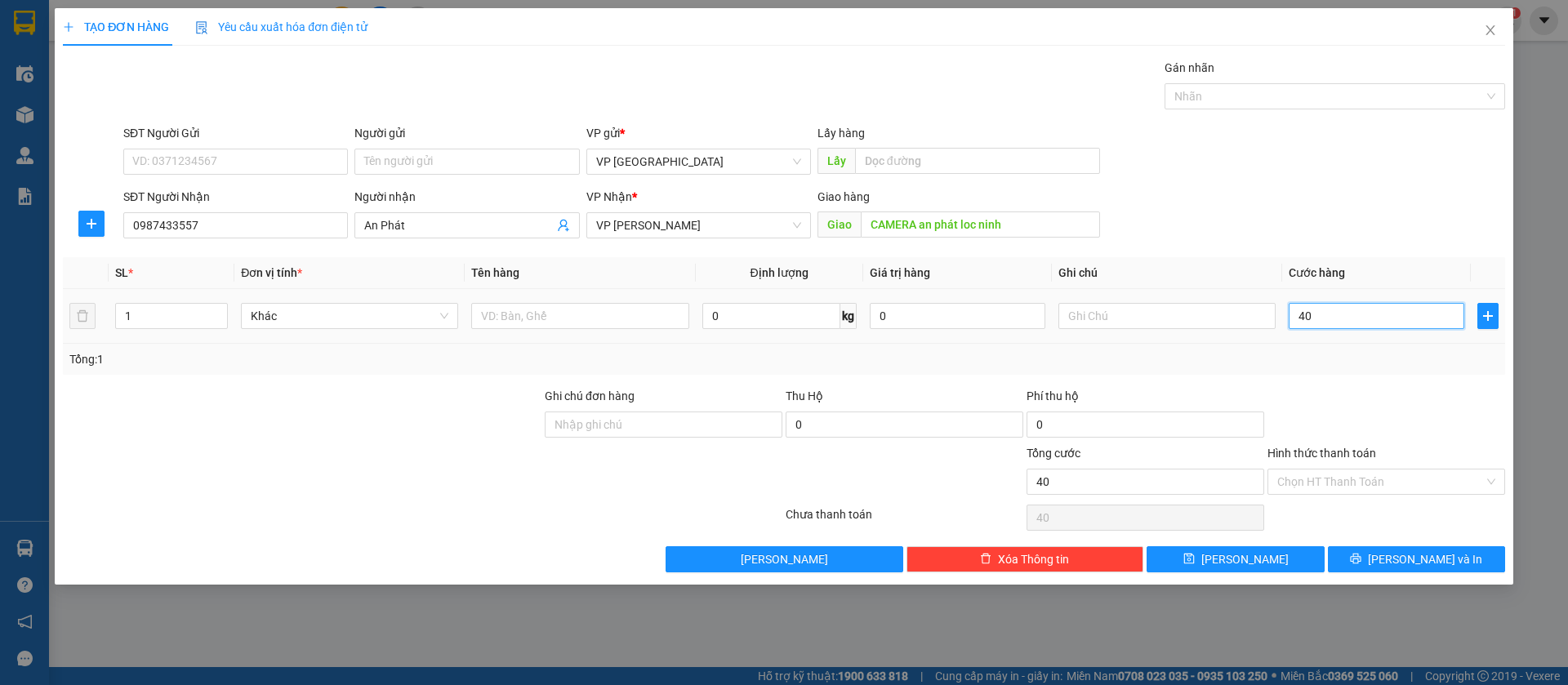
type input "400"
type input "4.000"
type input "40.000"
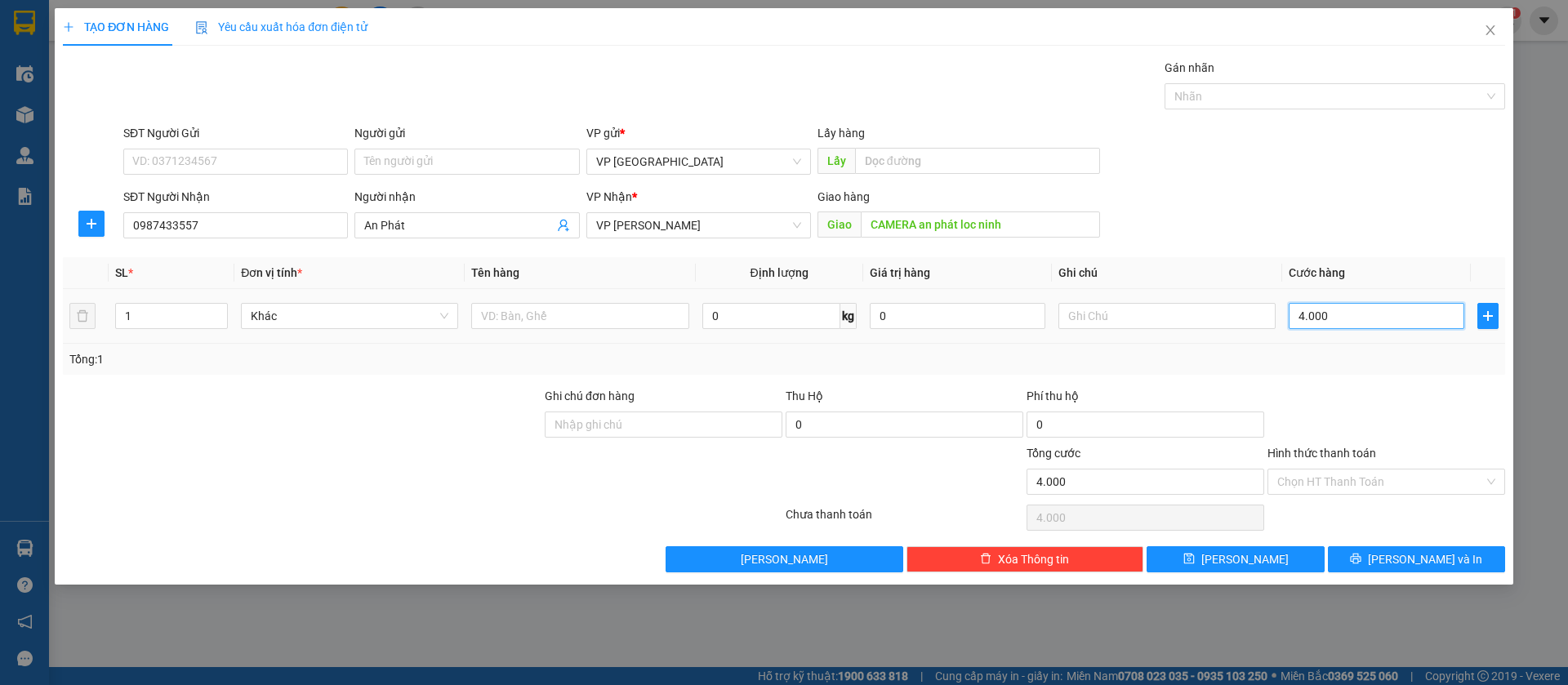
type input "40.000"
click at [1275, 555] on button "[PERSON_NAME]" at bounding box center [1235, 559] width 177 height 26
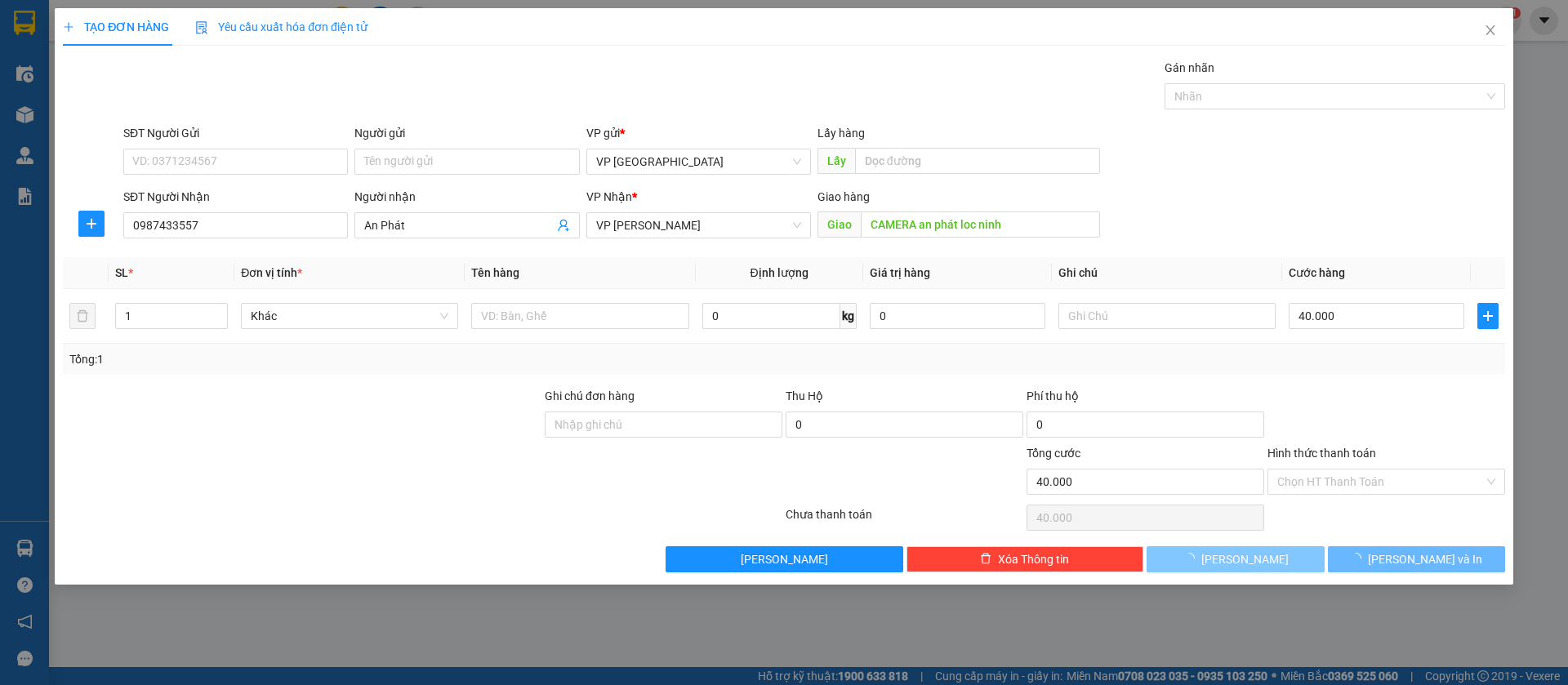
type input "0"
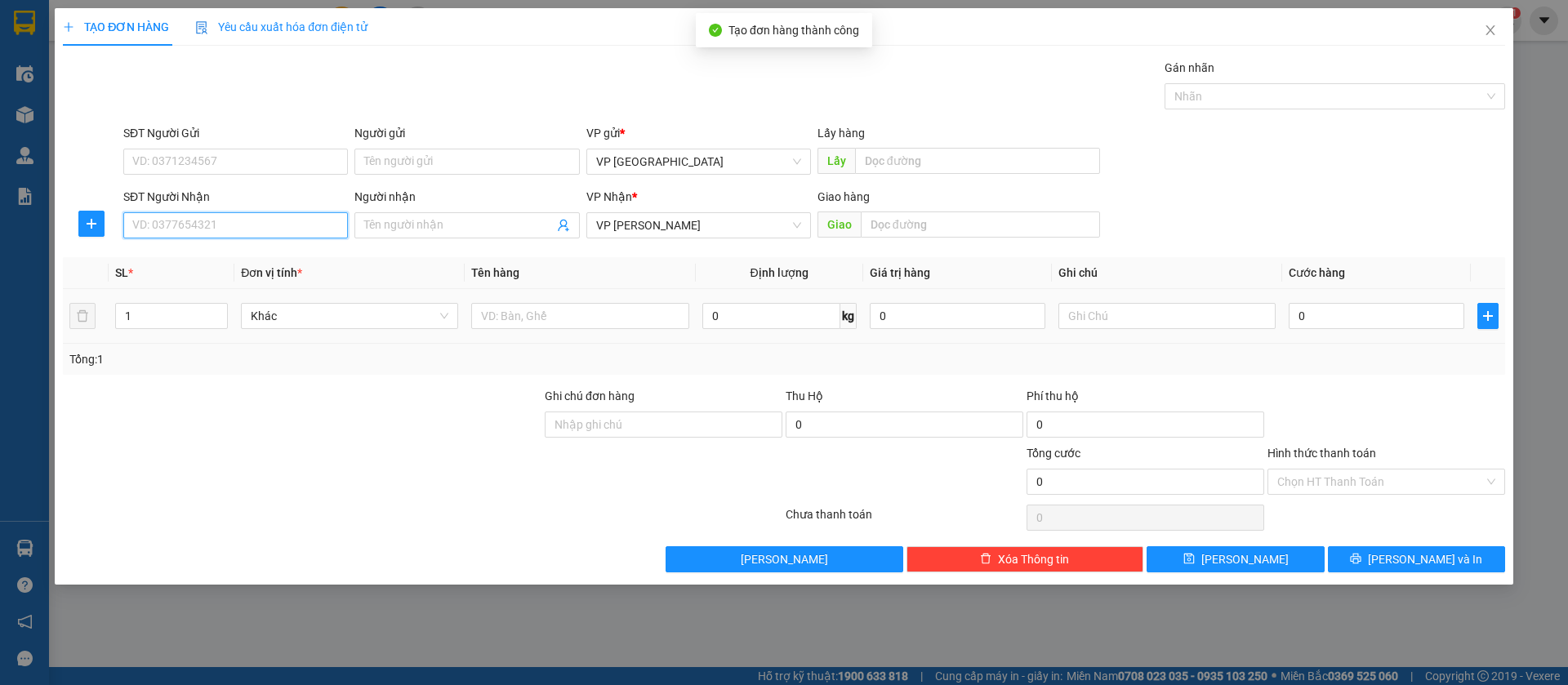
click at [329, 214] on input "SĐT Người Nhận" at bounding box center [235, 225] width 225 height 26
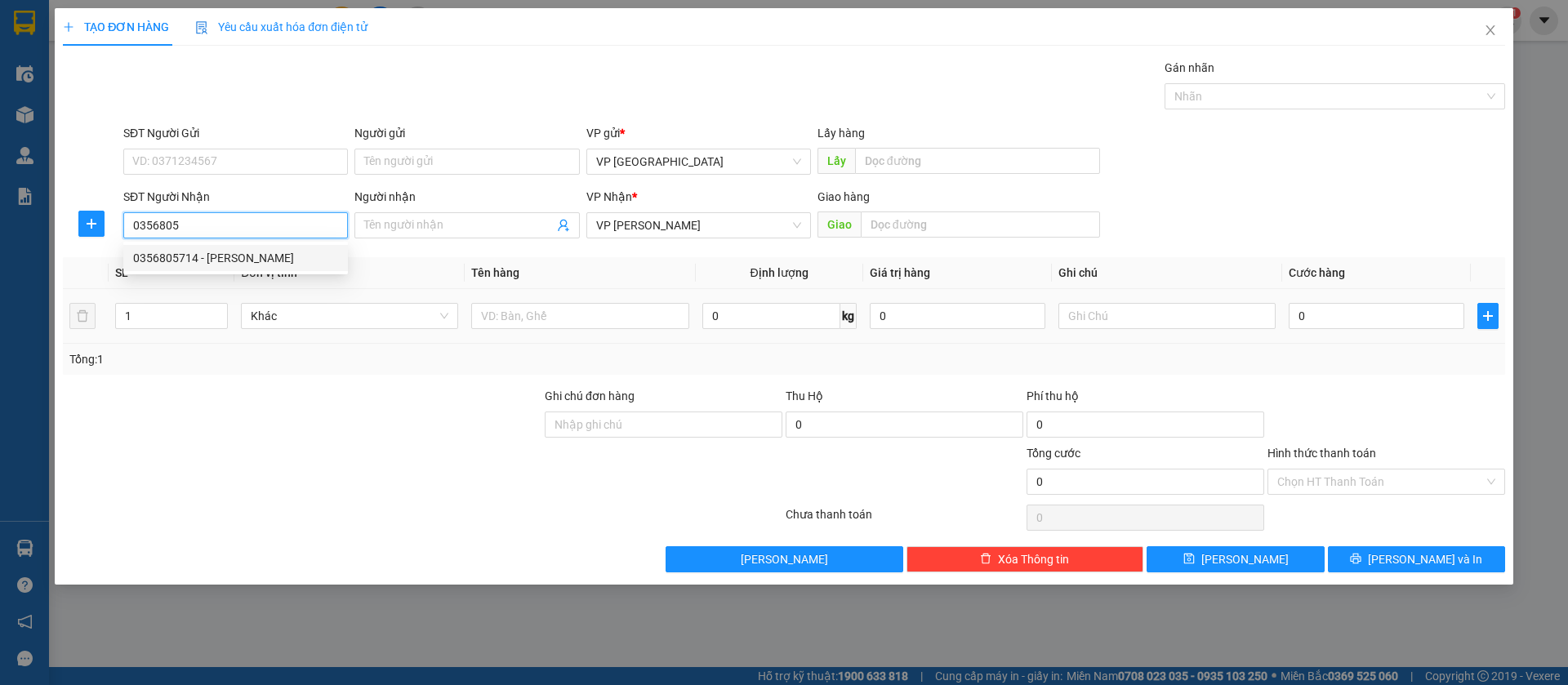
click at [258, 253] on div "0356805714 - [PERSON_NAME]" at bounding box center [236, 258] width 205 height 18
type input "0356805714"
type input "SƠN LÂM"
type input "[PERSON_NAME] [PERSON_NAME]"
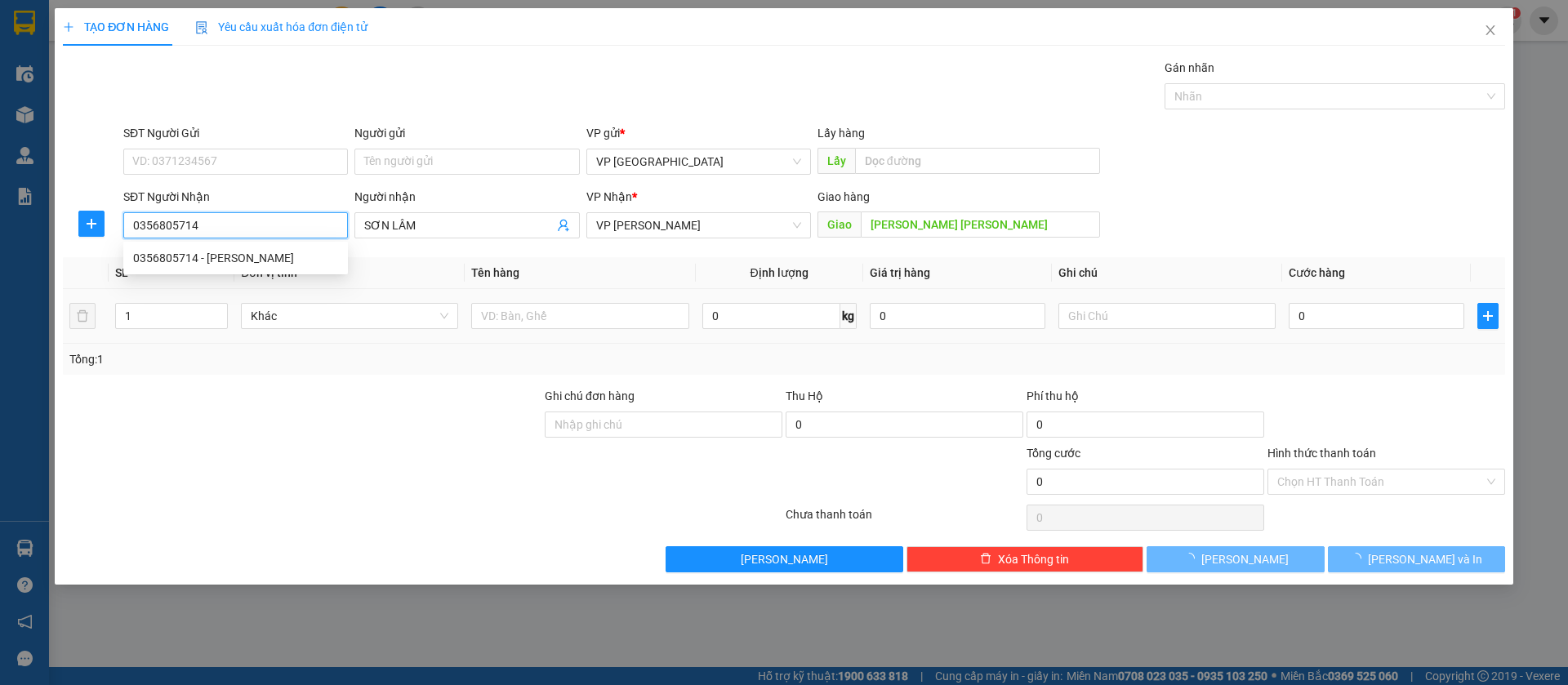
type input "40.000"
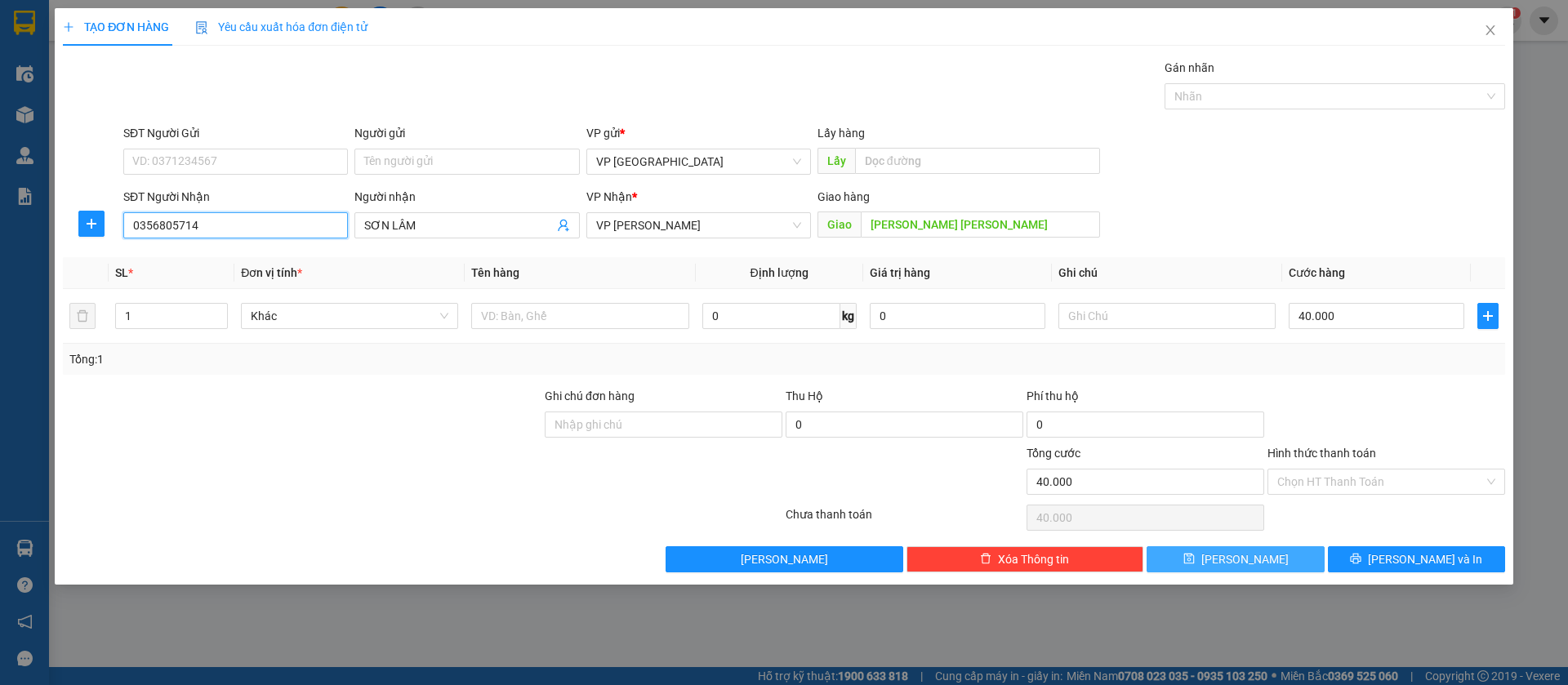
type input "0356805714"
click at [1264, 563] on button "[PERSON_NAME]" at bounding box center [1235, 559] width 177 height 26
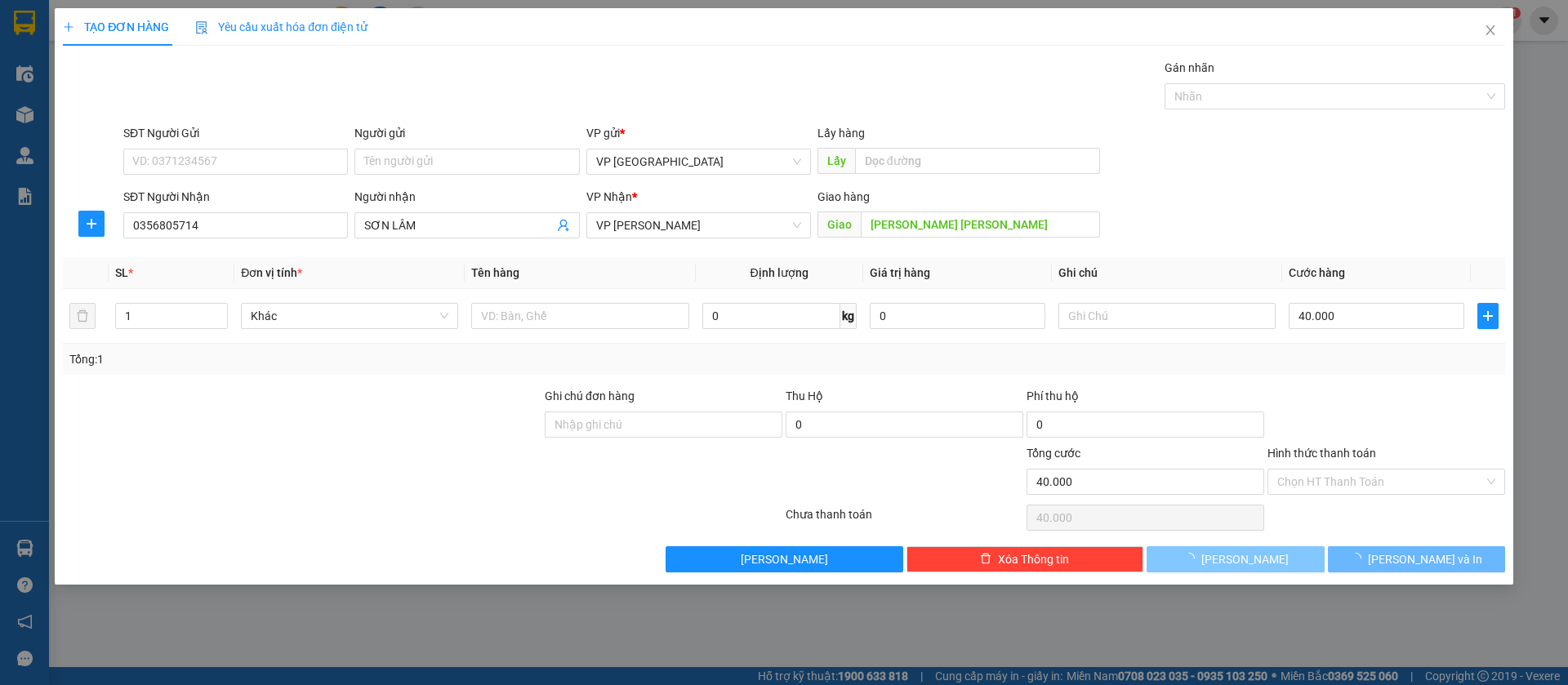
type input "0"
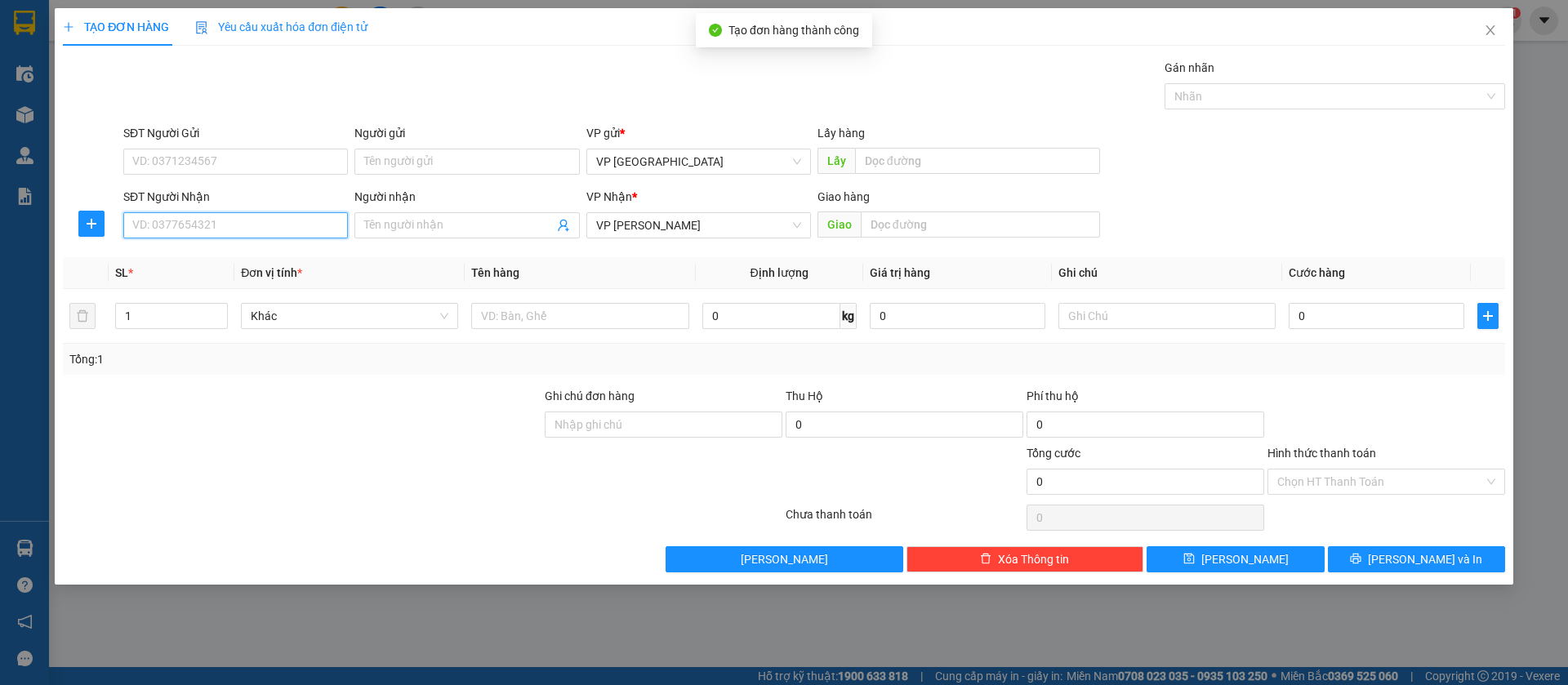
click at [188, 227] on input "SĐT Người Nhận" at bounding box center [235, 225] width 225 height 26
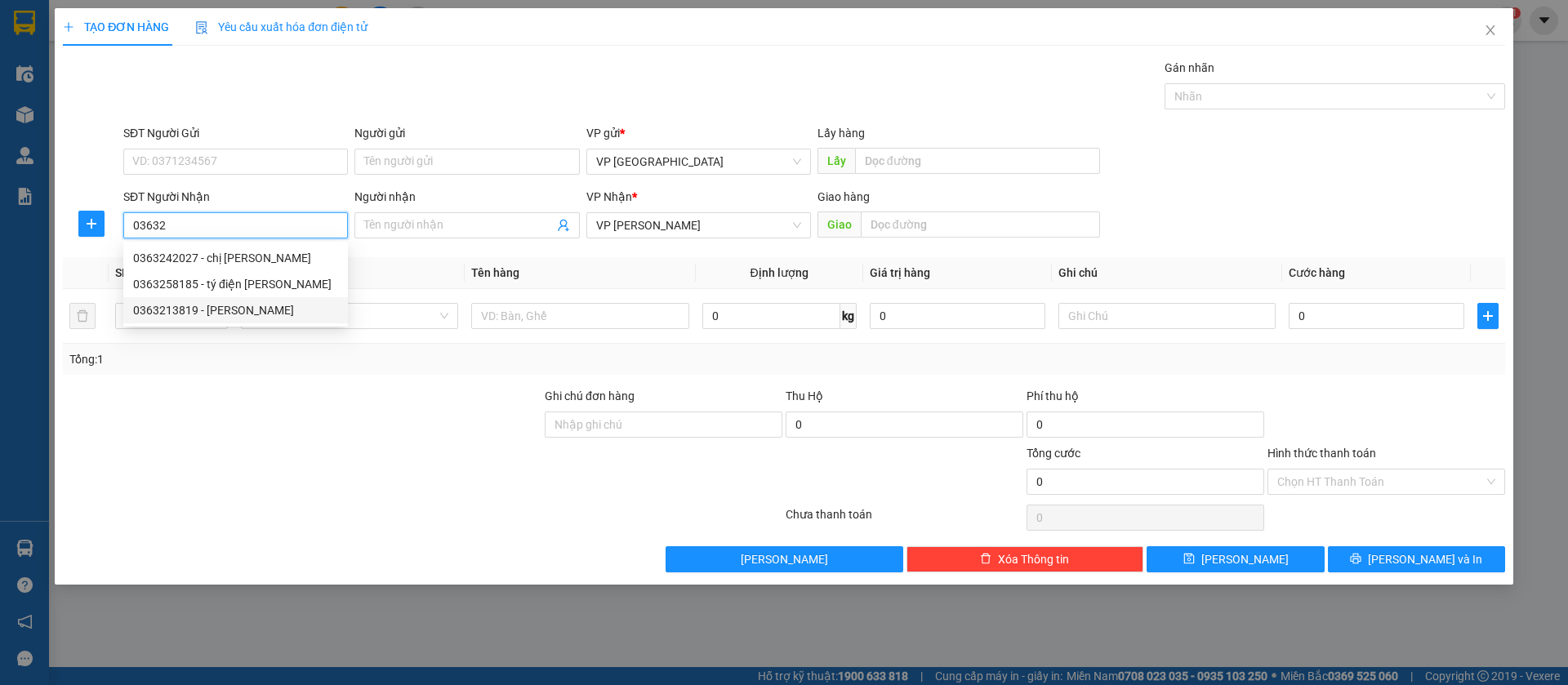
click at [204, 310] on div "0363213819 - [PERSON_NAME]" at bounding box center [236, 310] width 205 height 18
type input "0363213819"
type input "Hiếu"
type input "cho [PERSON_NAME]"
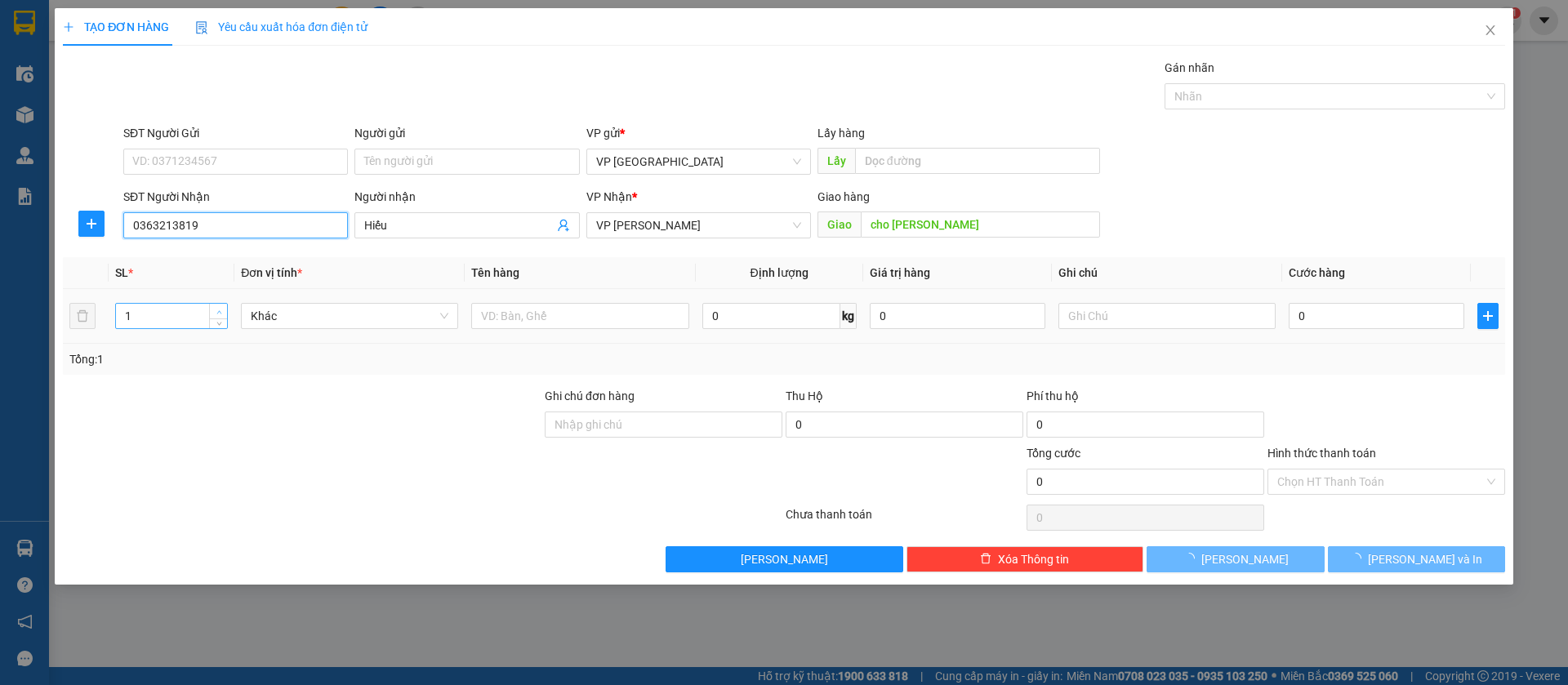
type input "30.000"
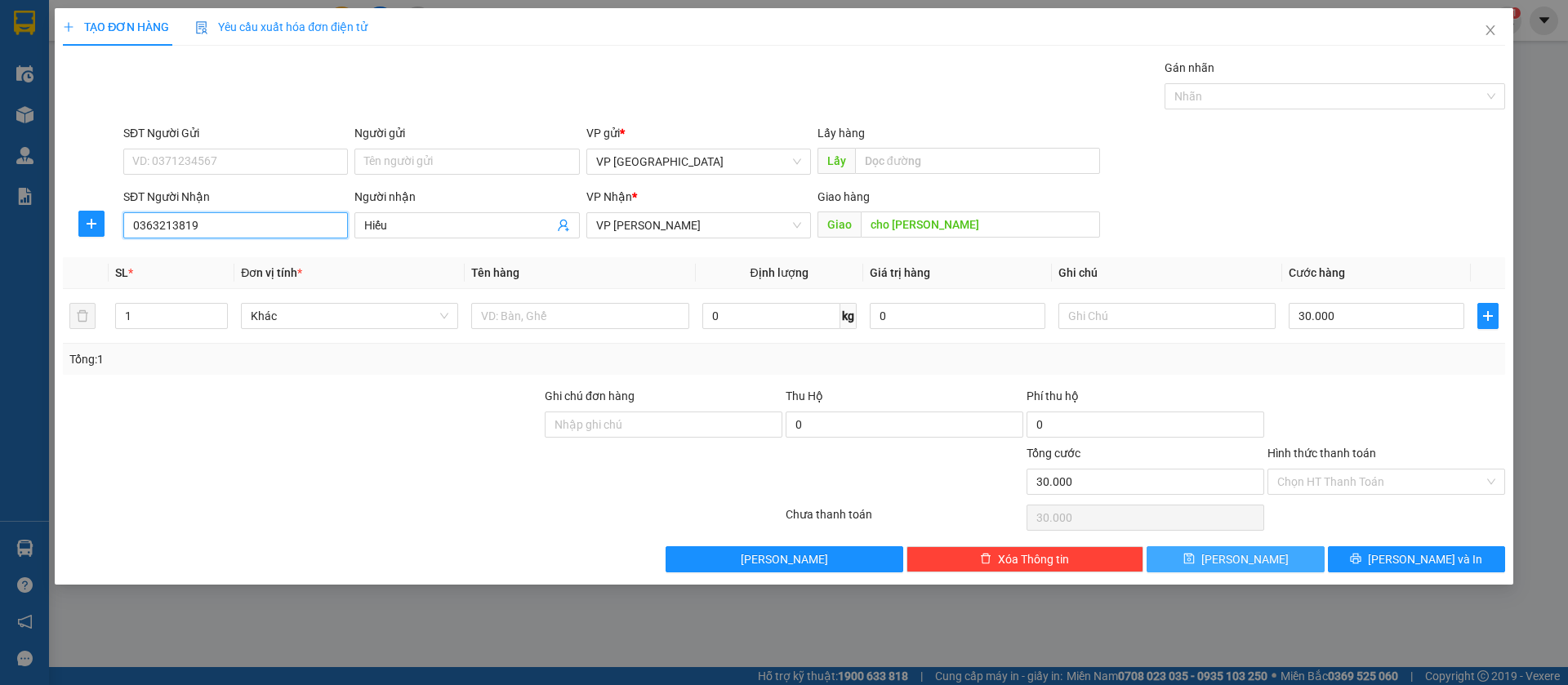
type input "0363213819"
click at [1260, 546] on button "[PERSON_NAME]" at bounding box center [1235, 559] width 177 height 26
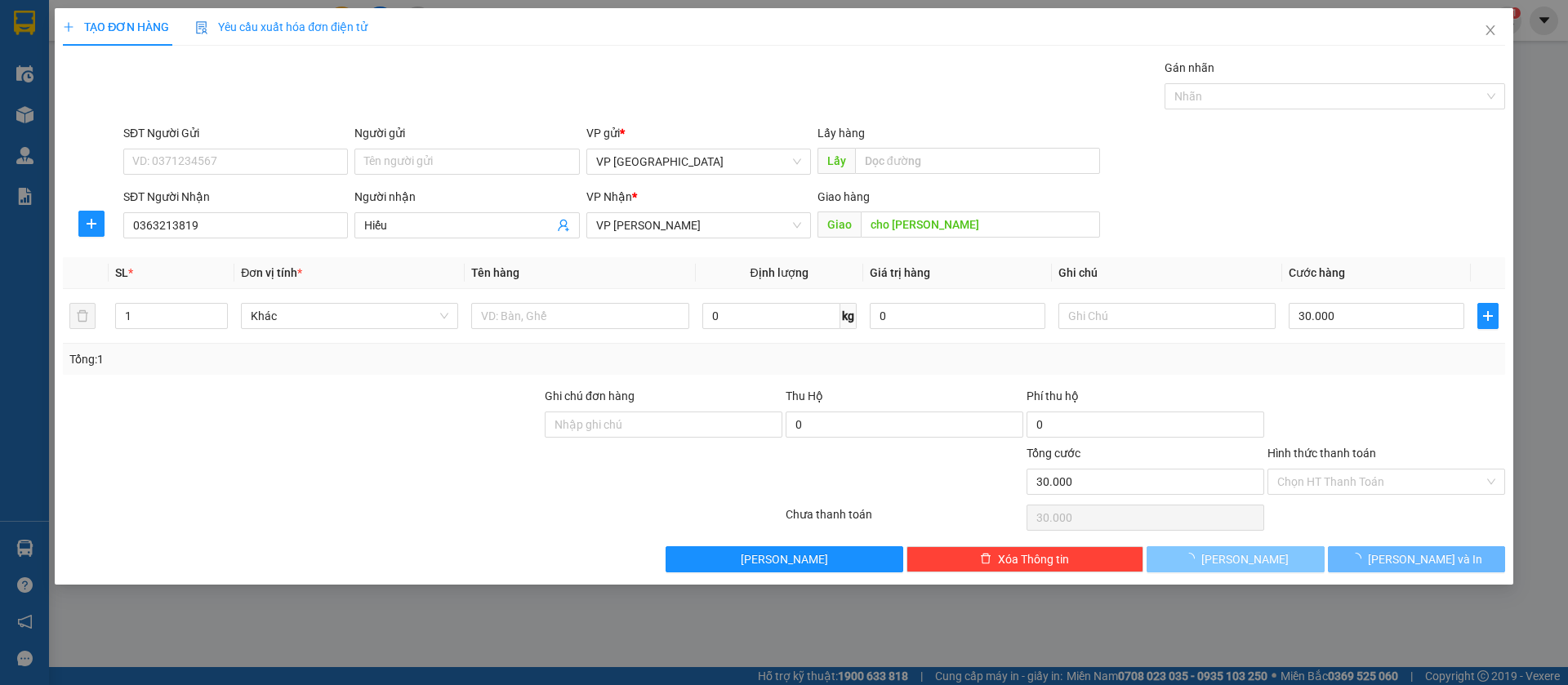
type input "0"
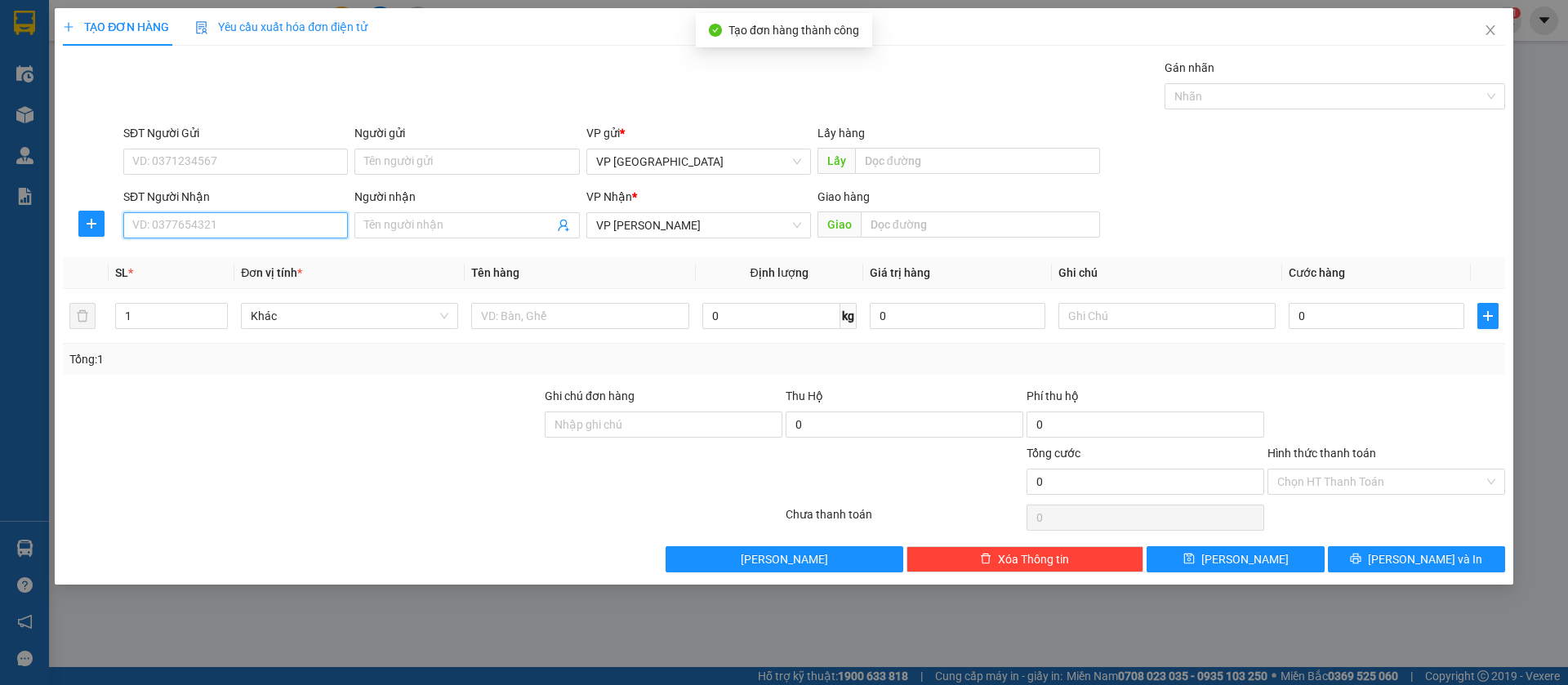
click at [284, 232] on input "SĐT Người Nhận" at bounding box center [235, 225] width 225 height 26
click at [264, 223] on input "03293737" at bounding box center [235, 225] width 225 height 26
type input "0329373737"
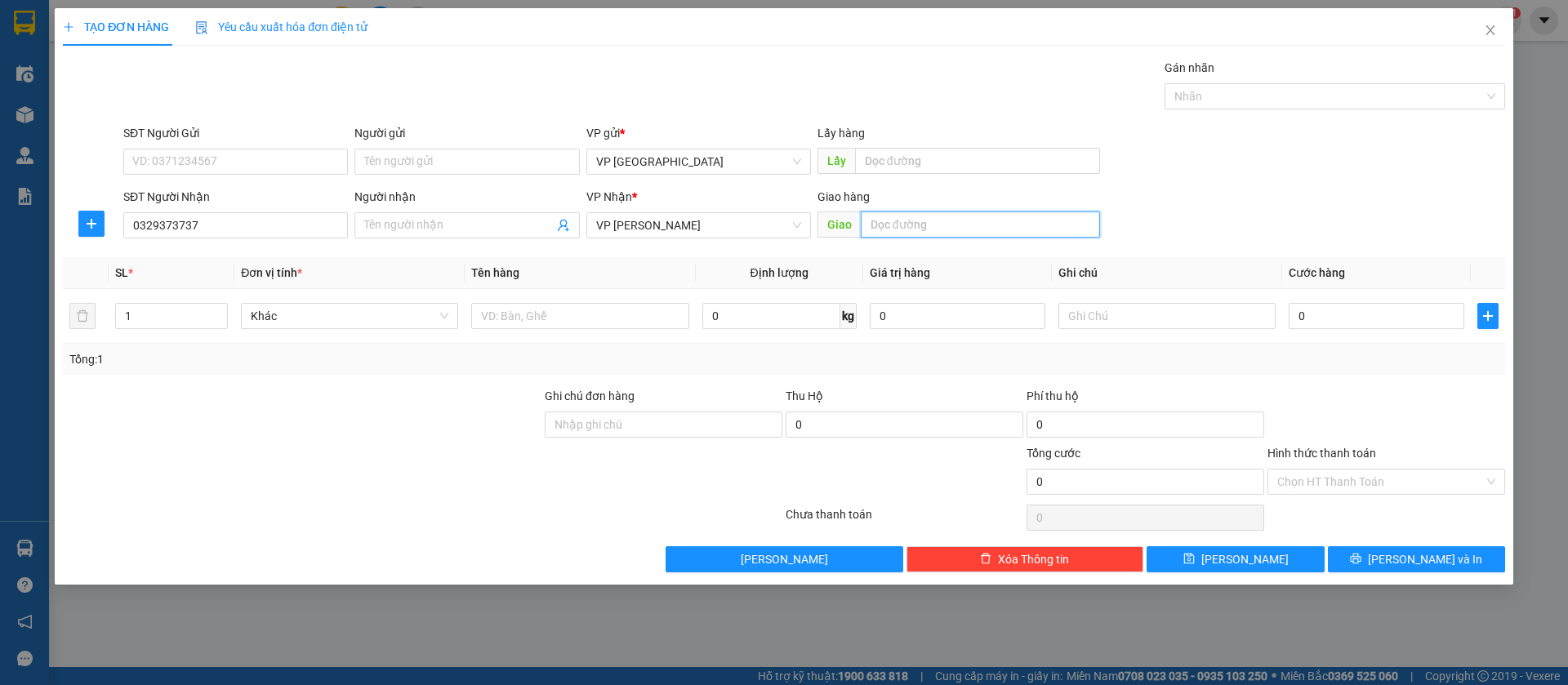
click at [892, 227] on input "text" at bounding box center [981, 225] width 239 height 26
type input "n3 cong an ben cat"
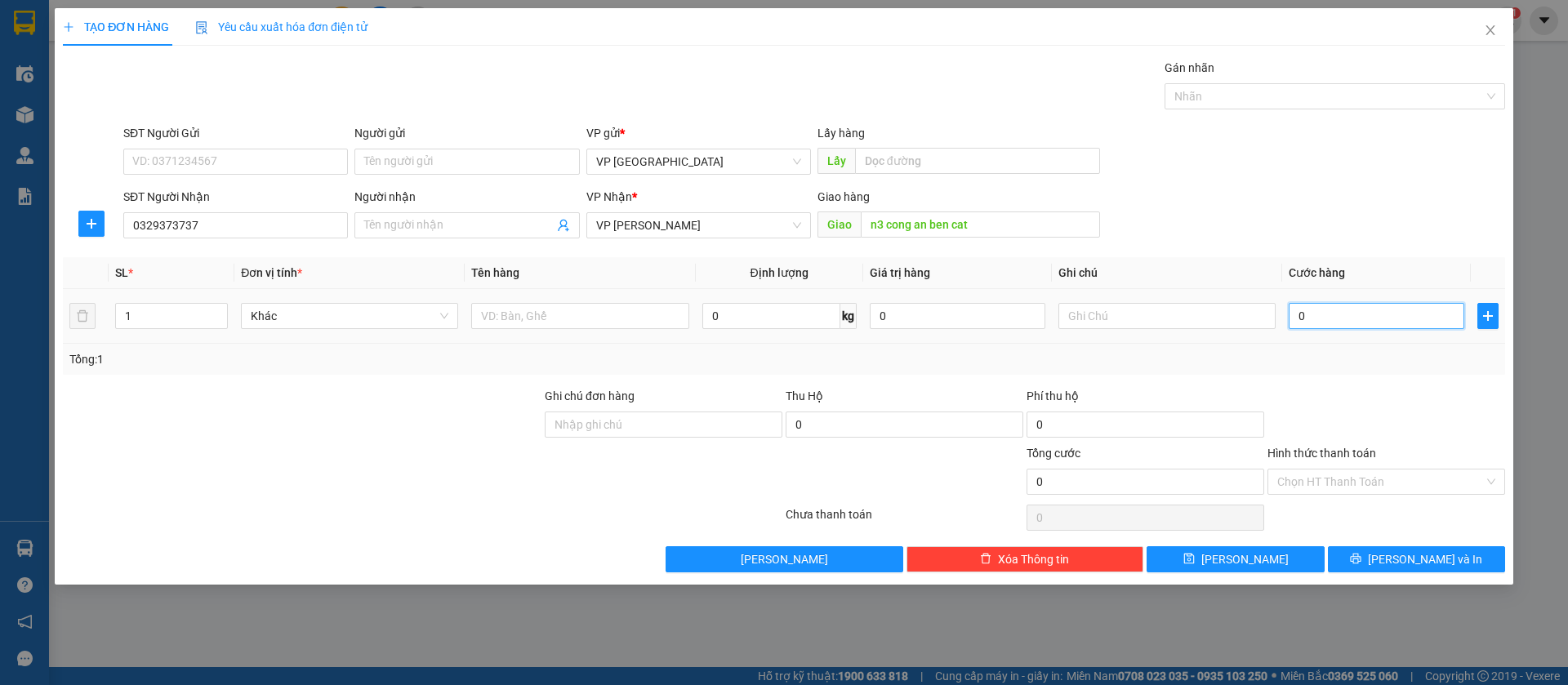
click at [1436, 323] on input "0" at bounding box center [1376, 316] width 175 height 26
type input "3"
type input "30"
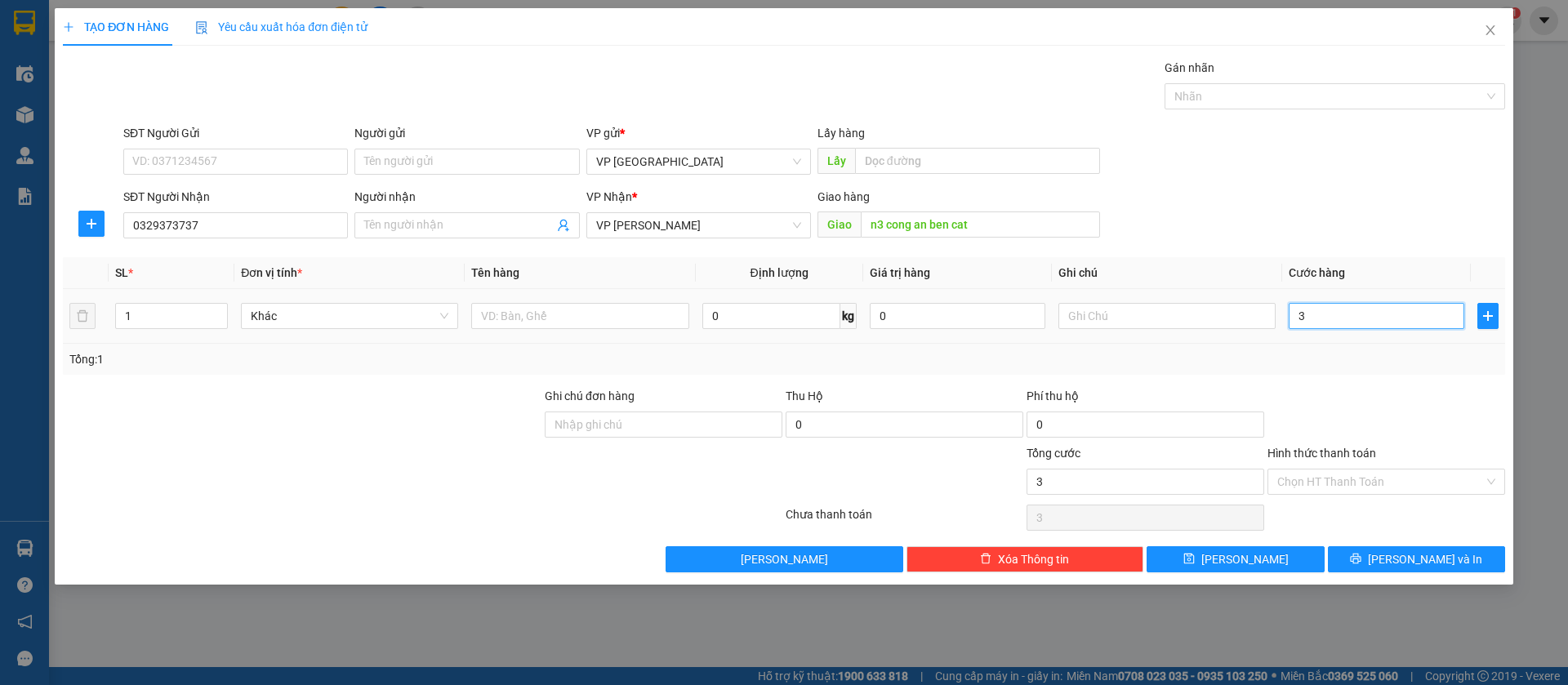
type input "30"
type input "300"
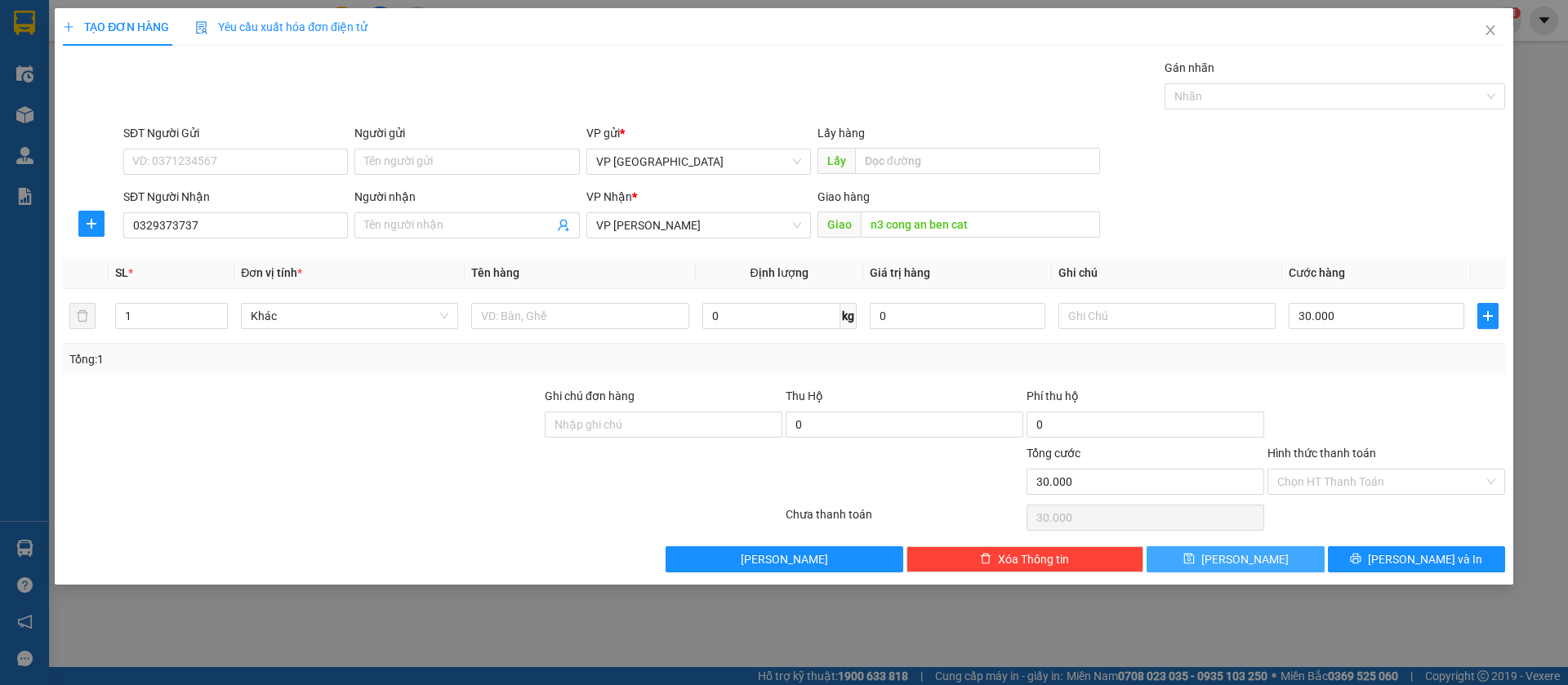
click at [1271, 558] on button "[PERSON_NAME]" at bounding box center [1235, 559] width 177 height 26
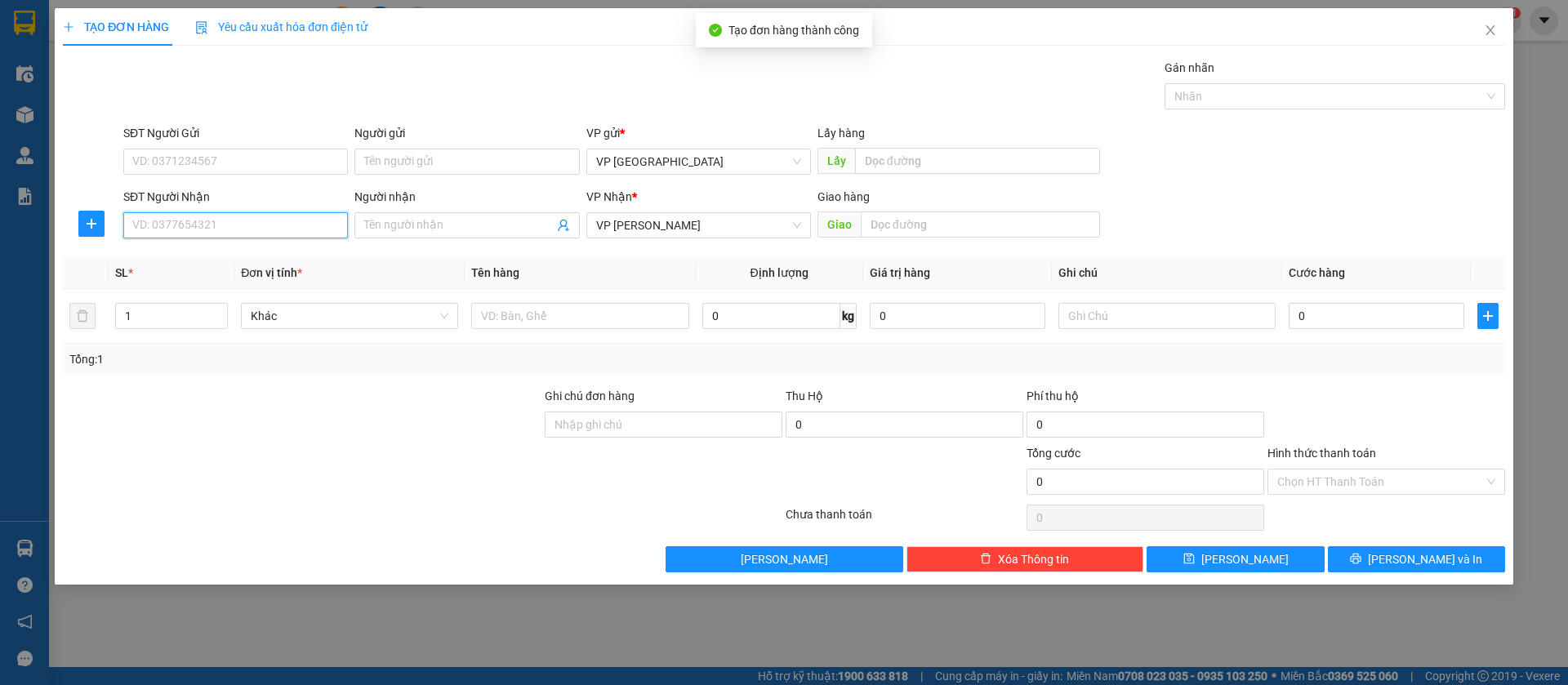
click at [285, 222] on input "SĐT Người Nhận" at bounding box center [235, 225] width 225 height 26
click at [281, 258] on div "0859241241" at bounding box center [236, 258] width 205 height 18
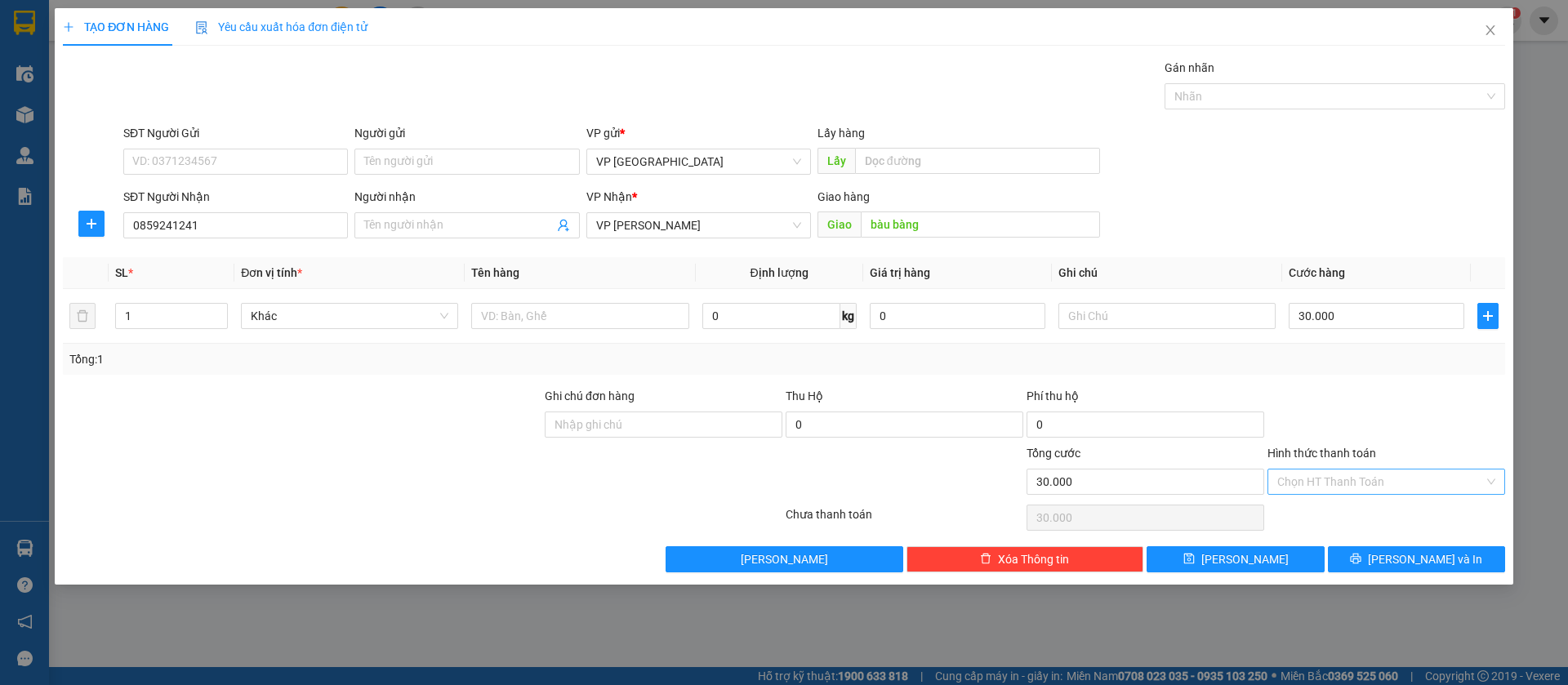
click at [1461, 484] on input "Hình thức thanh toán" at bounding box center [1381, 482] width 206 height 24
click at [1314, 508] on div "Tại văn phòng" at bounding box center [1386, 514] width 218 height 18
click at [1284, 551] on button "[PERSON_NAME]" at bounding box center [1235, 559] width 177 height 26
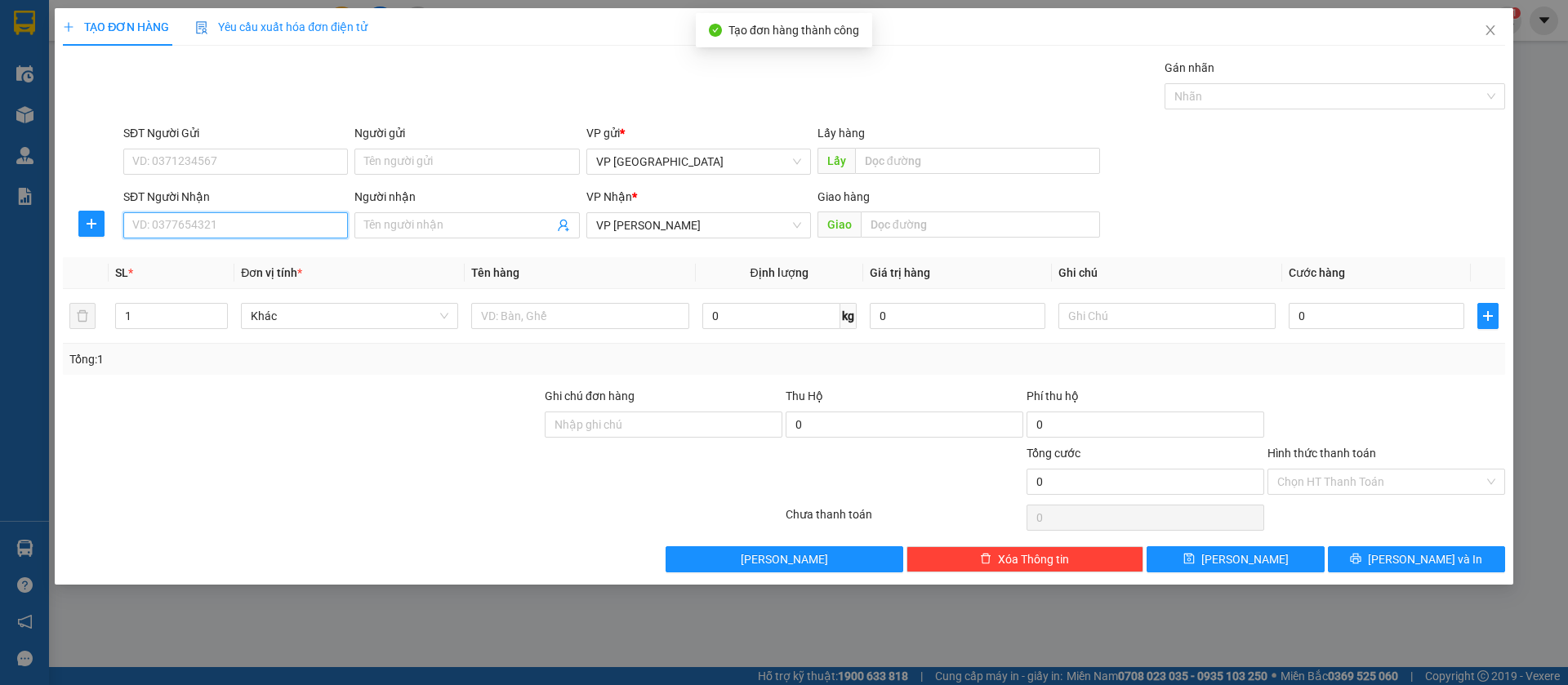
click at [315, 218] on input "SĐT Người Nhận" at bounding box center [235, 225] width 225 height 26
click at [297, 260] on div "0931451886 - Thái" at bounding box center [236, 258] width 205 height 18
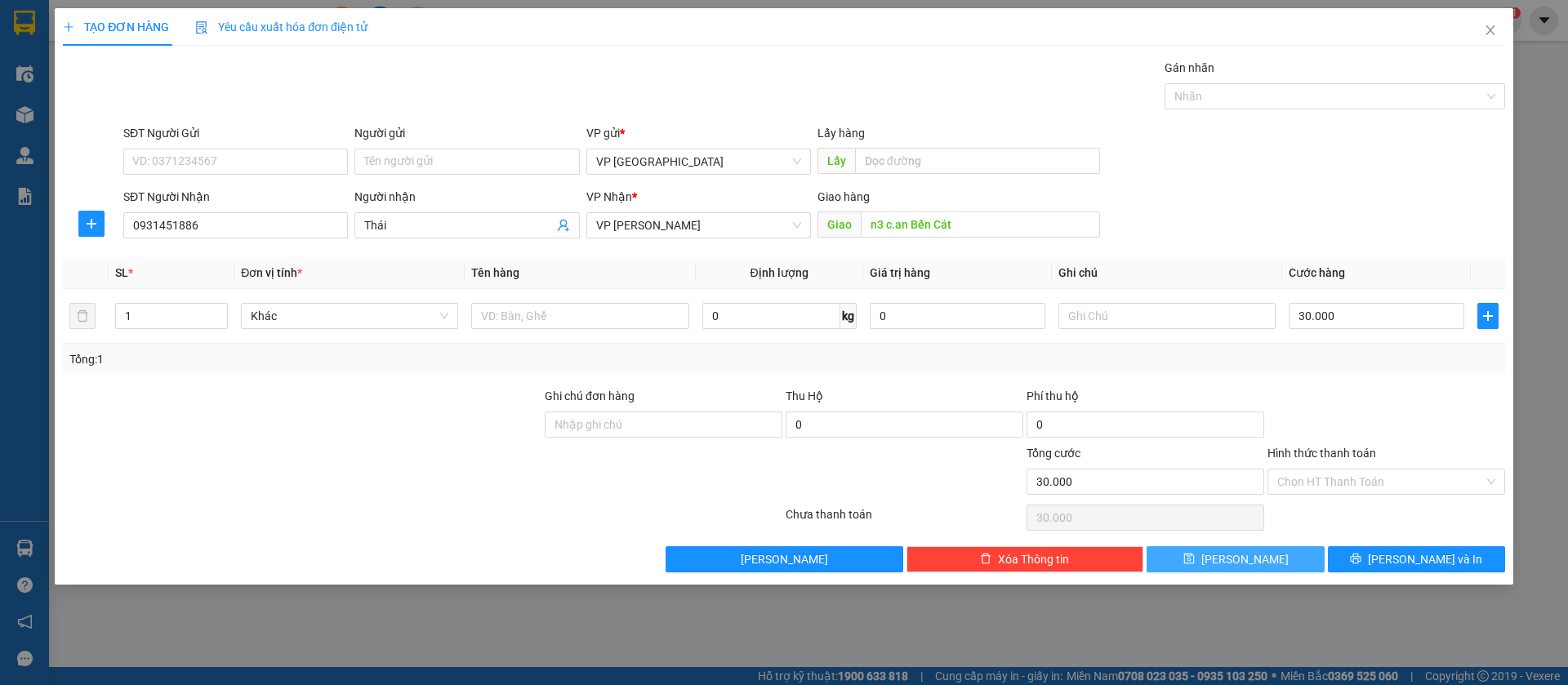
click at [1280, 558] on button "[PERSON_NAME]" at bounding box center [1235, 559] width 177 height 26
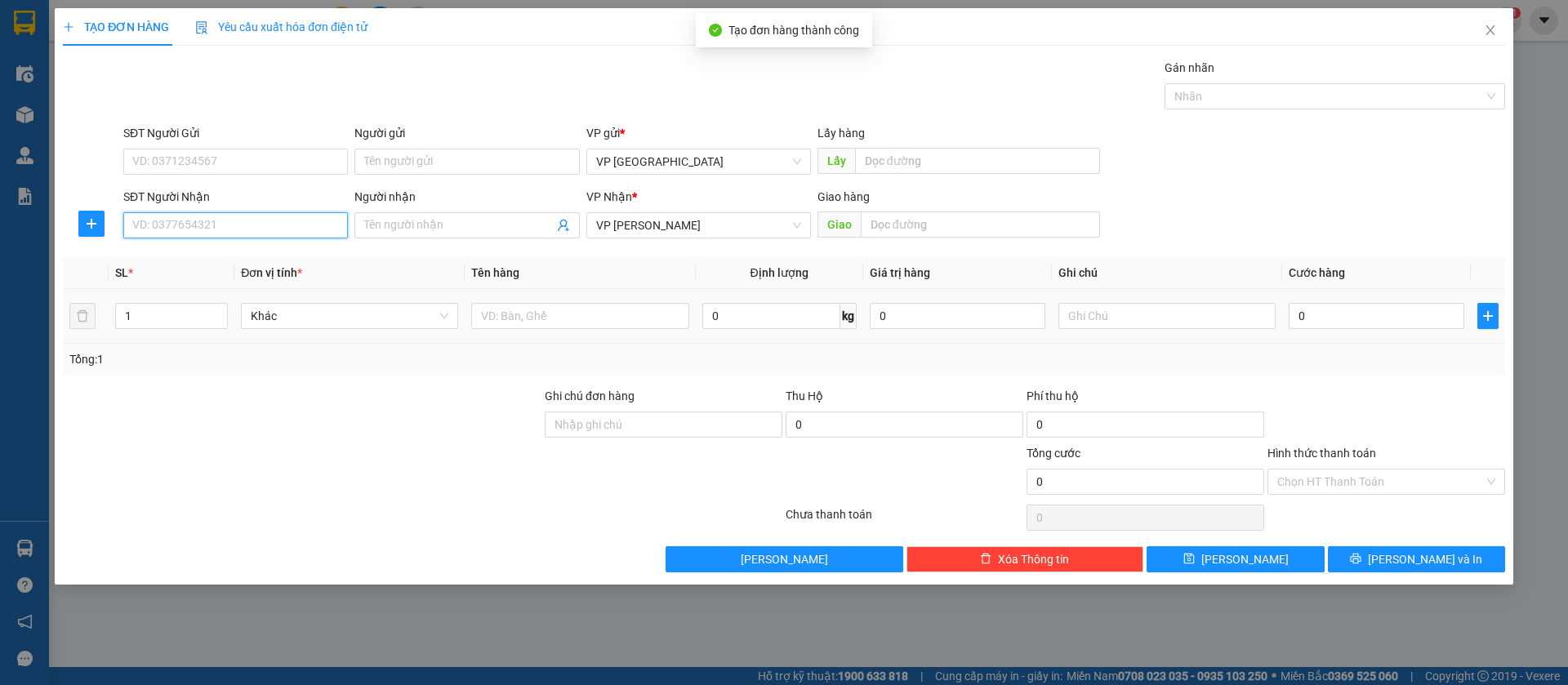
click at [288, 224] on input "SĐT Người Nhận" at bounding box center [235, 225] width 225 height 26
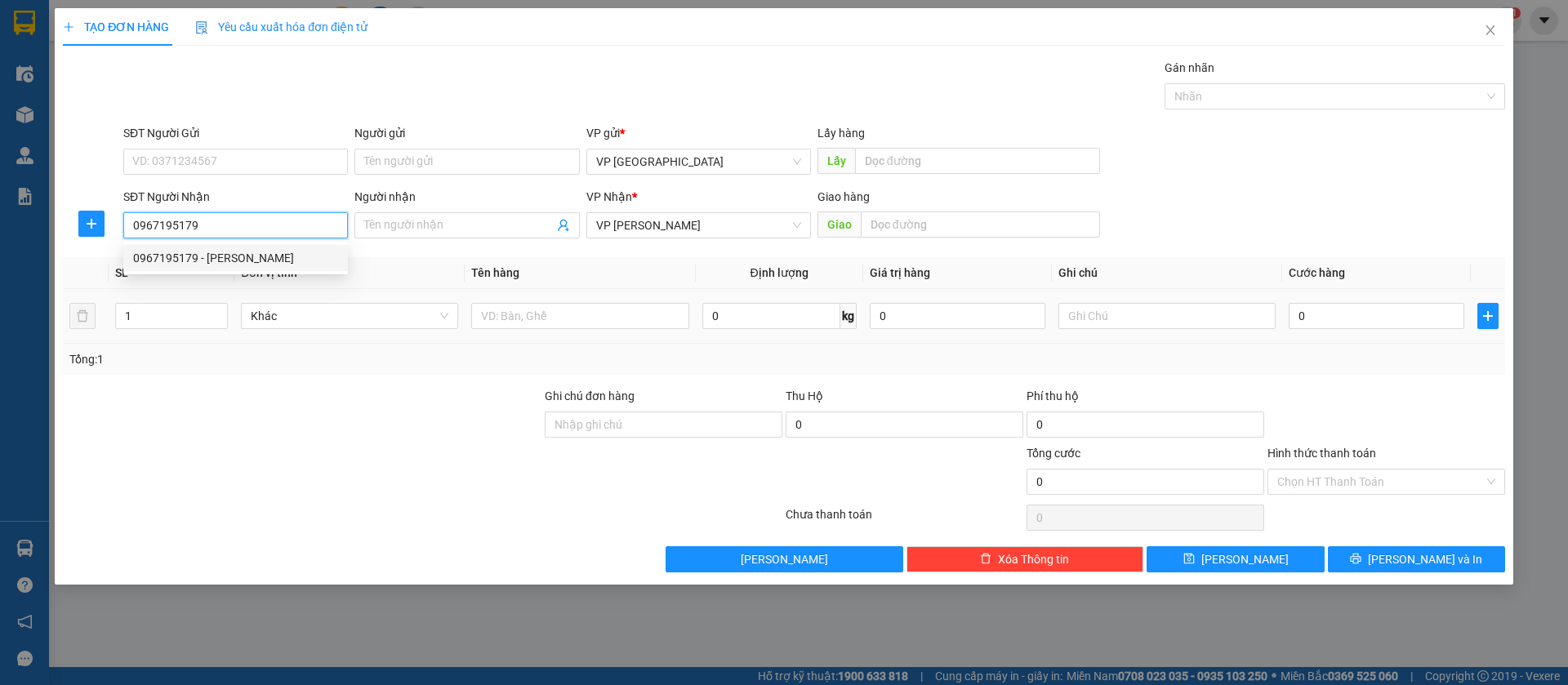
click at [296, 255] on div "0967195179 - [PERSON_NAME]" at bounding box center [236, 258] width 205 height 18
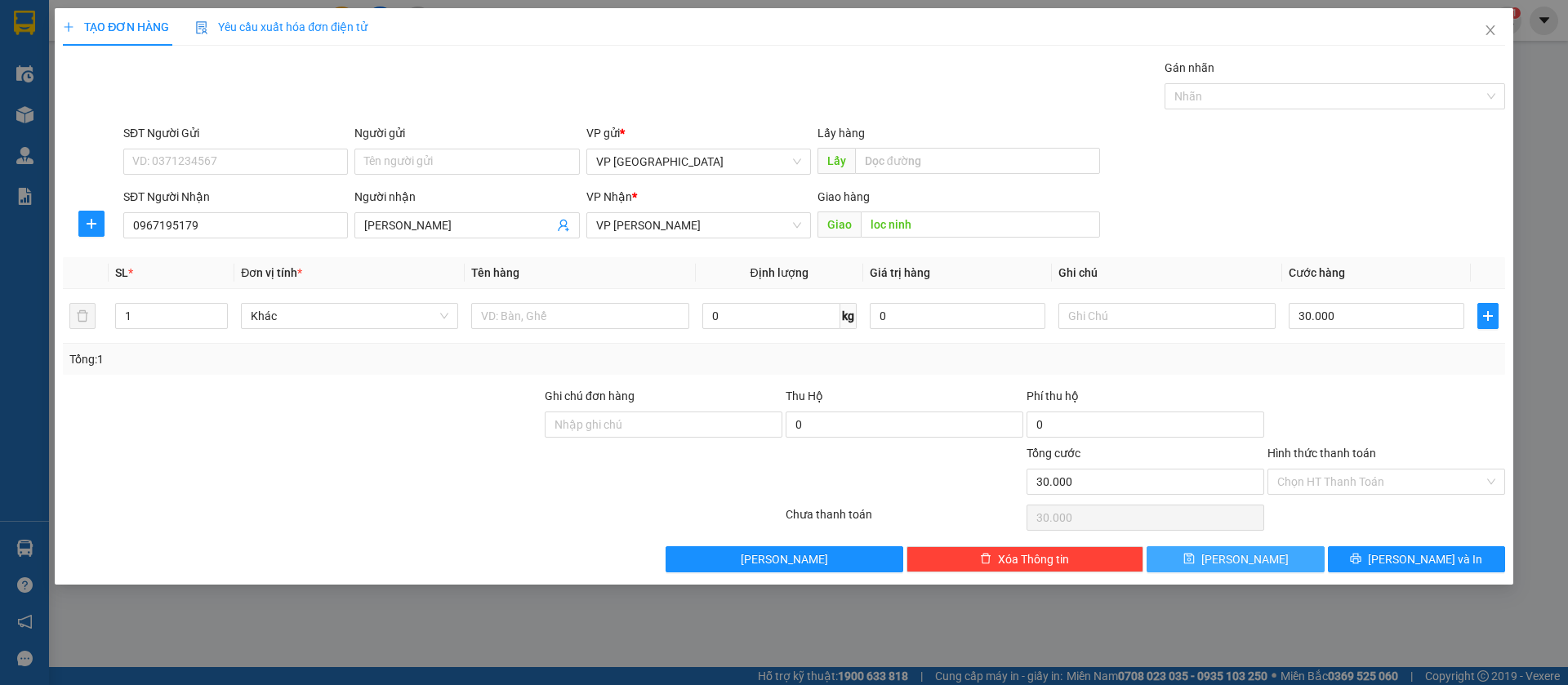
click at [1288, 557] on button "[PERSON_NAME]" at bounding box center [1235, 559] width 177 height 26
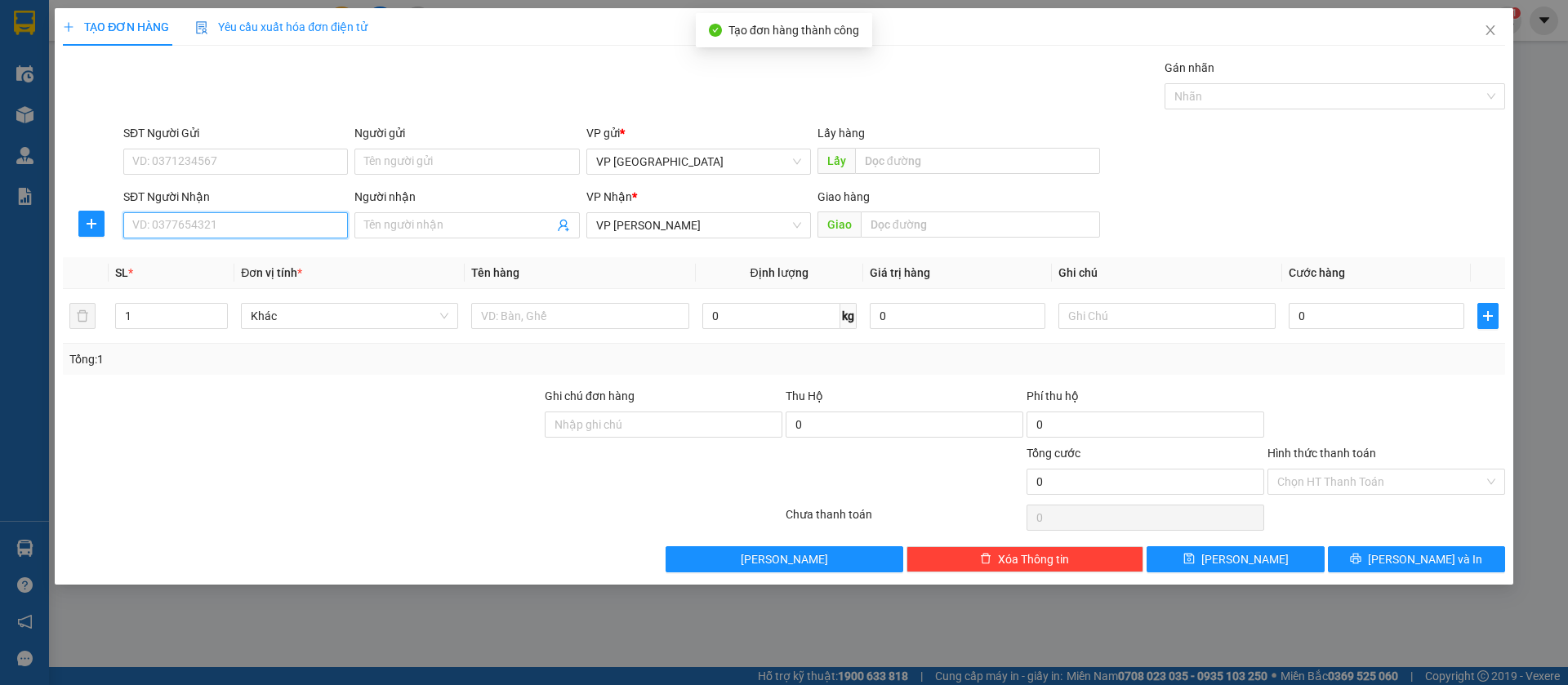
click at [270, 219] on input "SĐT Người Nhận" at bounding box center [235, 225] width 225 height 26
click at [1496, 22] on span "Close" at bounding box center [1490, 30] width 46 height 46
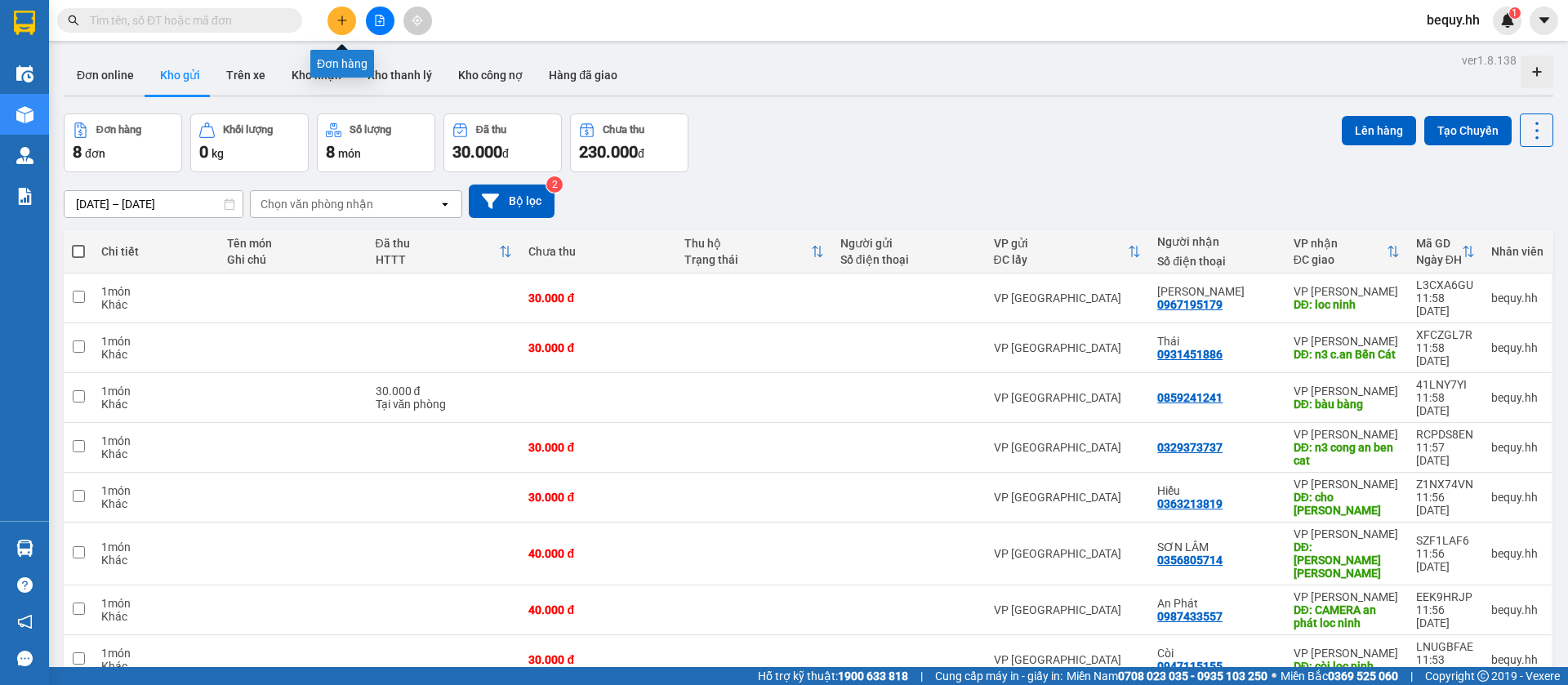
click at [344, 19] on icon "plus" at bounding box center [342, 20] width 11 height 11
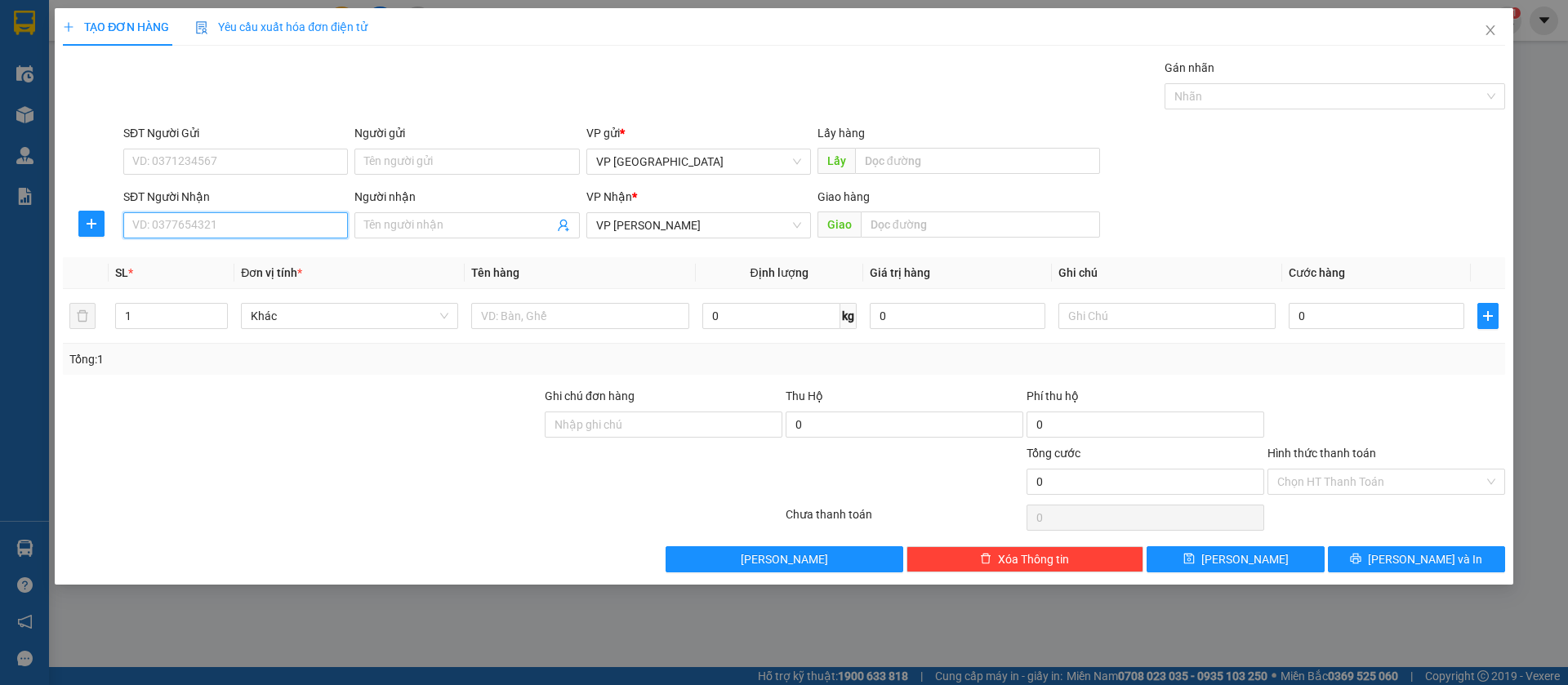
click at [304, 224] on input "SĐT Người Nhận" at bounding box center [235, 225] width 225 height 26
click at [157, 231] on input "SĐT Người Nhận" at bounding box center [235, 225] width 225 height 26
click at [279, 255] on div "0971212161 - ĐĂNG KHOA" at bounding box center [236, 258] width 205 height 18
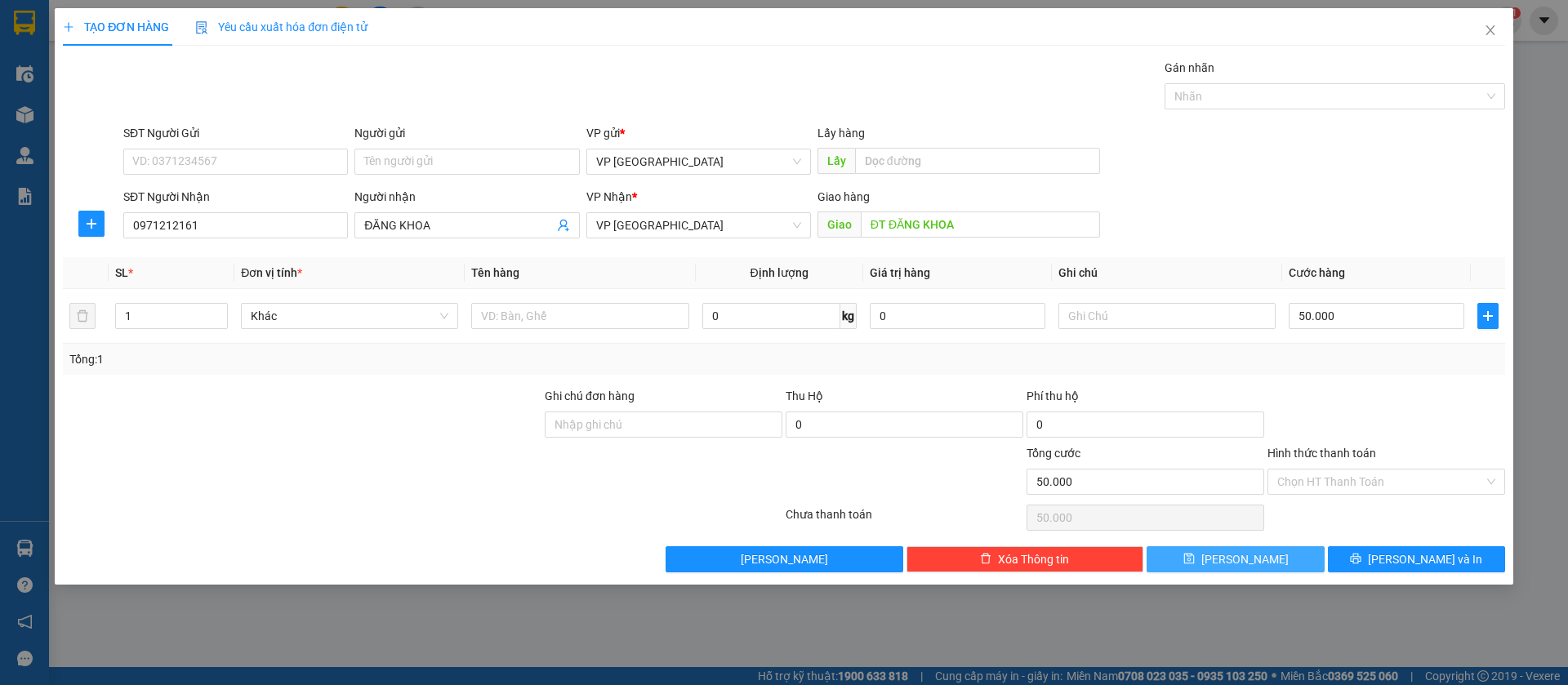
click at [1266, 553] on button "[PERSON_NAME]" at bounding box center [1235, 559] width 177 height 26
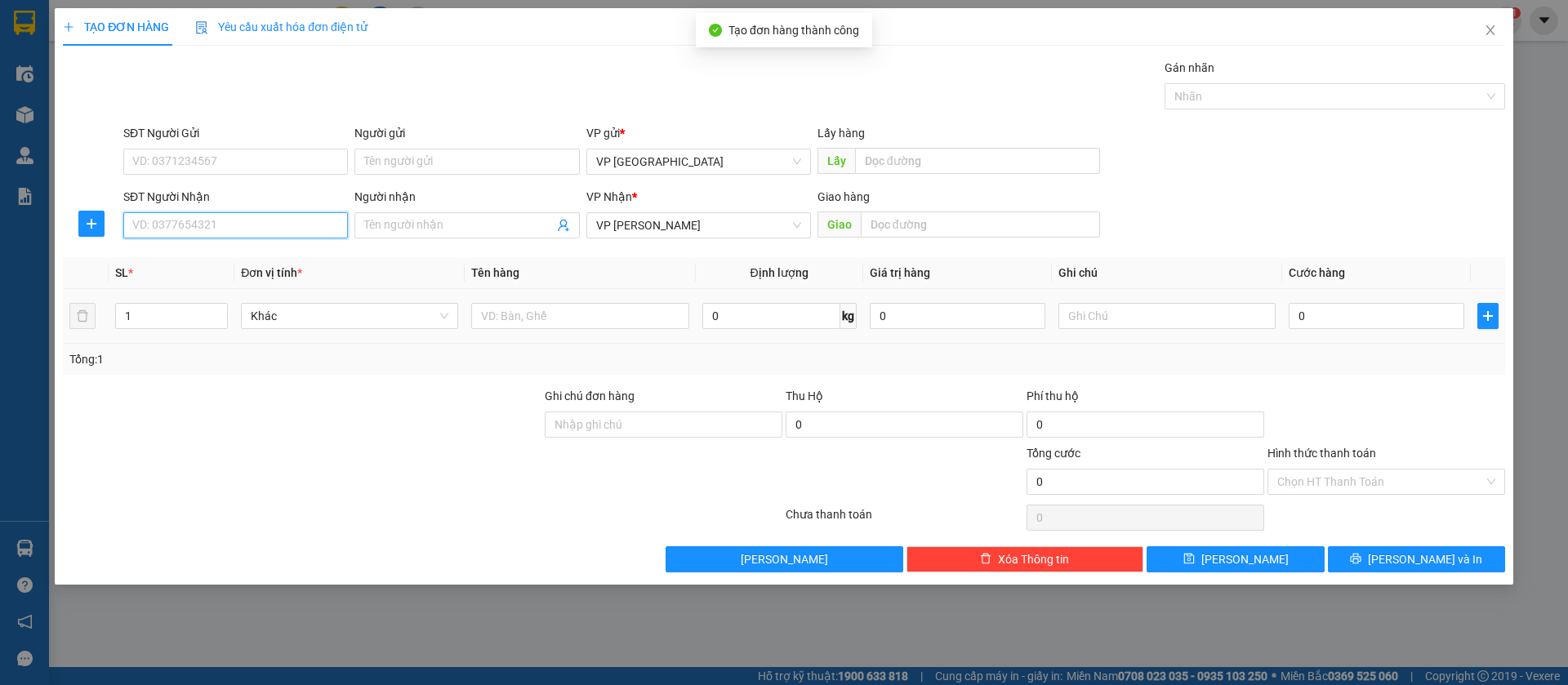
click at [320, 225] on input "SĐT Người Nhận" at bounding box center [235, 225] width 225 height 26
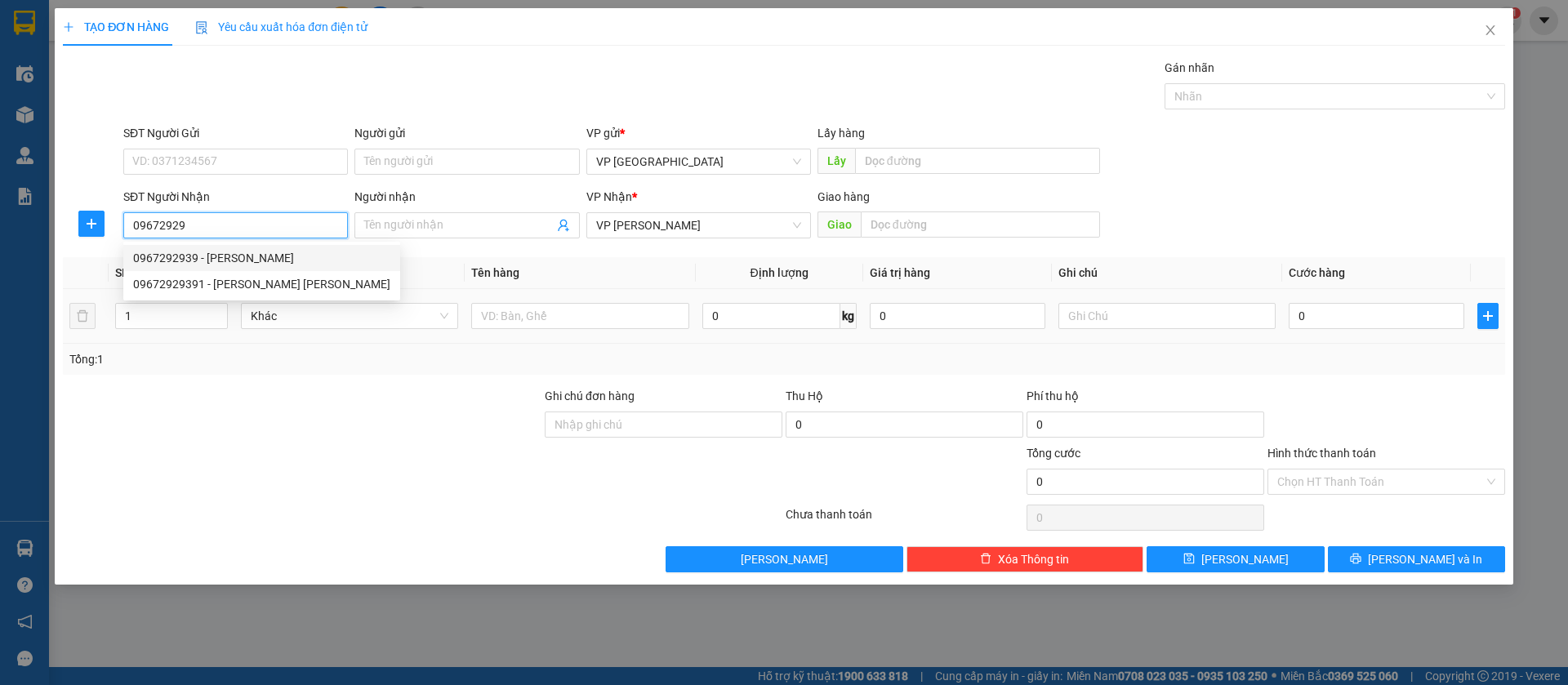
click at [245, 257] on div "0967292939 - [PERSON_NAME]" at bounding box center [262, 258] width 258 height 18
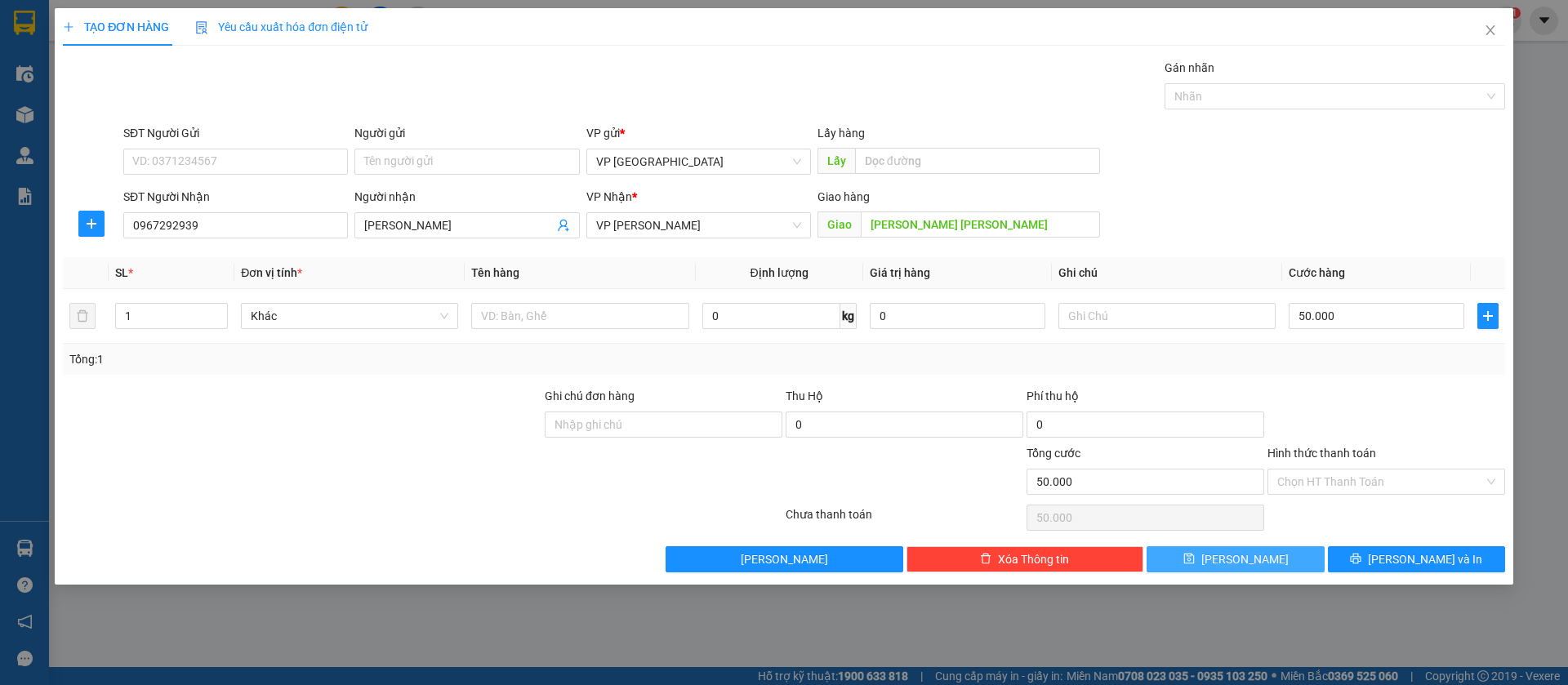
click at [1258, 556] on button "[PERSON_NAME]" at bounding box center [1235, 559] width 177 height 26
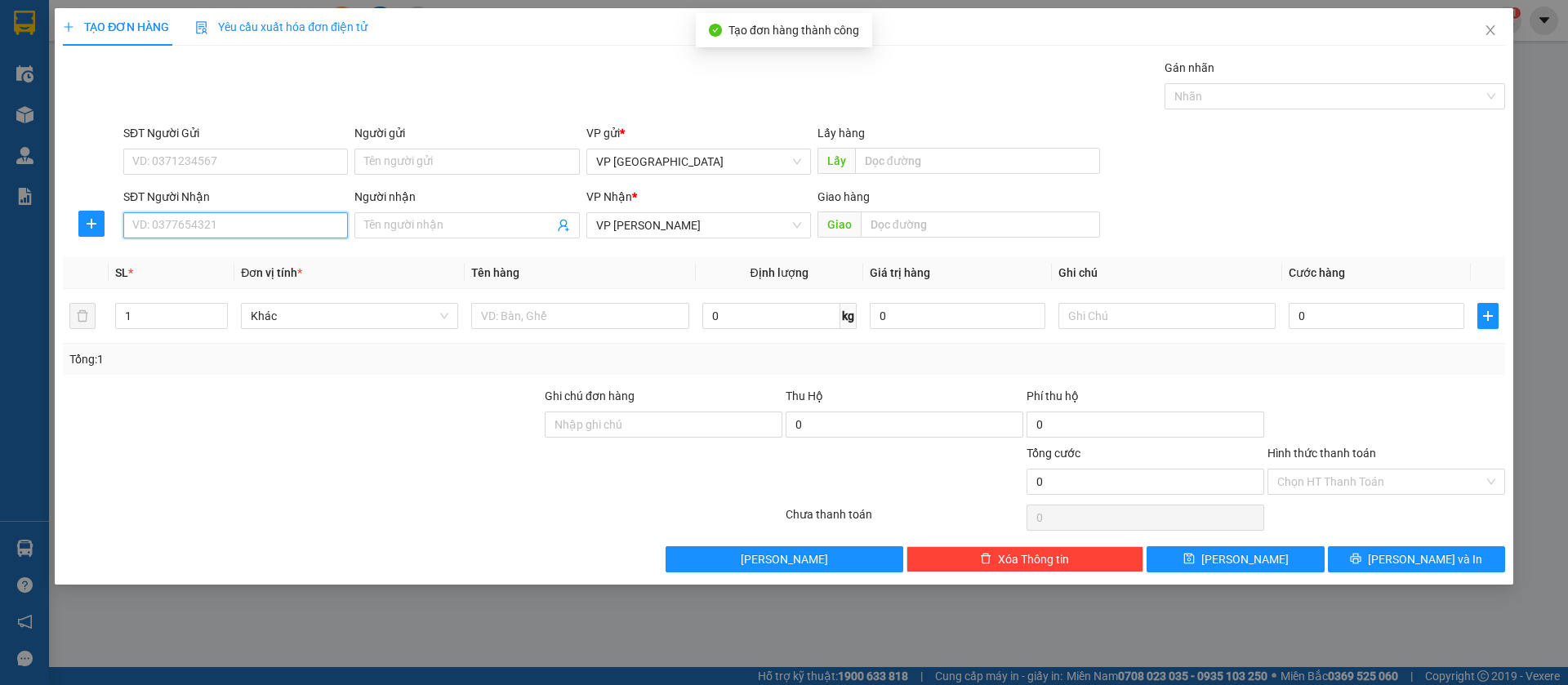
click at [302, 217] on input "SĐT Người Nhận" at bounding box center [235, 225] width 225 height 26
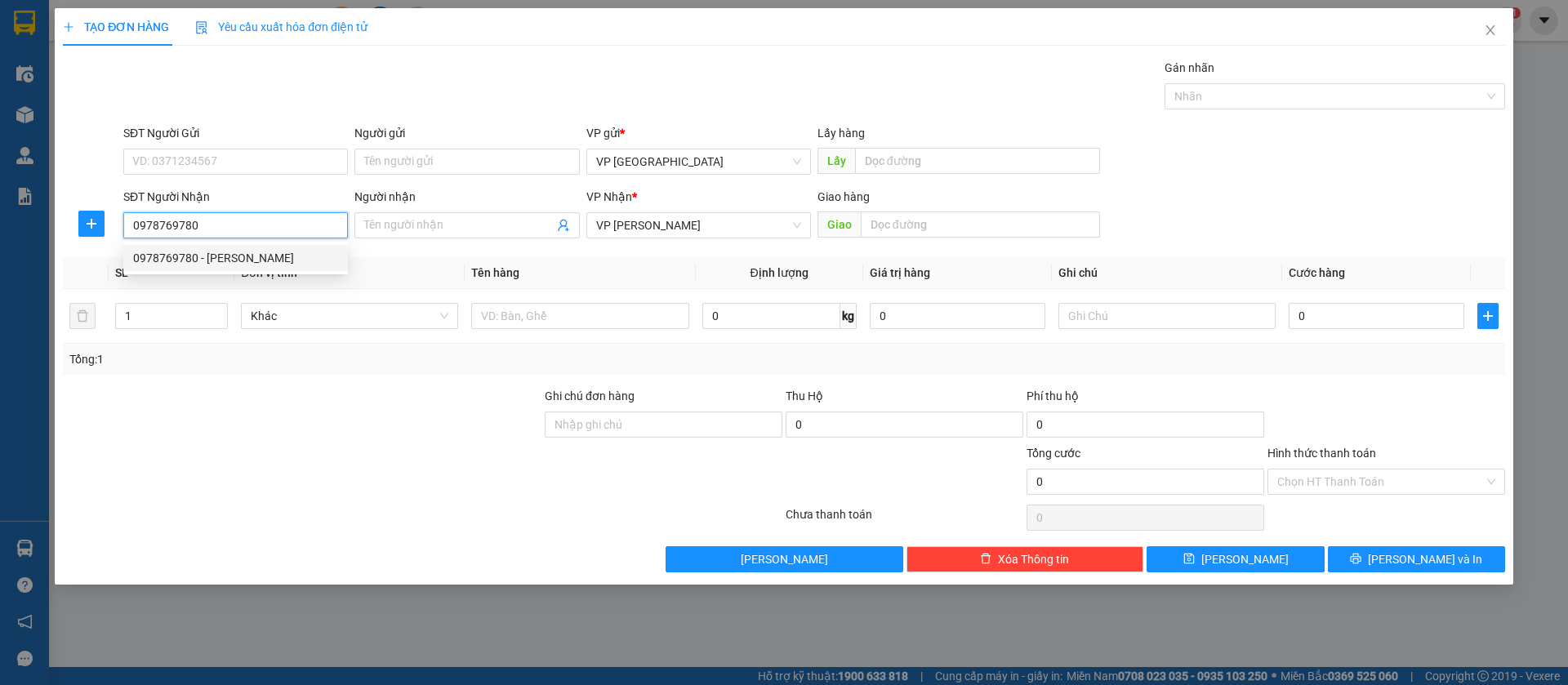
click at [279, 253] on div "0978769780 - [PERSON_NAME]" at bounding box center [236, 258] width 205 height 18
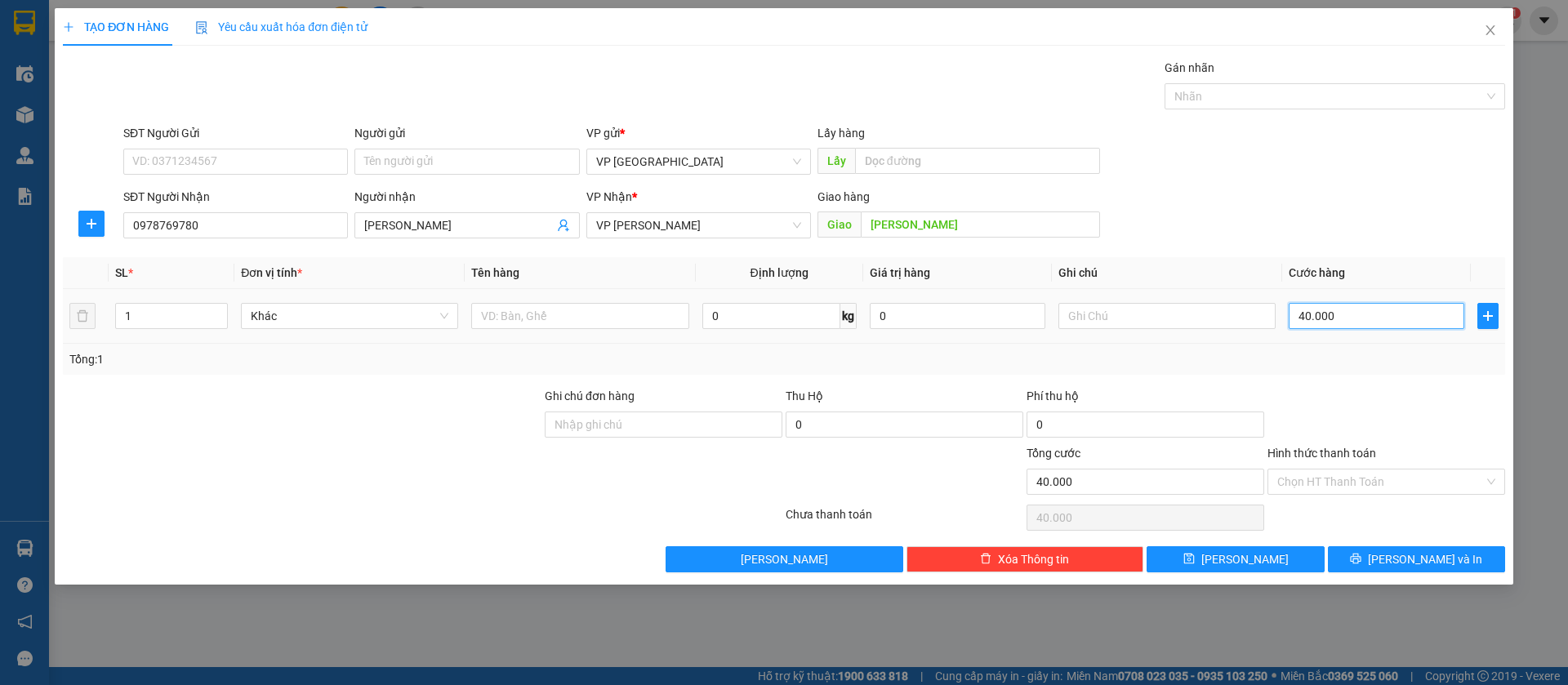
click at [1382, 316] on input "40.000" at bounding box center [1376, 316] width 175 height 26
click at [1317, 551] on button "[PERSON_NAME]" at bounding box center [1235, 559] width 177 height 26
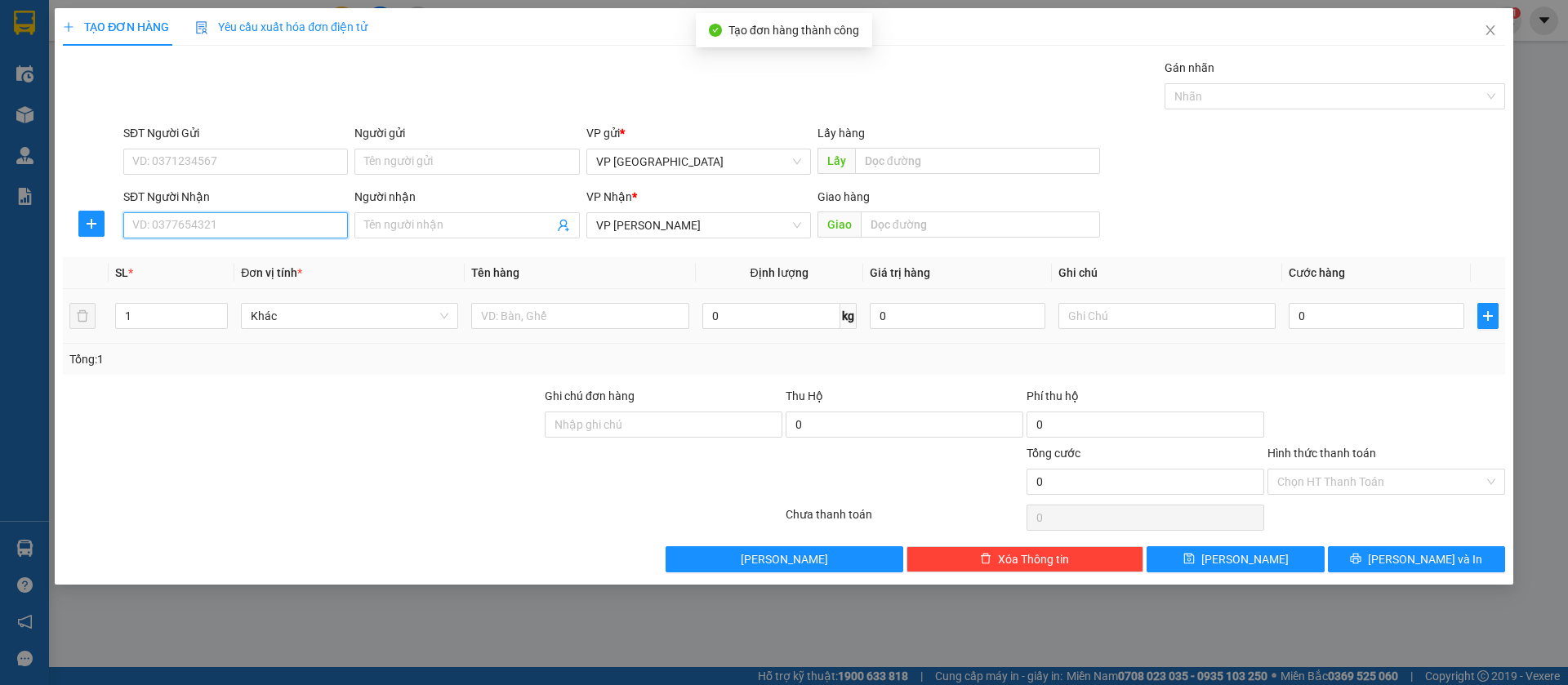
click at [317, 214] on input "SĐT Người Nhận" at bounding box center [235, 225] width 225 height 26
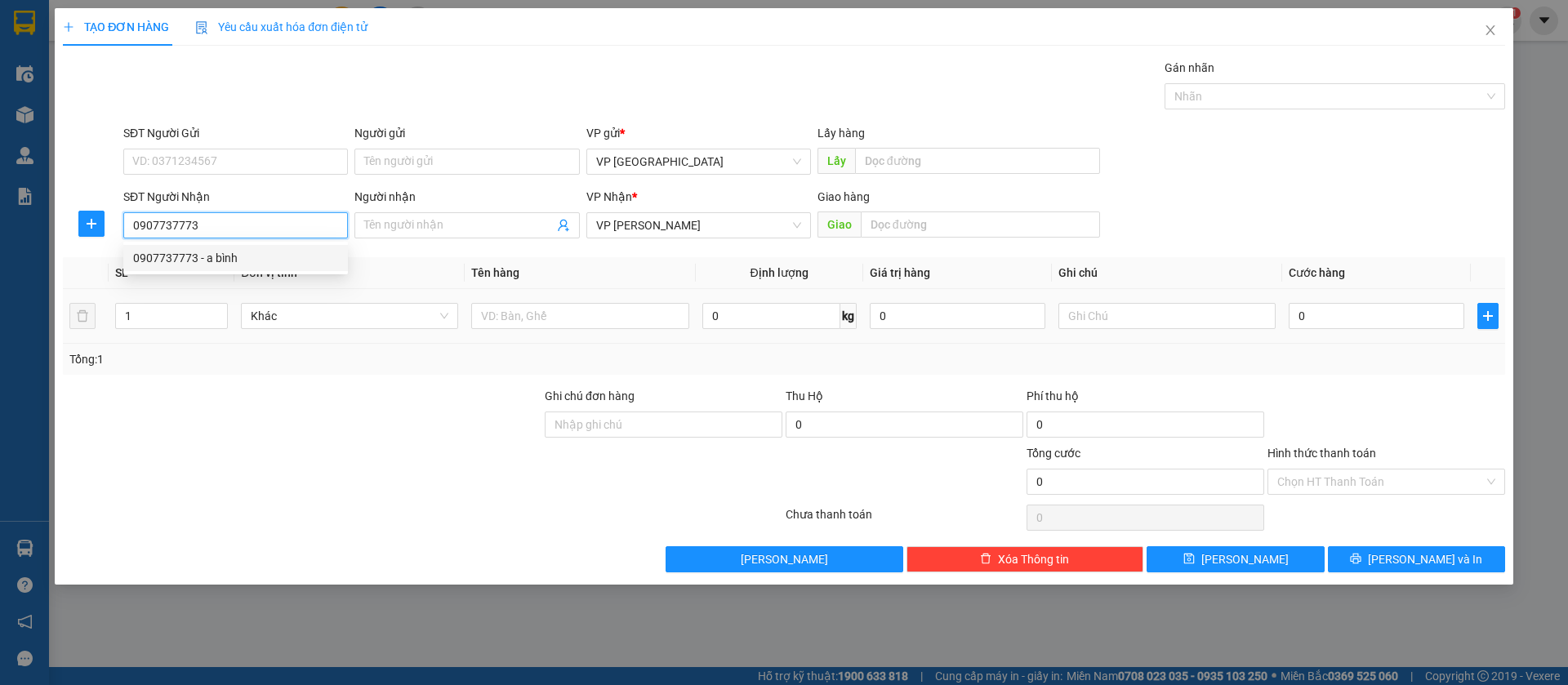
click at [304, 252] on div "0907737773 - a bình" at bounding box center [236, 258] width 205 height 18
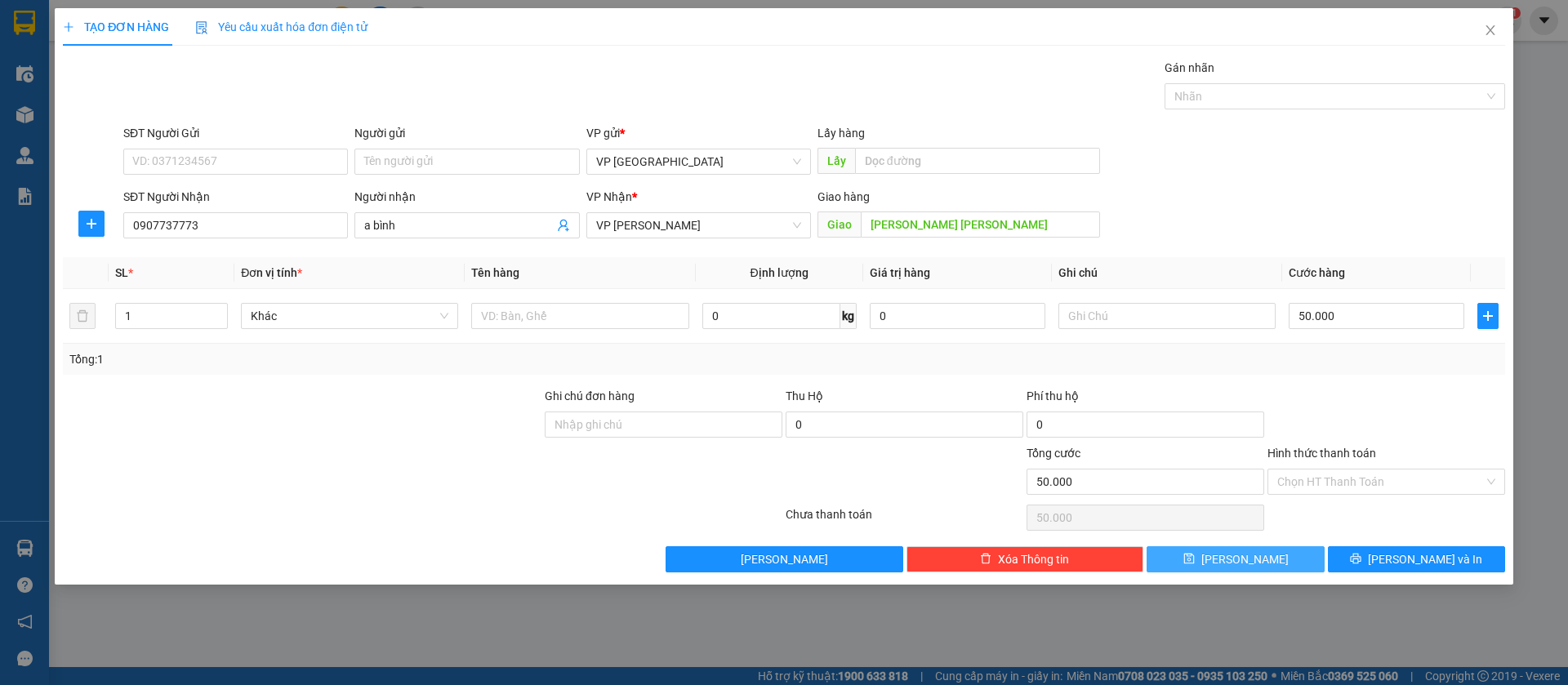
click at [1245, 560] on span "[PERSON_NAME]" at bounding box center [1245, 559] width 88 height 18
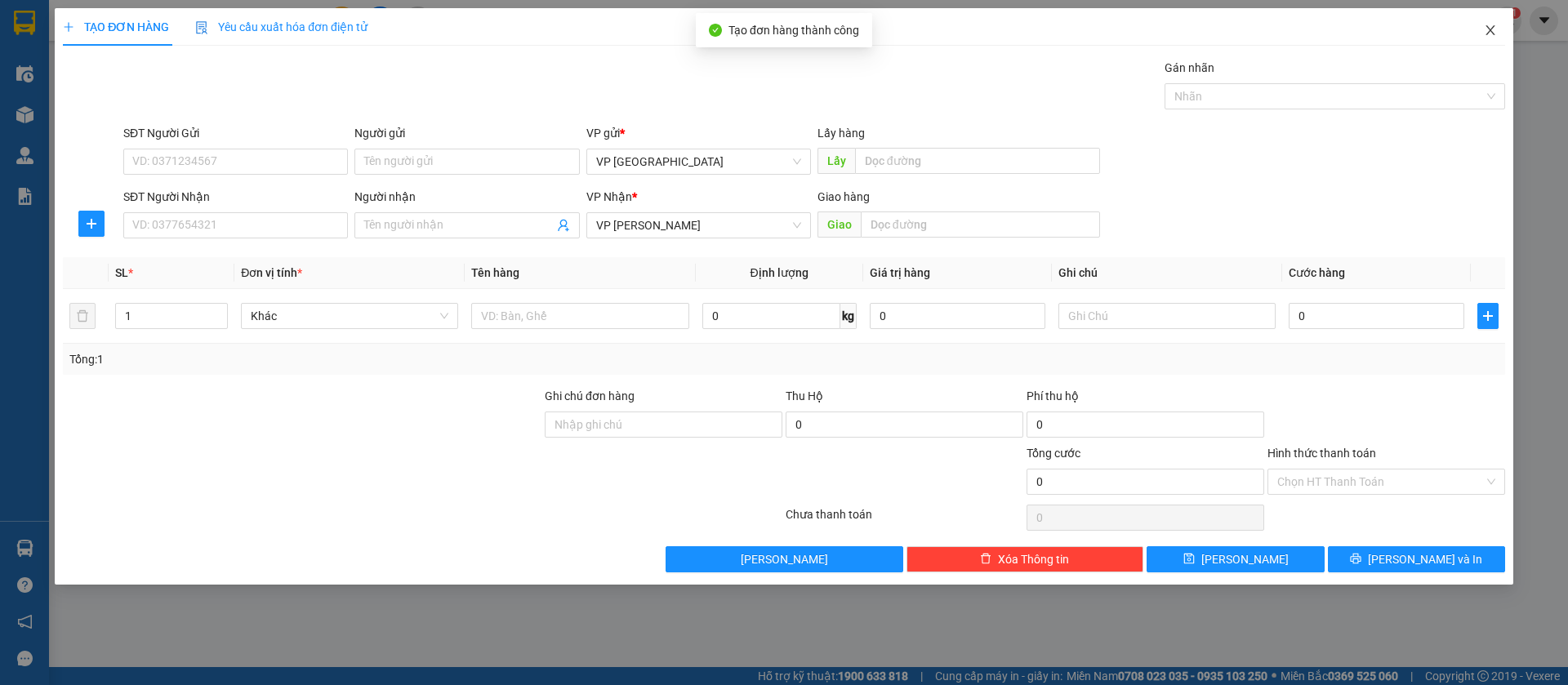
click at [1492, 29] on icon "close" at bounding box center [1490, 29] width 9 height 10
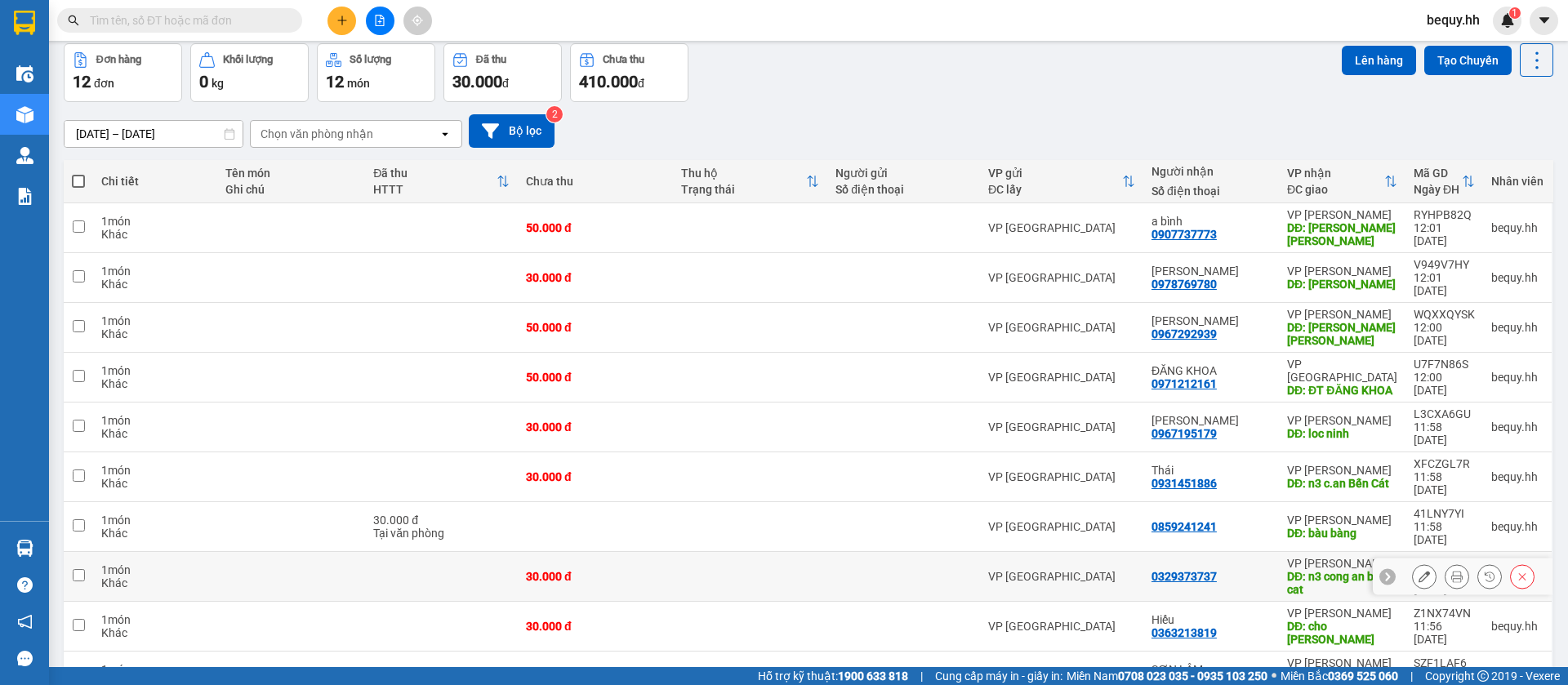
scroll to position [106, 0]
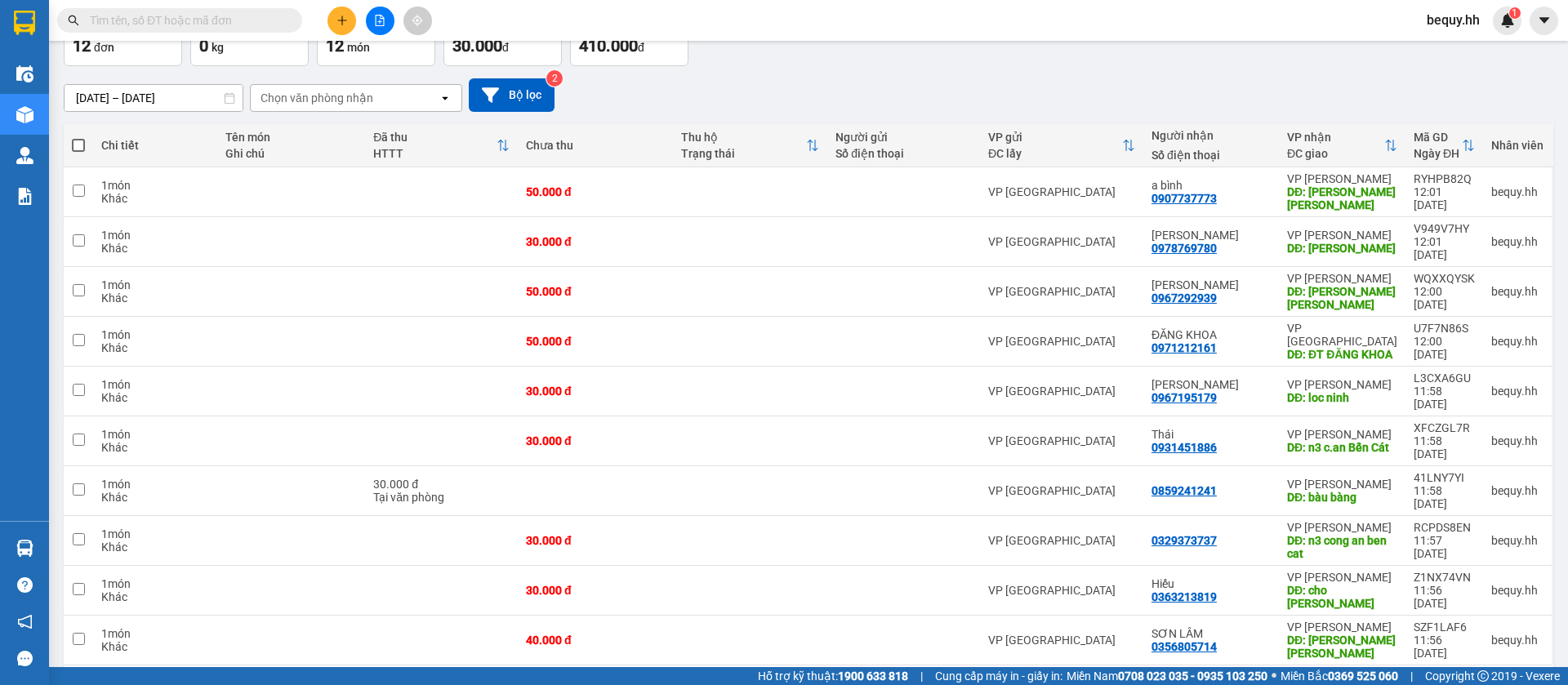
click at [1524, 684] on icon "open" at bounding box center [1530, 691] width 13 height 13
click at [1486, 595] on span "100 / trang" at bounding box center [1473, 590] width 59 height 16
click at [79, 143] on span at bounding box center [78, 145] width 13 height 13
click at [78, 137] on input "checkbox" at bounding box center [78, 137] width 0 height 0
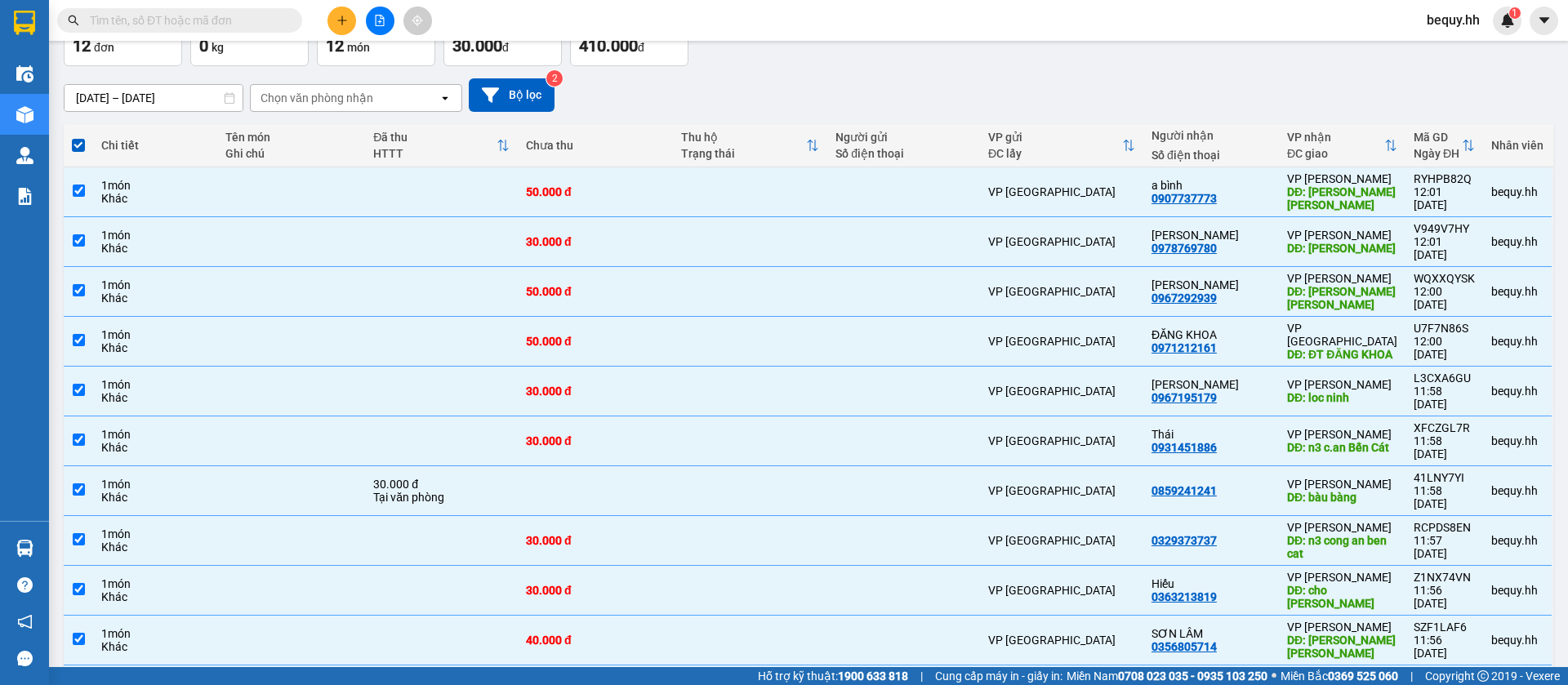
scroll to position [0, 0]
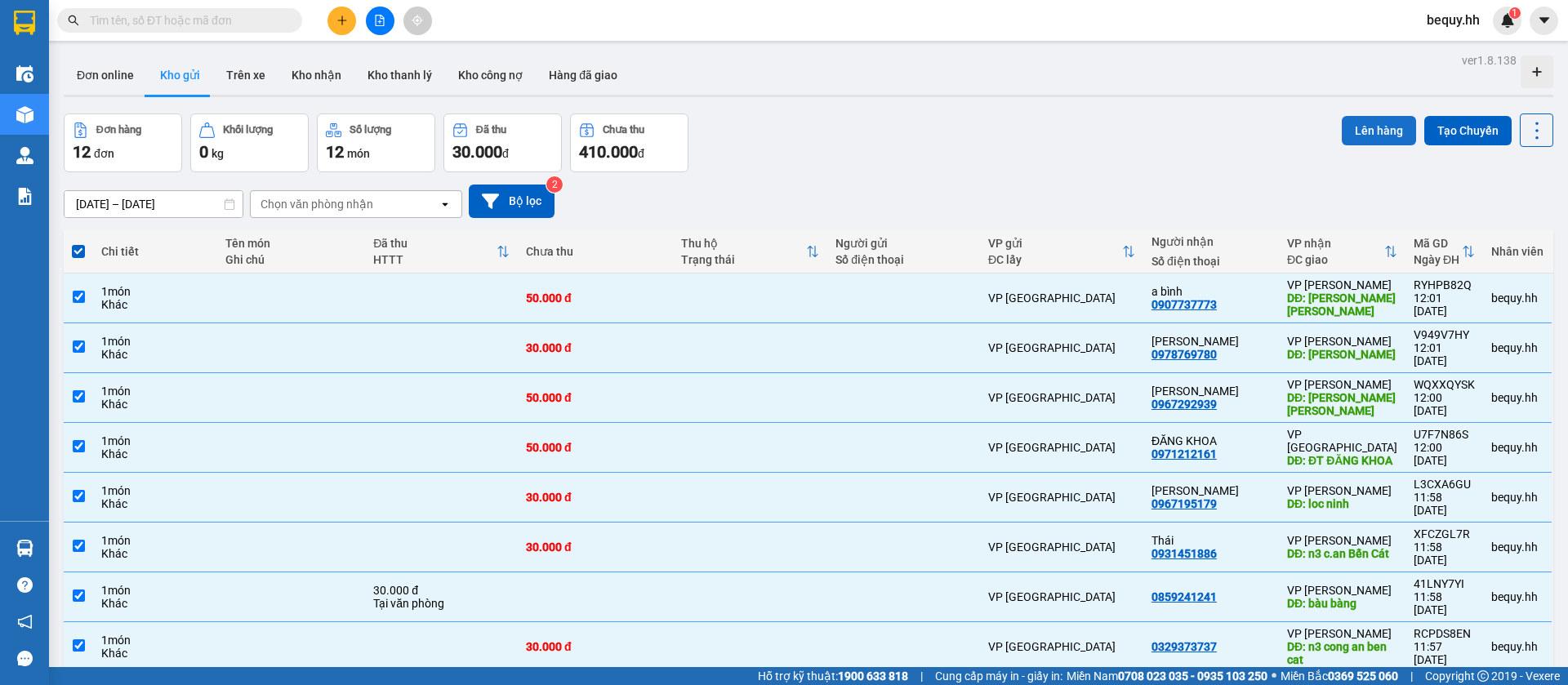
click at [1349, 122] on button "Lên hàng" at bounding box center [1379, 131] width 75 height 29
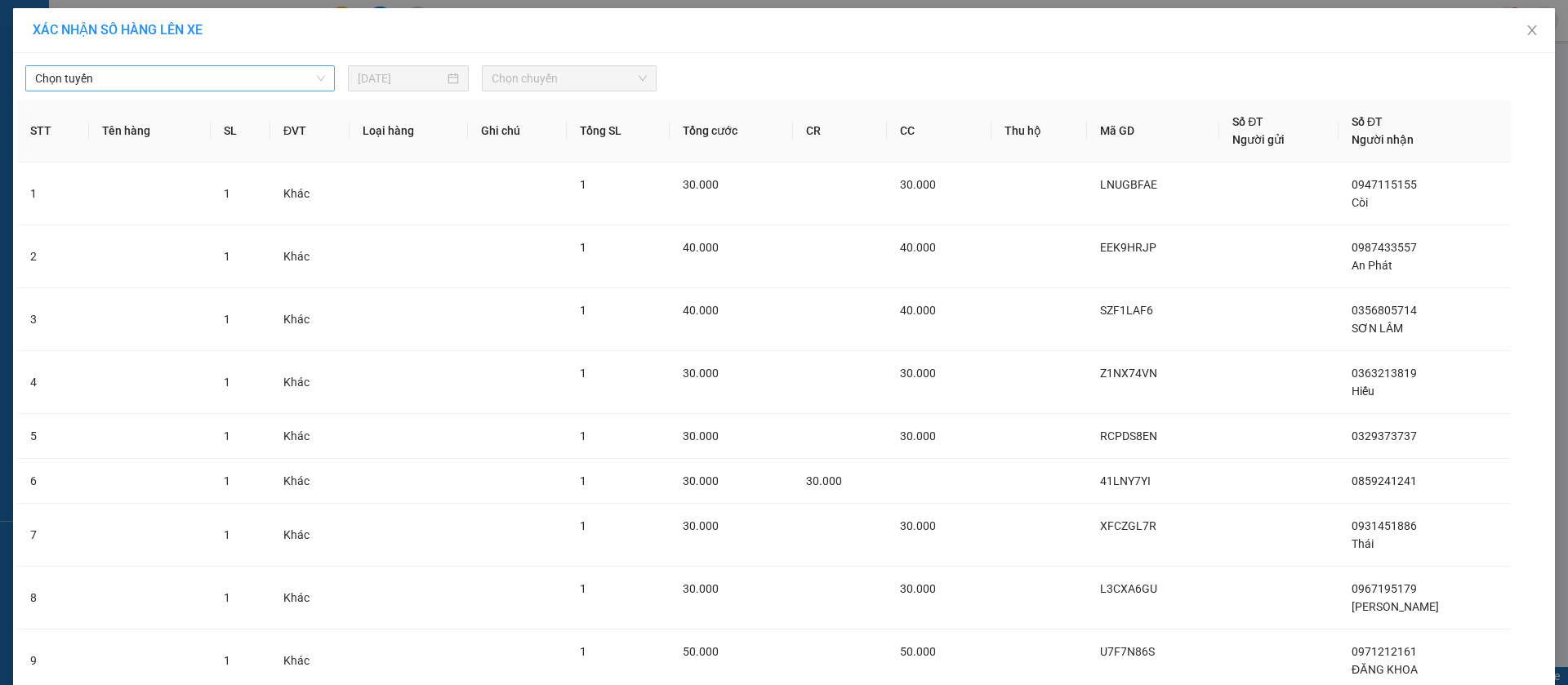
click at [241, 79] on span "Chọn tuyến" at bounding box center [180, 78] width 290 height 24
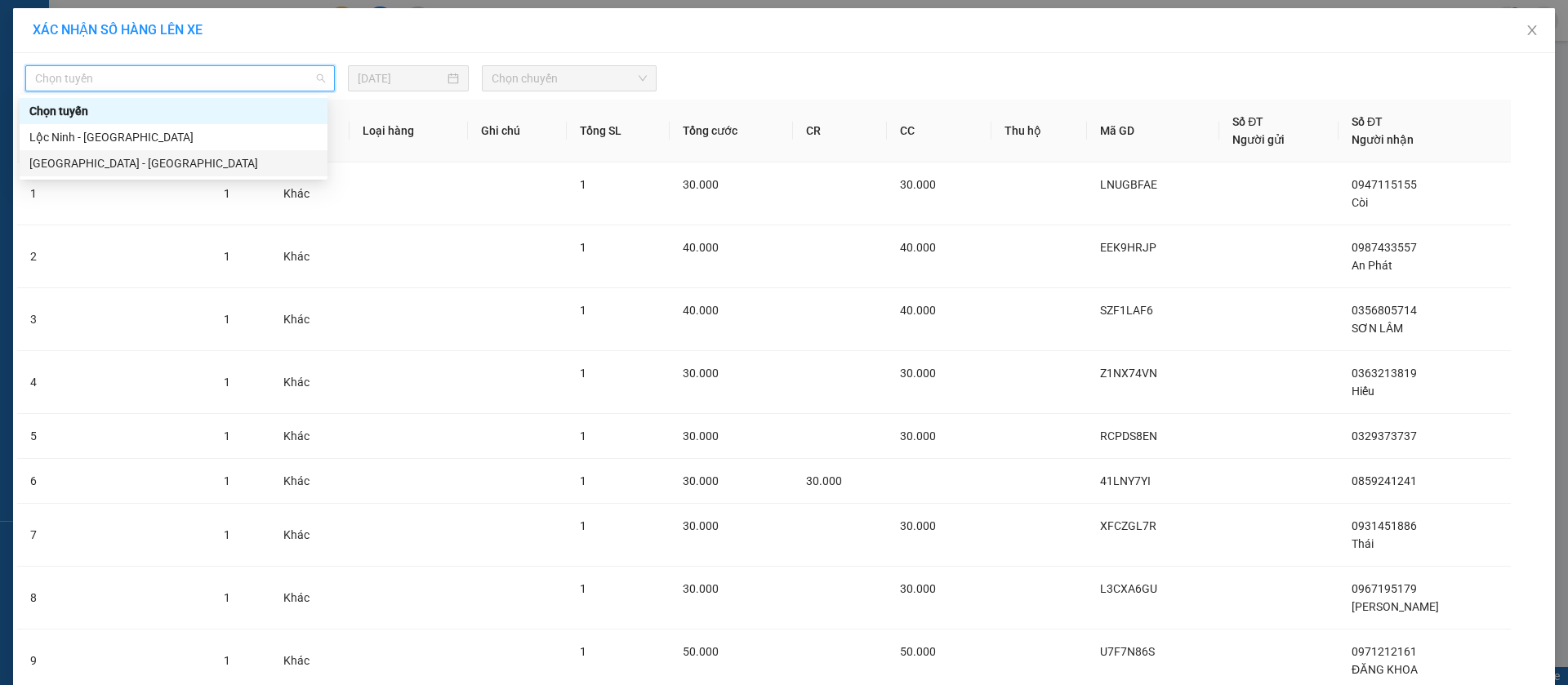
click at [124, 161] on div "[GEOGRAPHIC_DATA] - [GEOGRAPHIC_DATA]" at bounding box center [173, 163] width 288 height 18
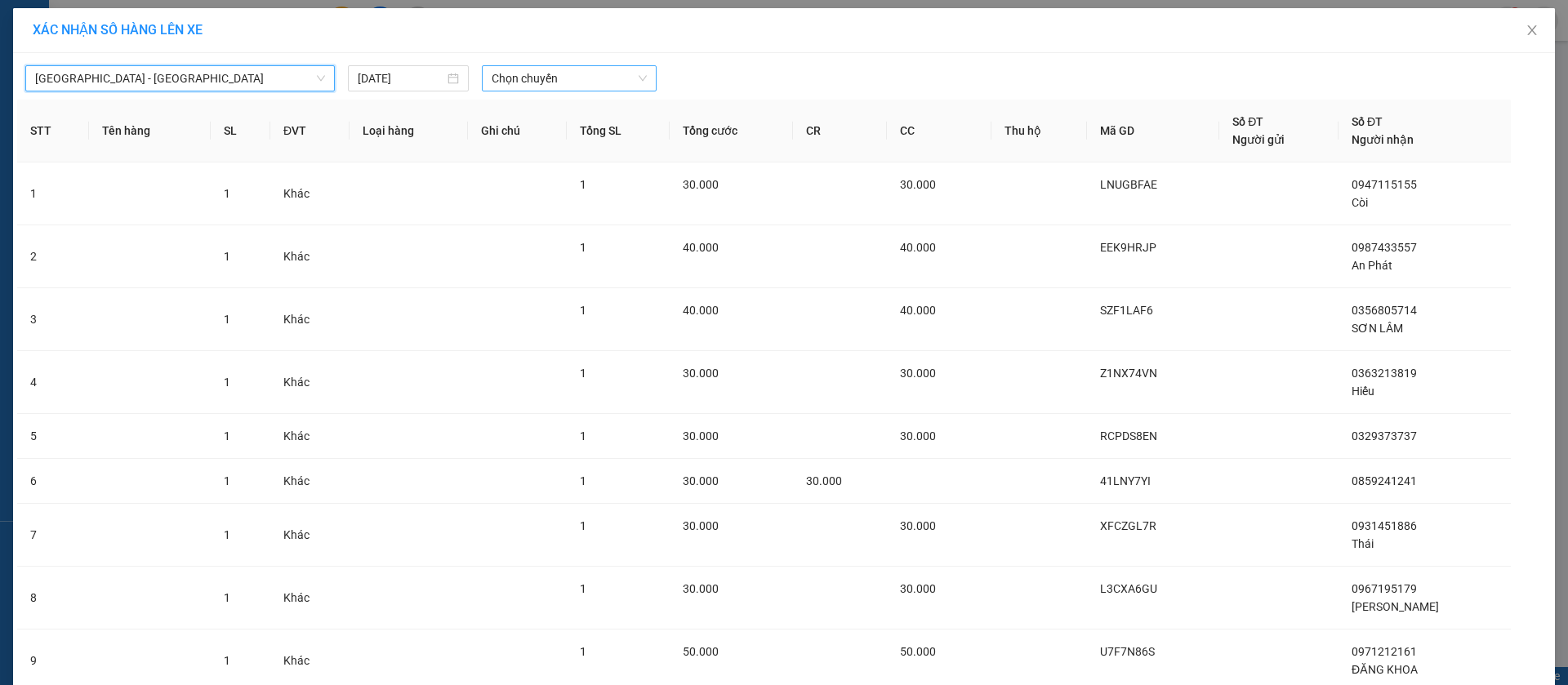
click at [533, 82] on span "Chọn chuyến" at bounding box center [569, 78] width 155 height 24
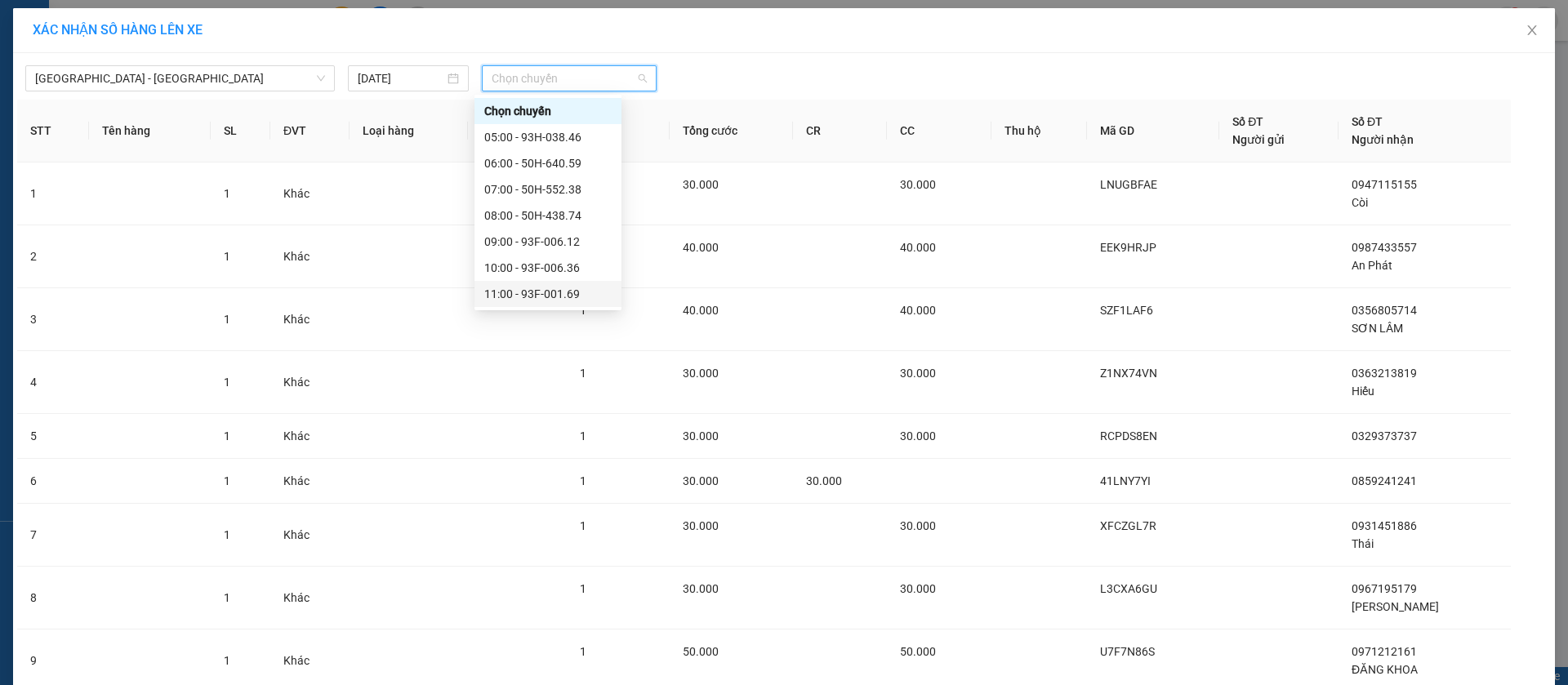
click at [524, 290] on div "11:00 - 93F-001.69" at bounding box center [548, 294] width 127 height 18
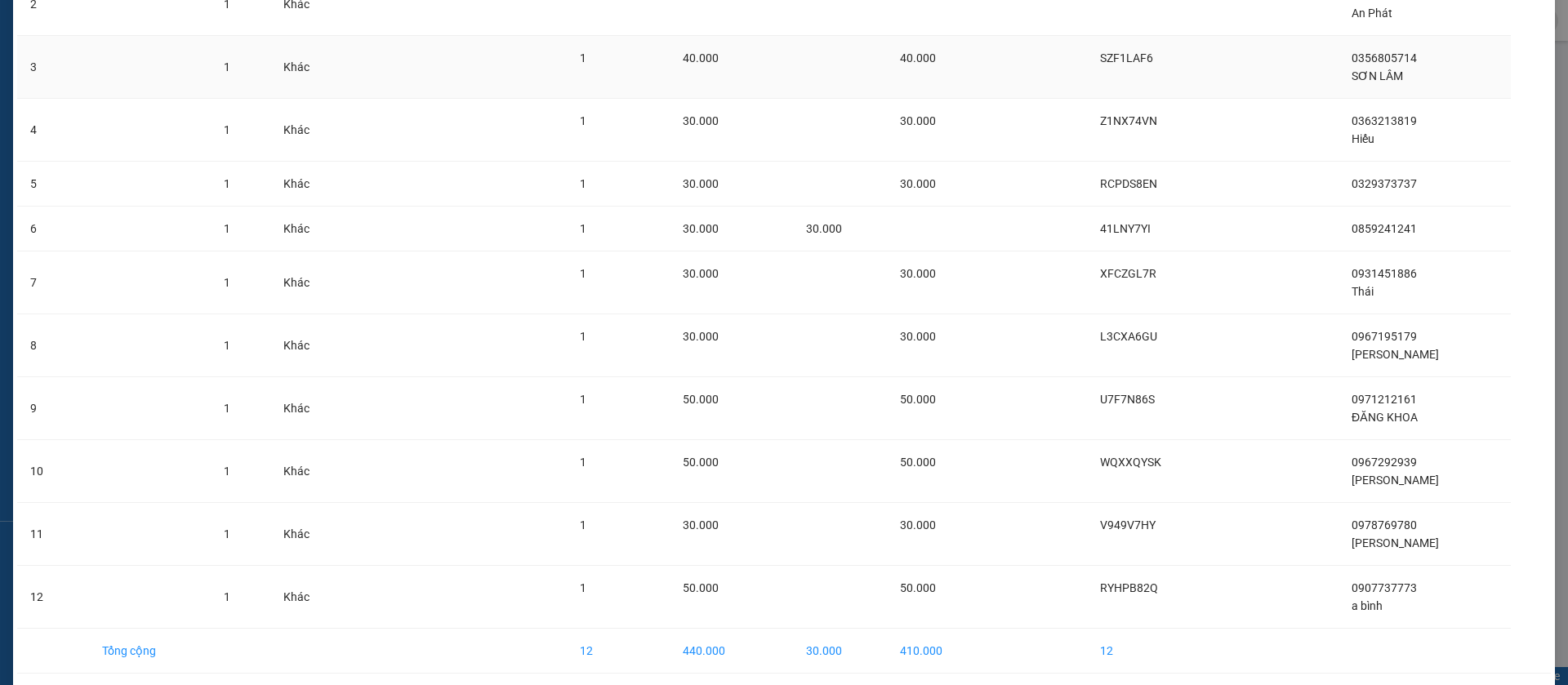
scroll to position [325, 0]
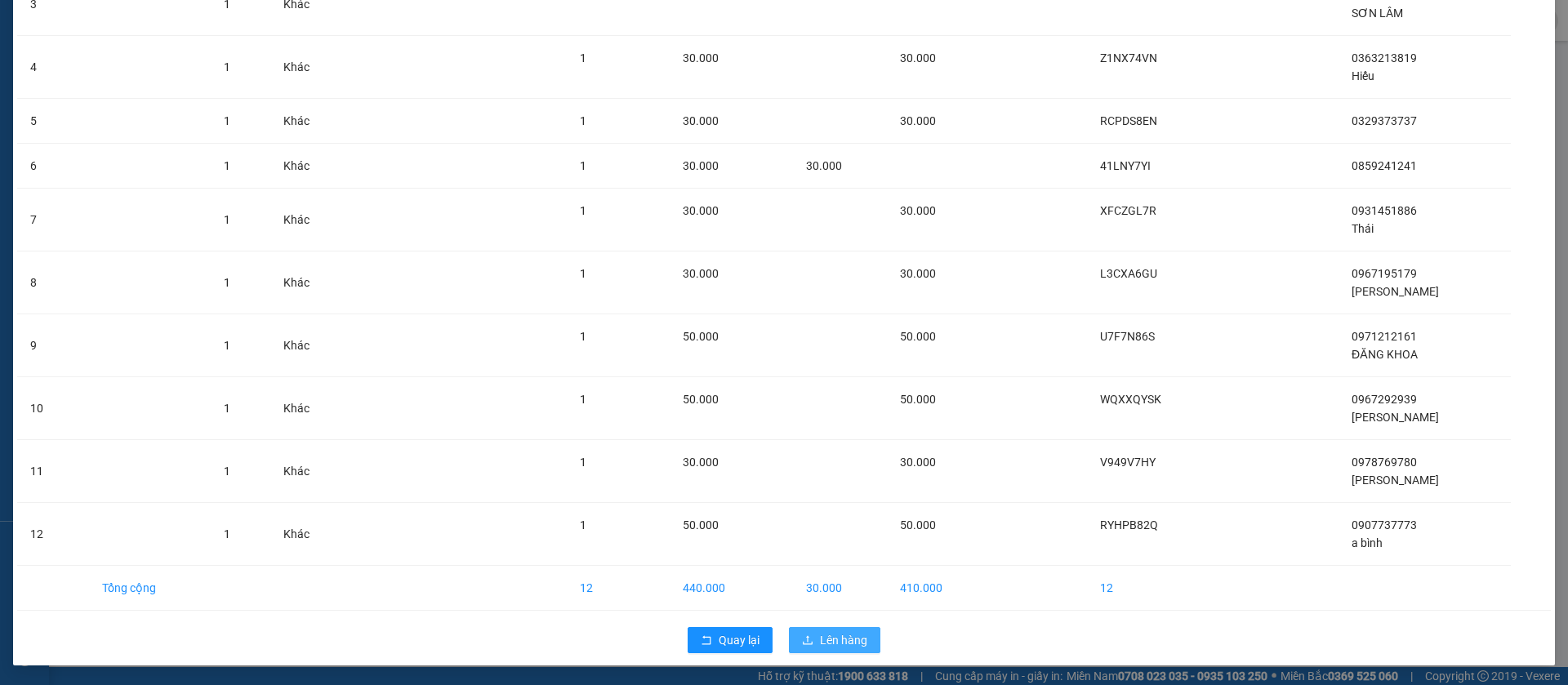
click at [820, 632] on span "Lên hàng" at bounding box center [844, 640] width 48 height 18
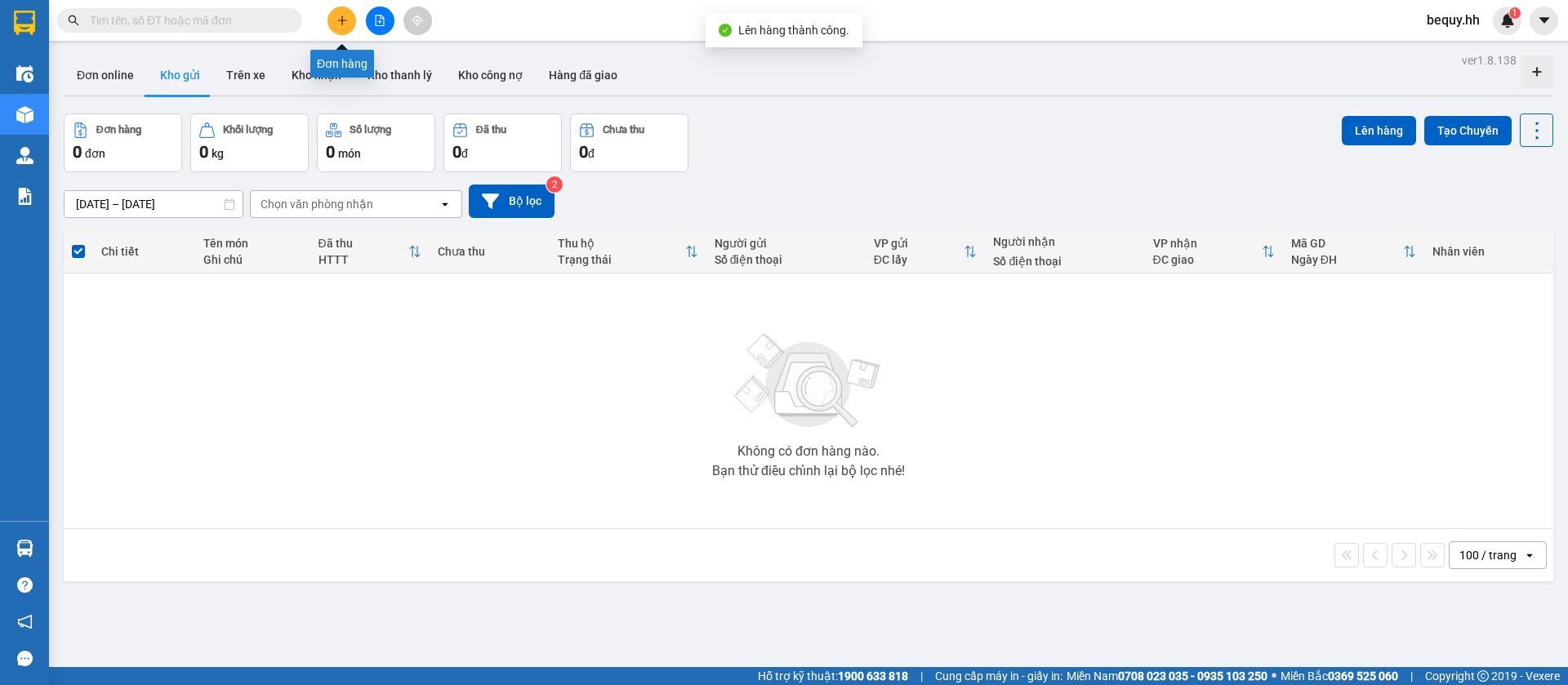
click at [331, 17] on button at bounding box center [342, 21] width 29 height 29
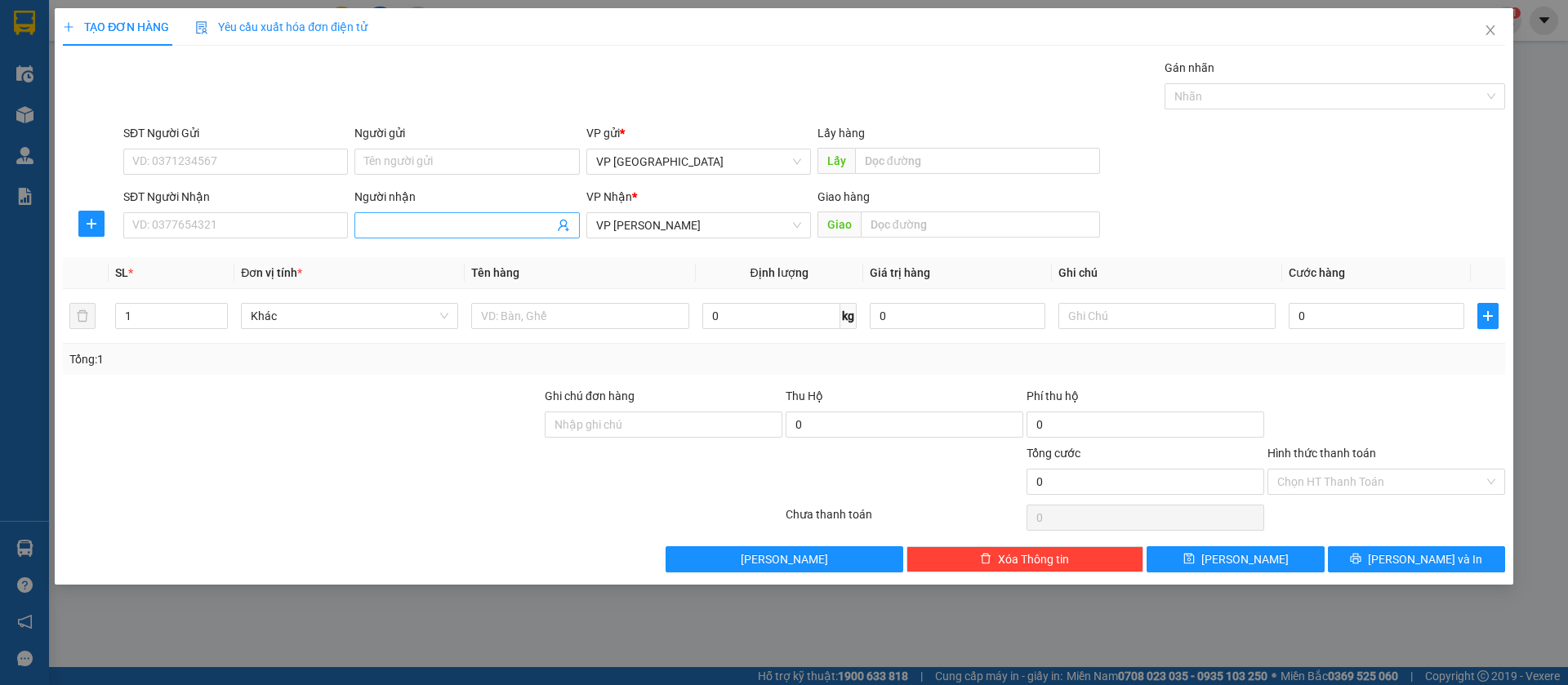
click at [400, 227] on input "Người nhận" at bounding box center [459, 225] width 189 height 18
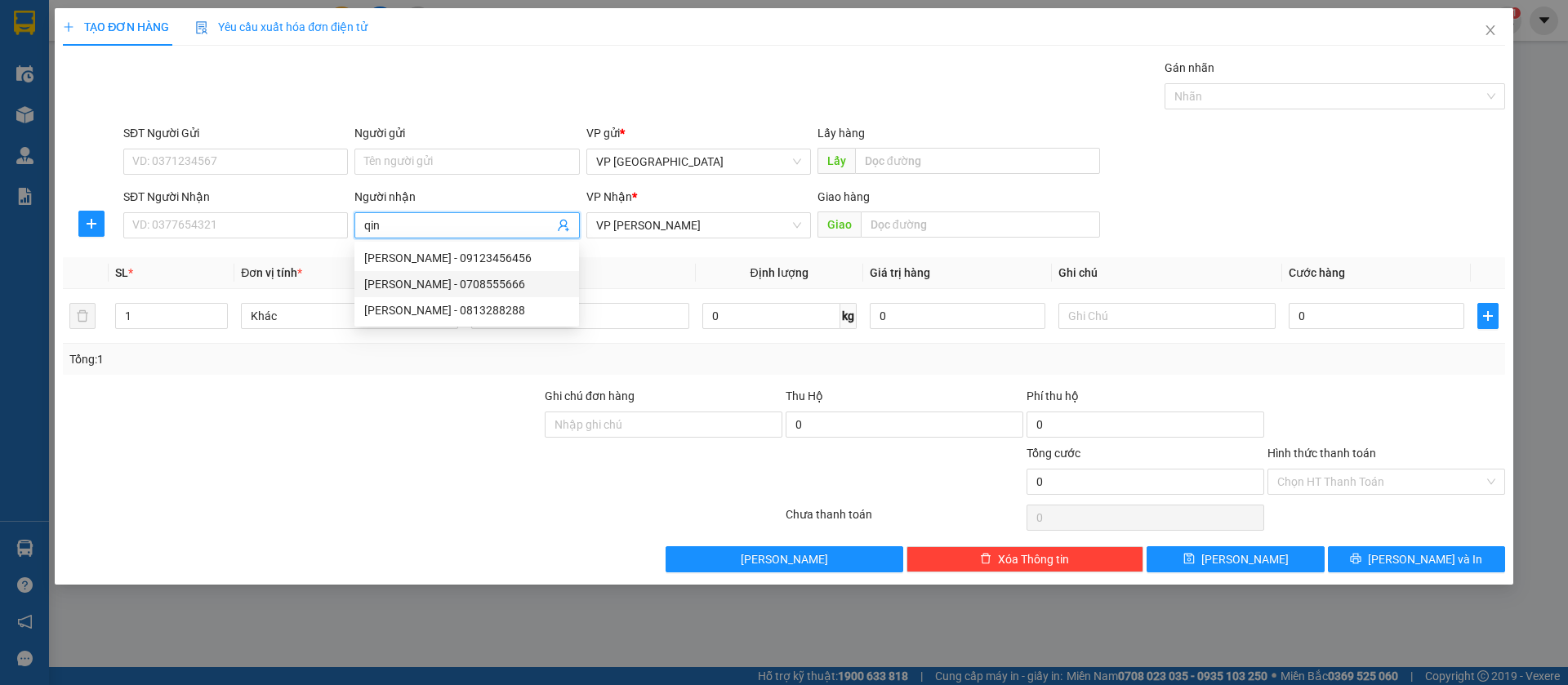
click at [430, 276] on div "[PERSON_NAME] - 0708555666" at bounding box center [467, 284] width 205 height 18
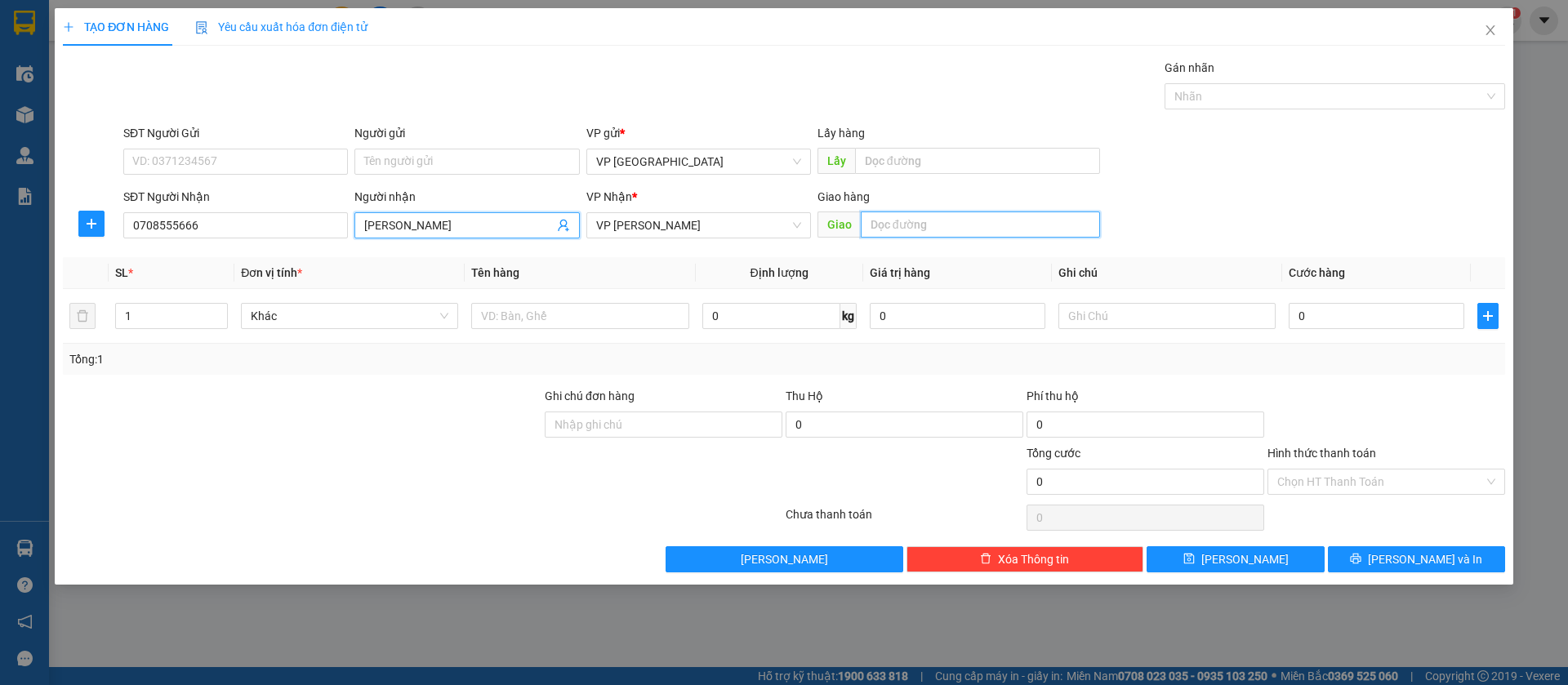
click at [1072, 223] on input "text" at bounding box center [981, 225] width 239 height 26
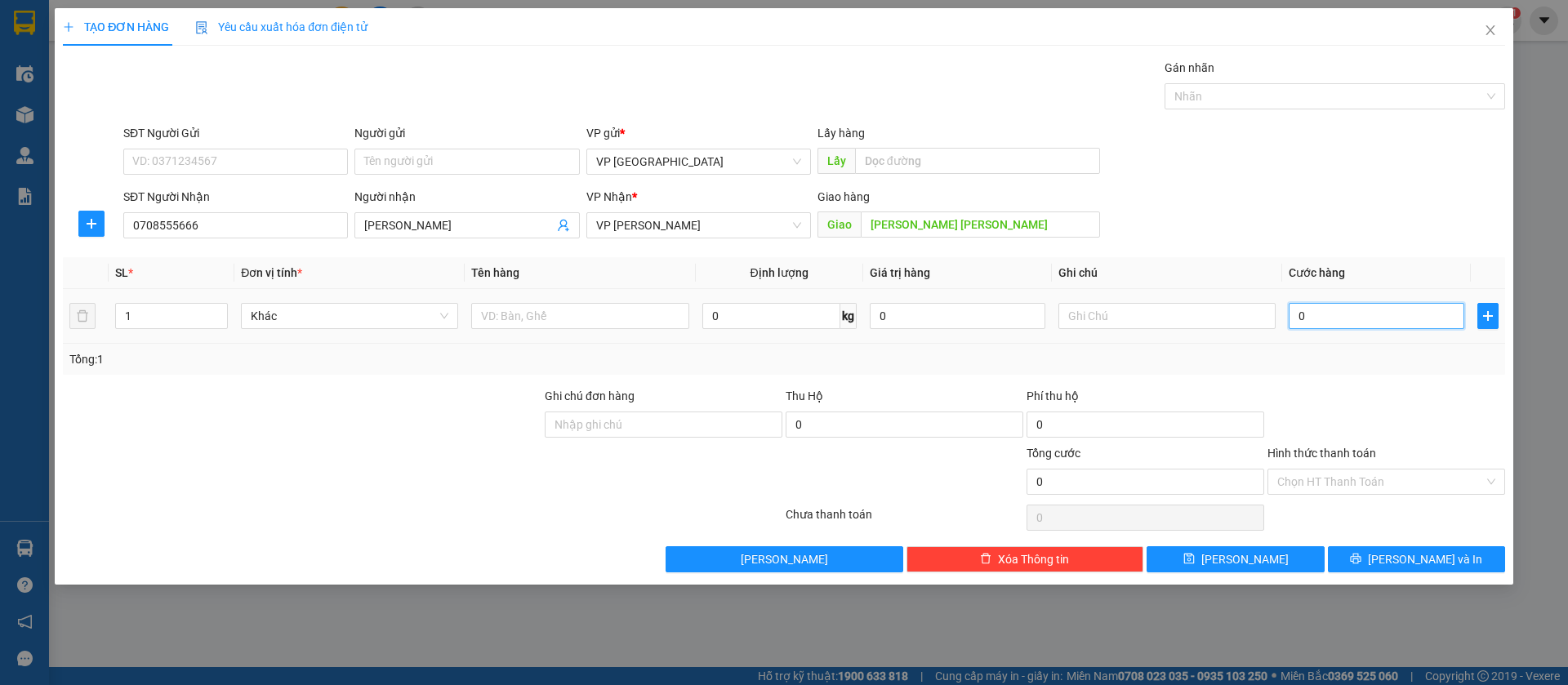
click at [1342, 323] on input "0" at bounding box center [1376, 316] width 175 height 26
click at [1268, 557] on button "[PERSON_NAME]" at bounding box center [1235, 559] width 177 height 26
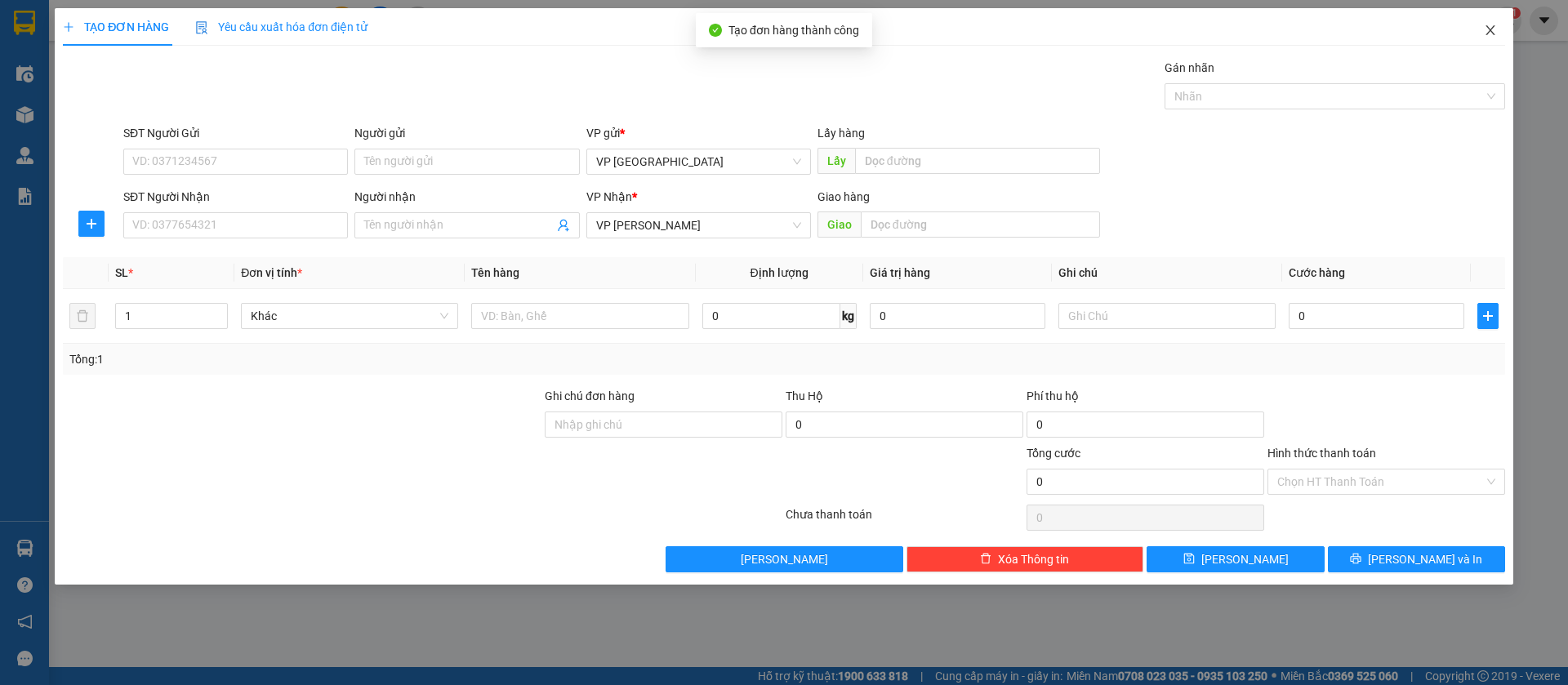
click at [1493, 24] on icon "close" at bounding box center [1490, 29] width 13 height 13
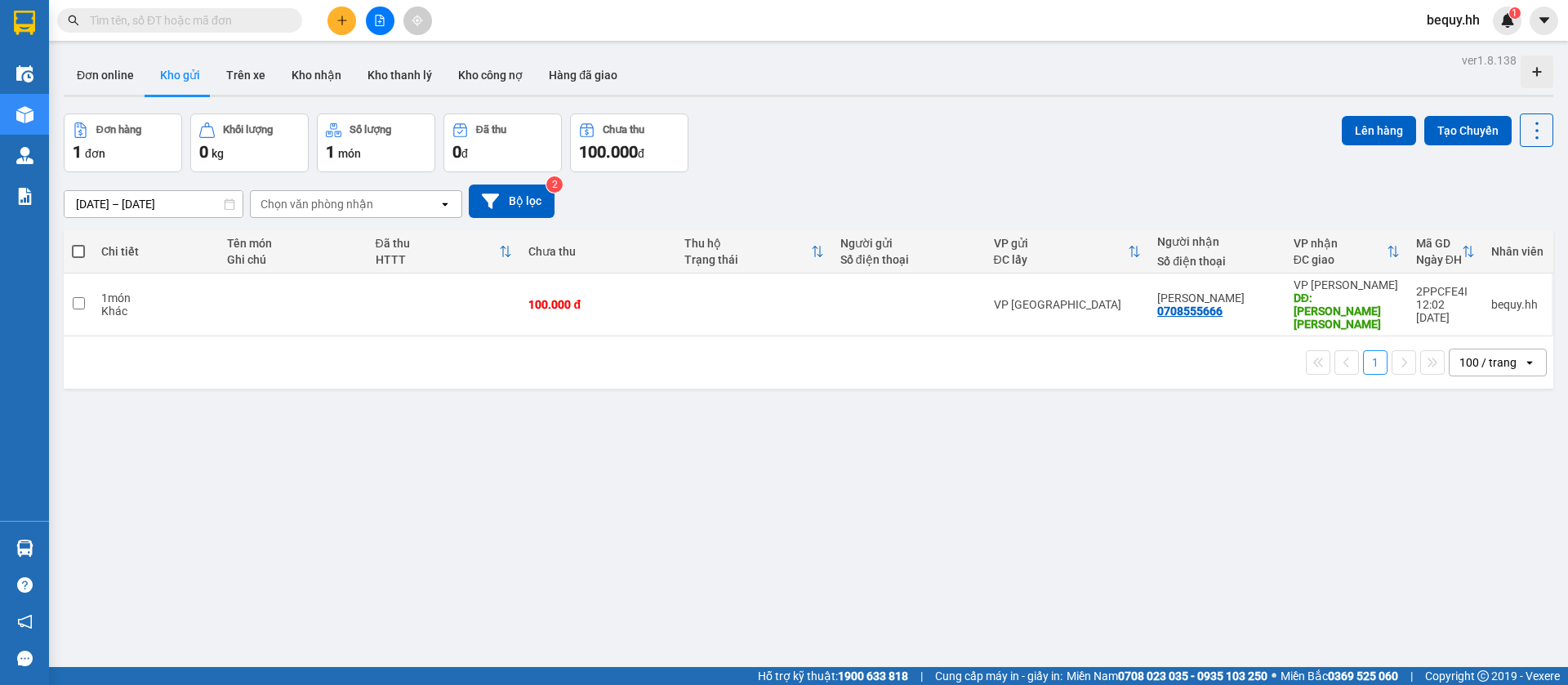
click at [83, 247] on span at bounding box center [78, 251] width 13 height 13
click at [78, 244] on input "checkbox" at bounding box center [78, 244] width 0 height 0
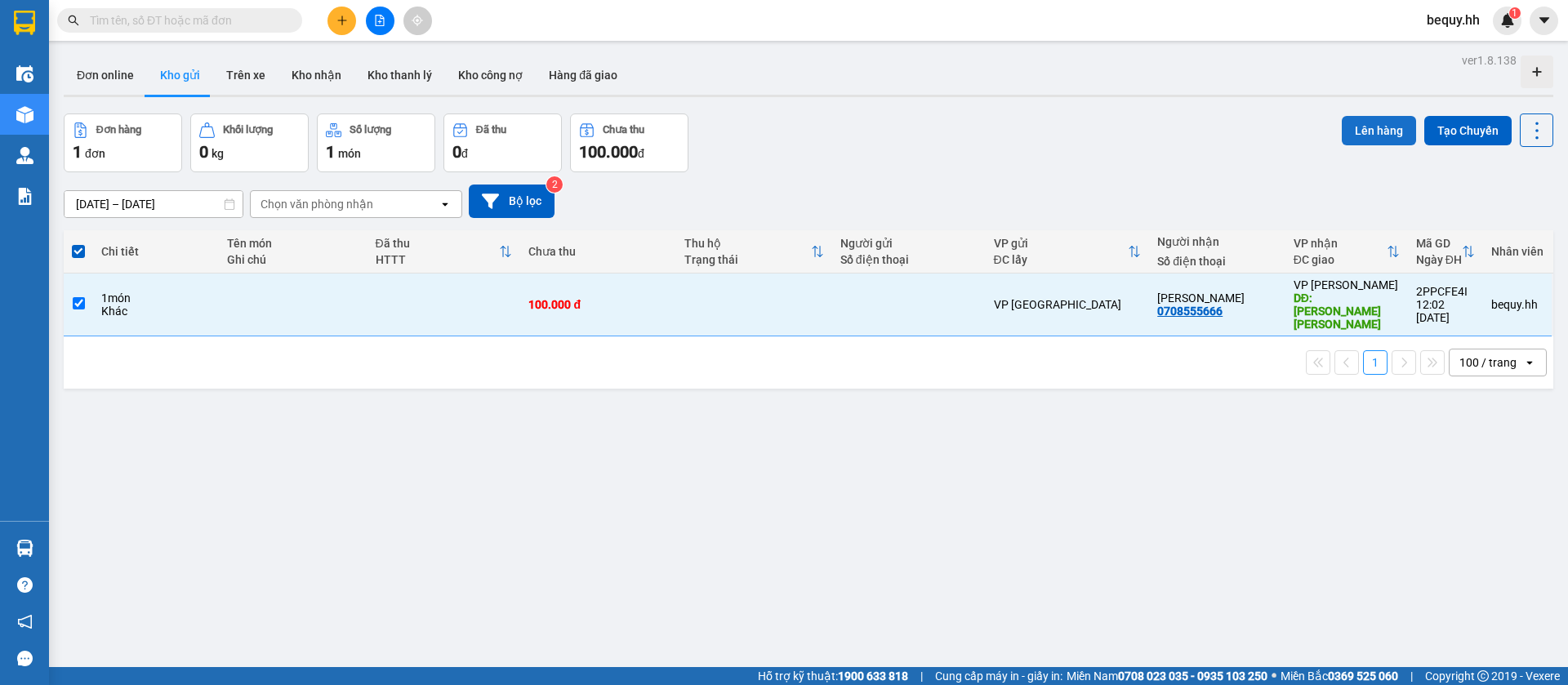
click at [1356, 120] on button "Lên hàng" at bounding box center [1379, 131] width 75 height 29
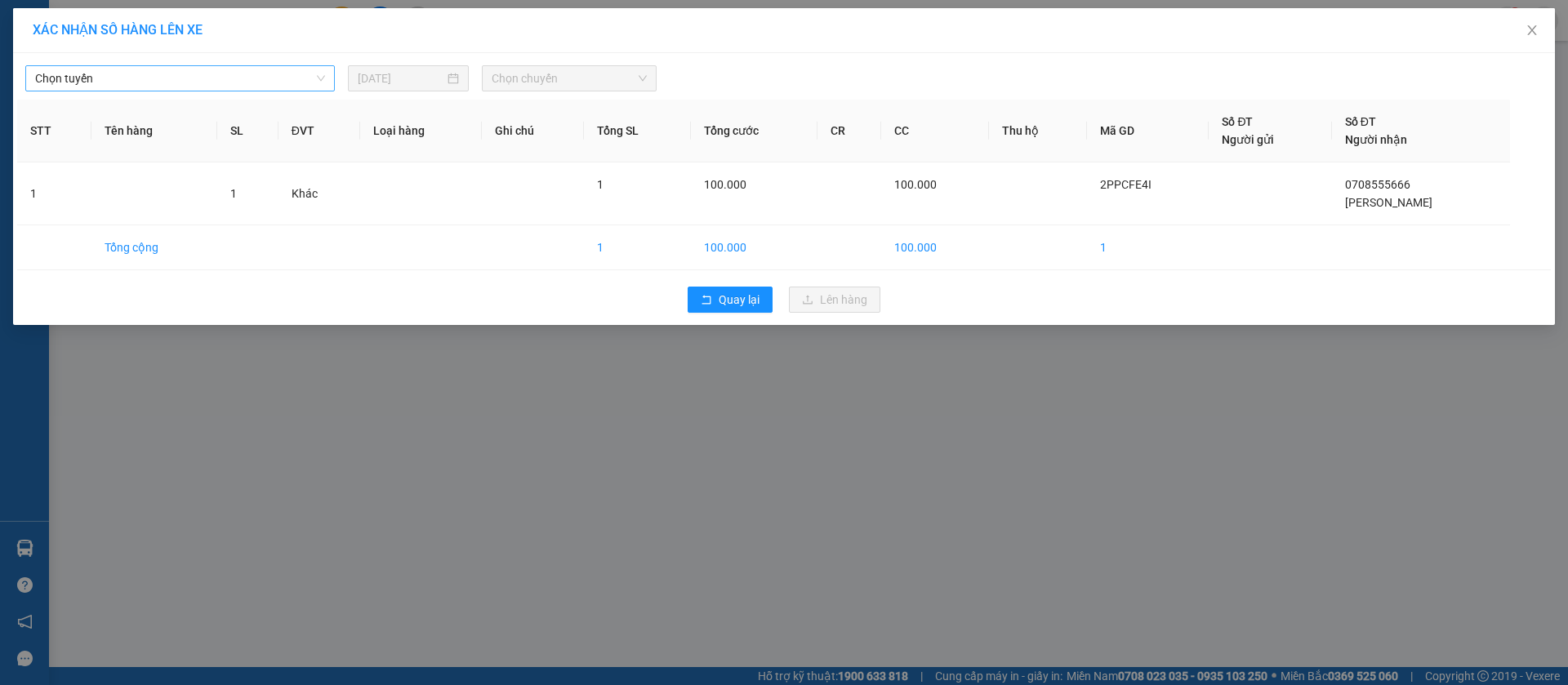
click at [140, 76] on span "Chọn tuyến" at bounding box center [180, 78] width 290 height 24
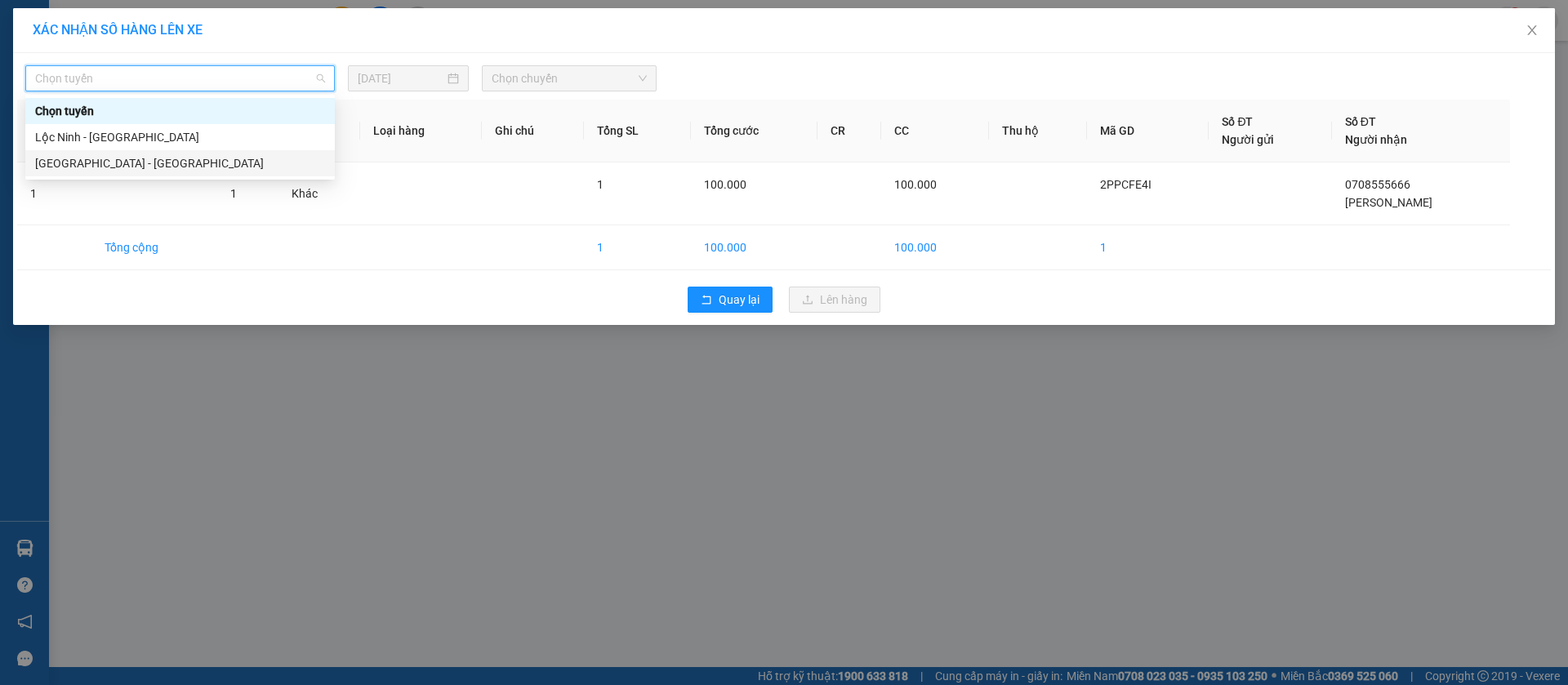
click at [139, 163] on div "[GEOGRAPHIC_DATA] - [GEOGRAPHIC_DATA]" at bounding box center [180, 163] width 290 height 18
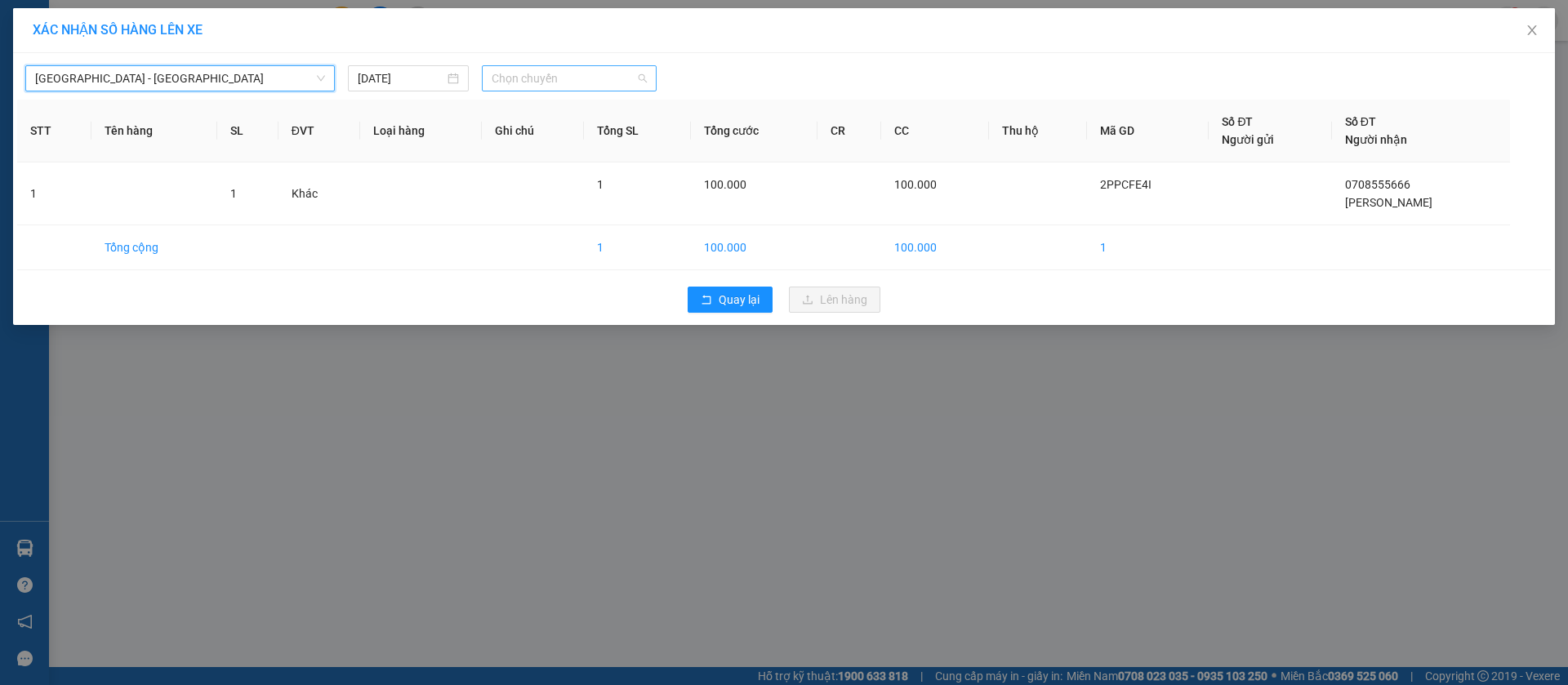
click at [572, 82] on span "Chọn chuyến" at bounding box center [569, 78] width 155 height 24
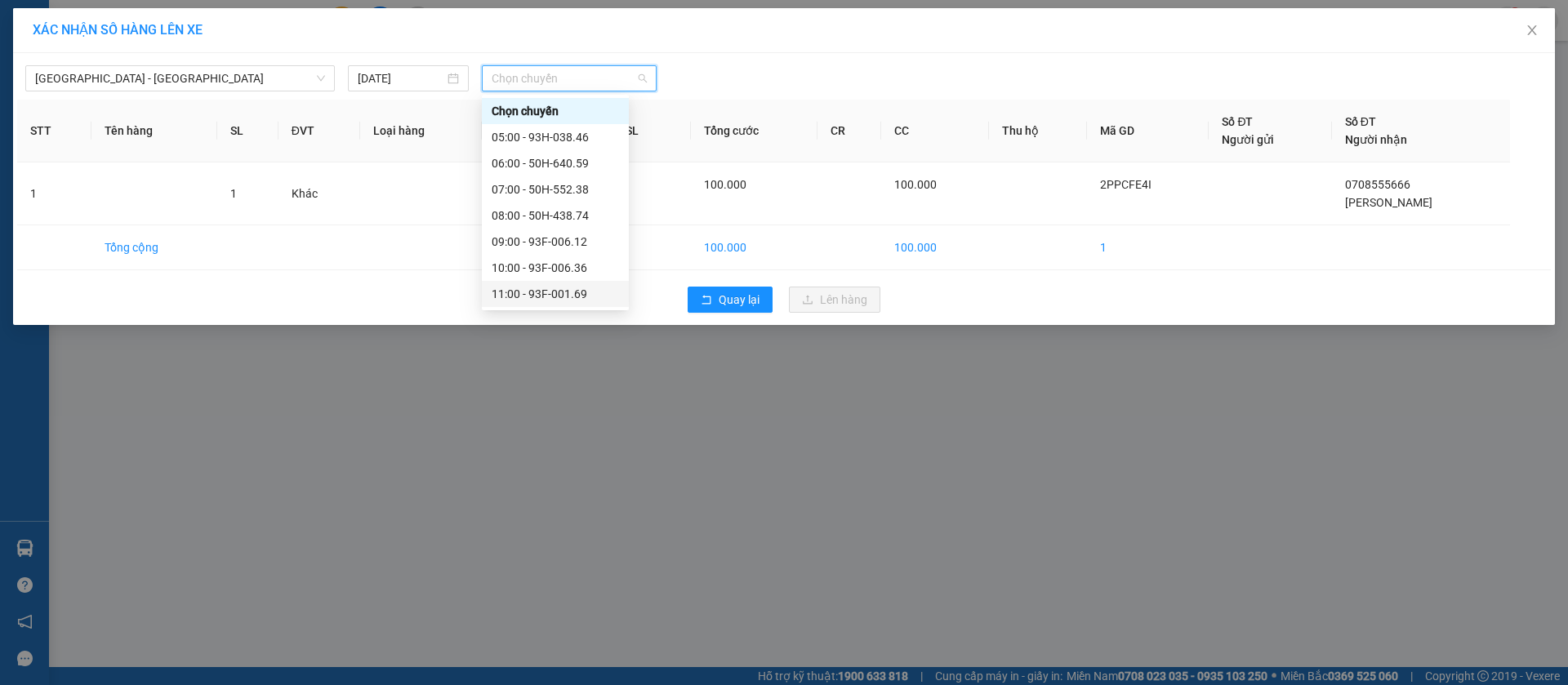
click at [583, 285] on div "11:00 - 93F-001.69" at bounding box center [555, 294] width 127 height 18
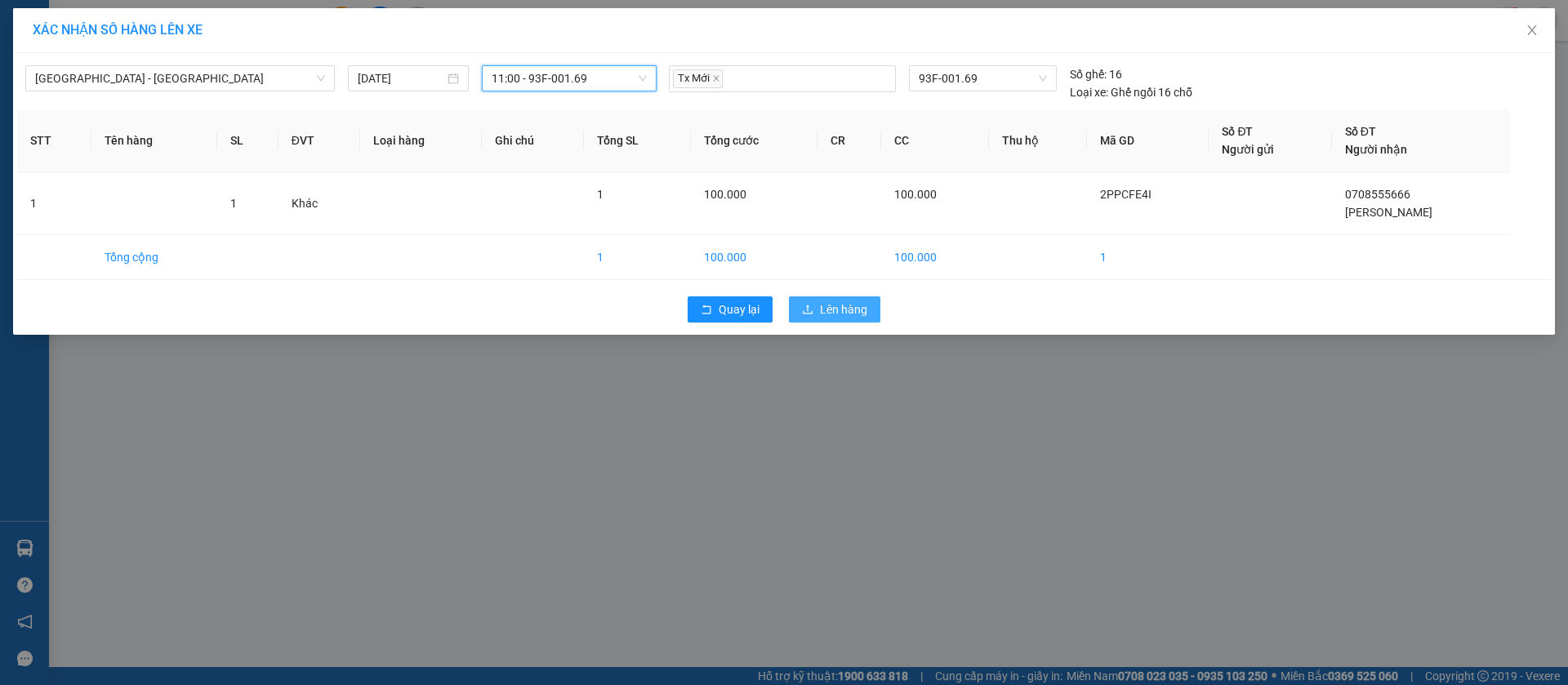
click at [835, 308] on span "Lên hàng" at bounding box center [844, 310] width 48 height 18
